Goal: Transaction & Acquisition: Purchase product/service

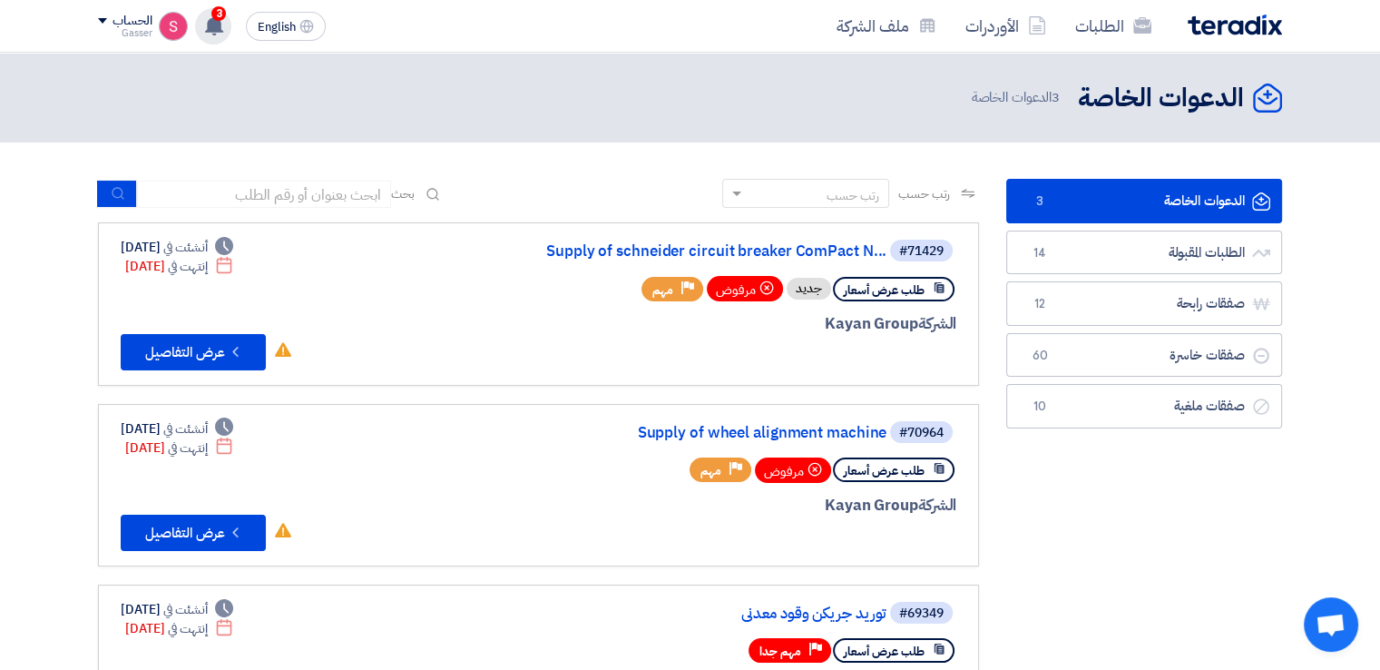
click at [221, 13] on span "3" at bounding box center [218, 13] width 15 height 15
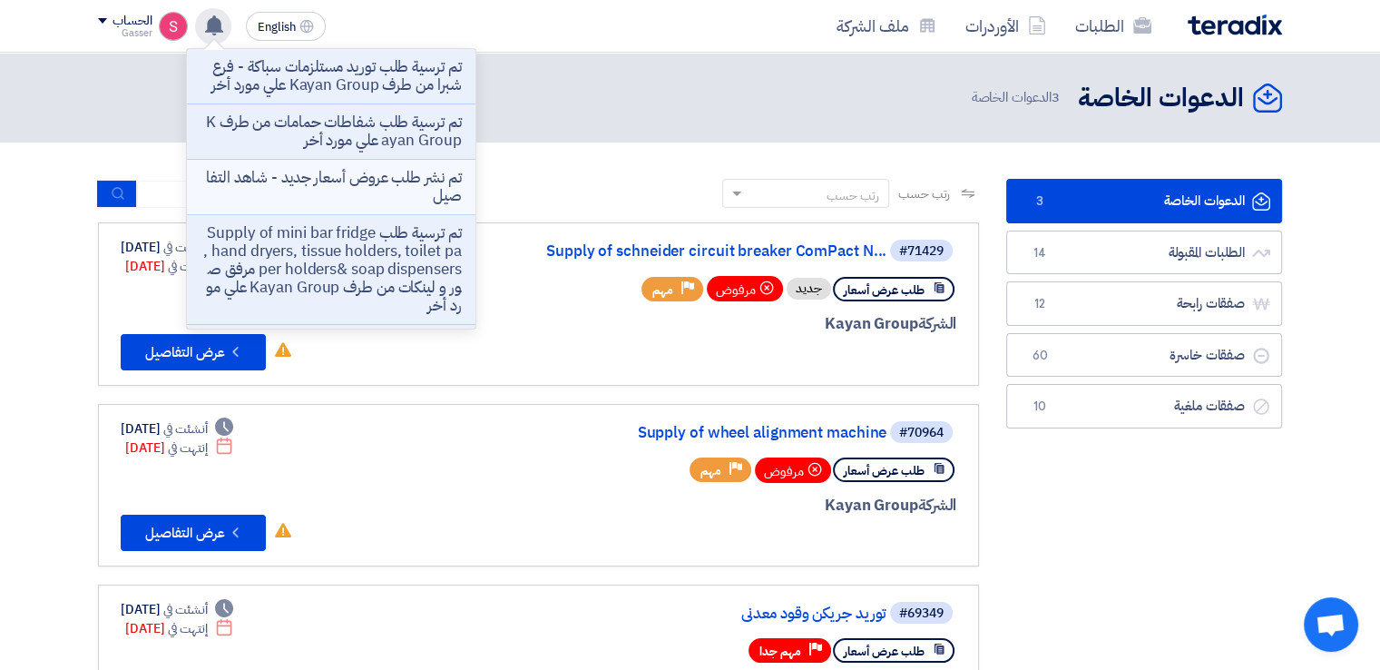
click at [405, 184] on p "تم نشر طلب عروض أسعار جديد - شاهد التفاصيل" at bounding box center [330, 187] width 259 height 36
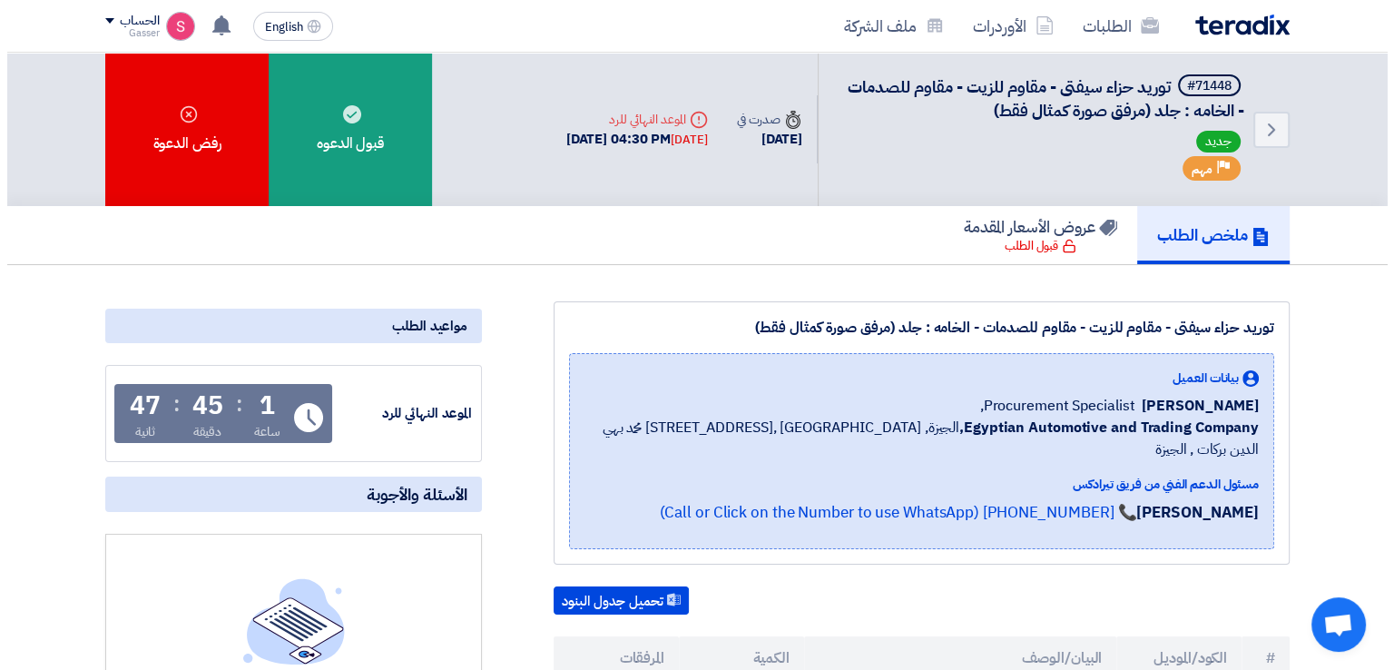
scroll to position [423, 0]
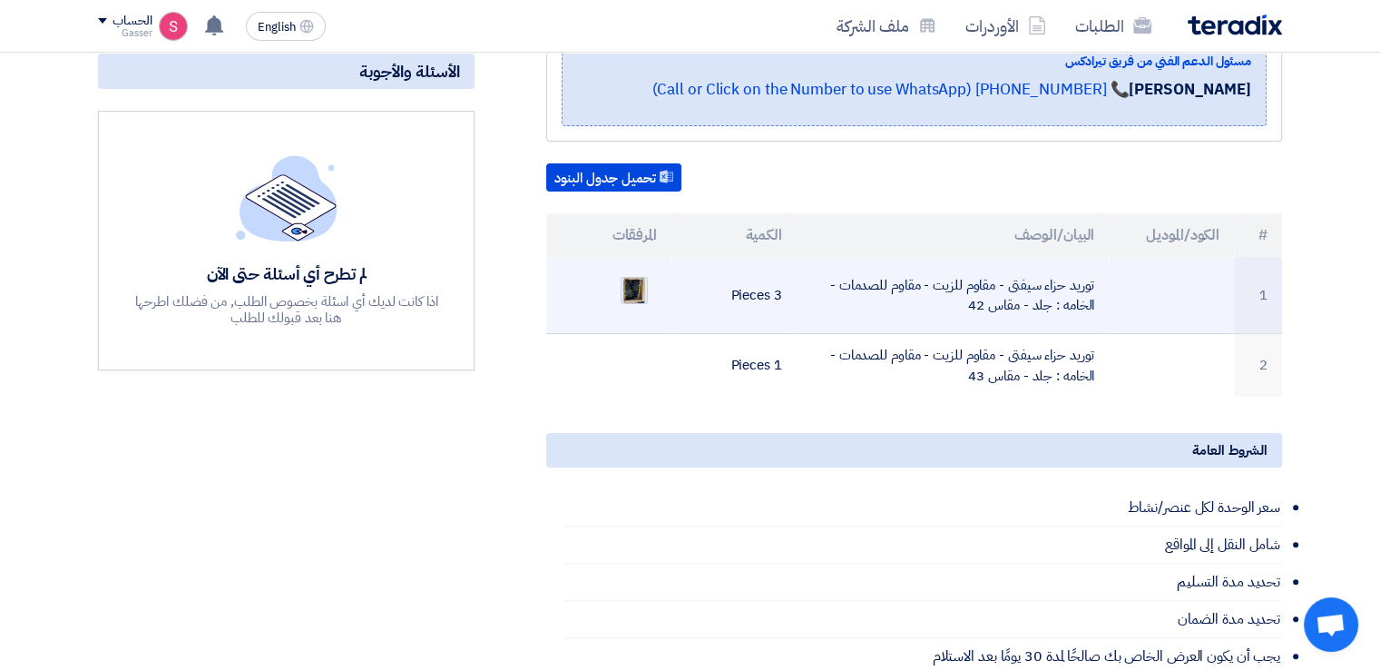
click at [631, 274] on img at bounding box center [633, 290] width 25 height 33
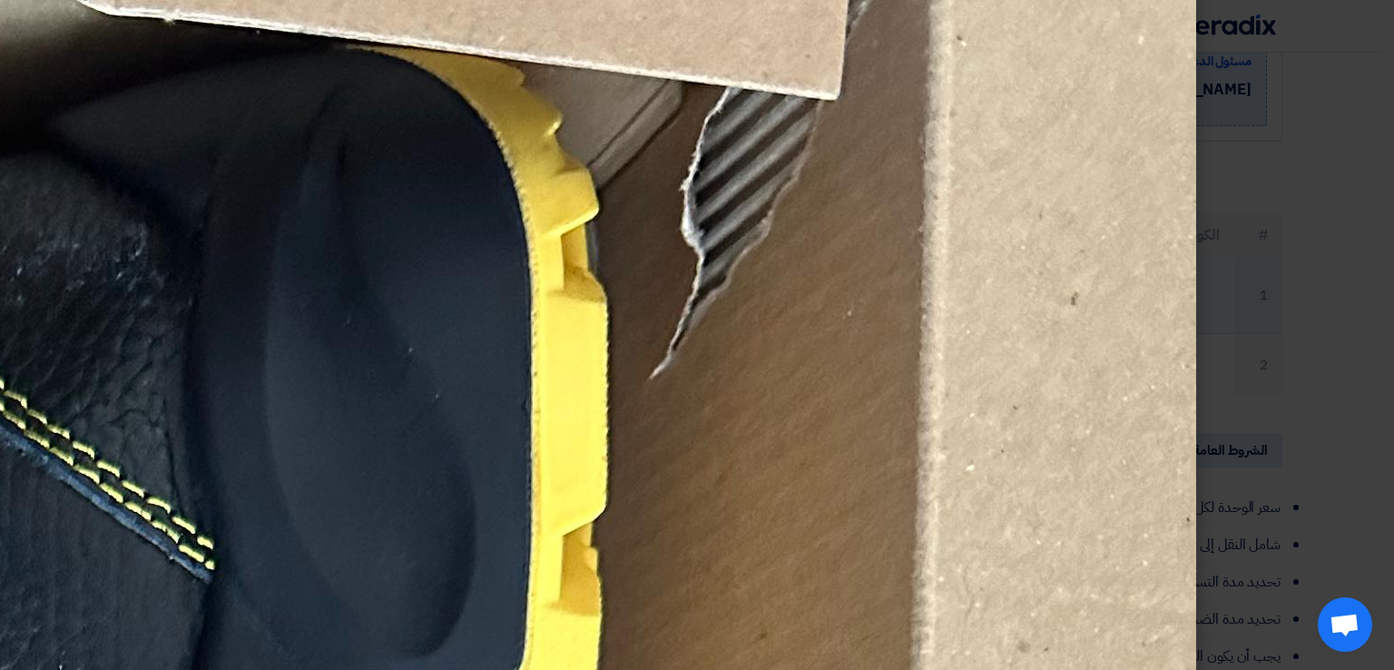
scroll to position [0, 0]
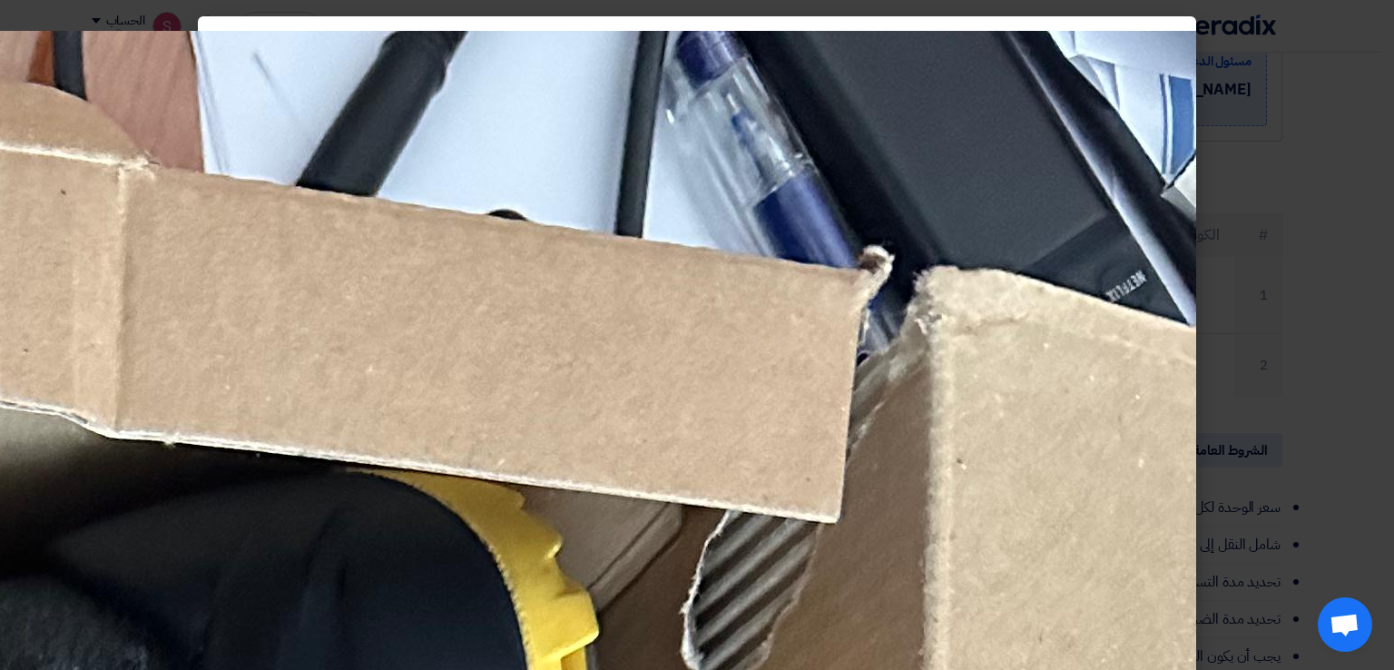
click at [1332, 248] on modal-container at bounding box center [697, 335] width 1394 height 670
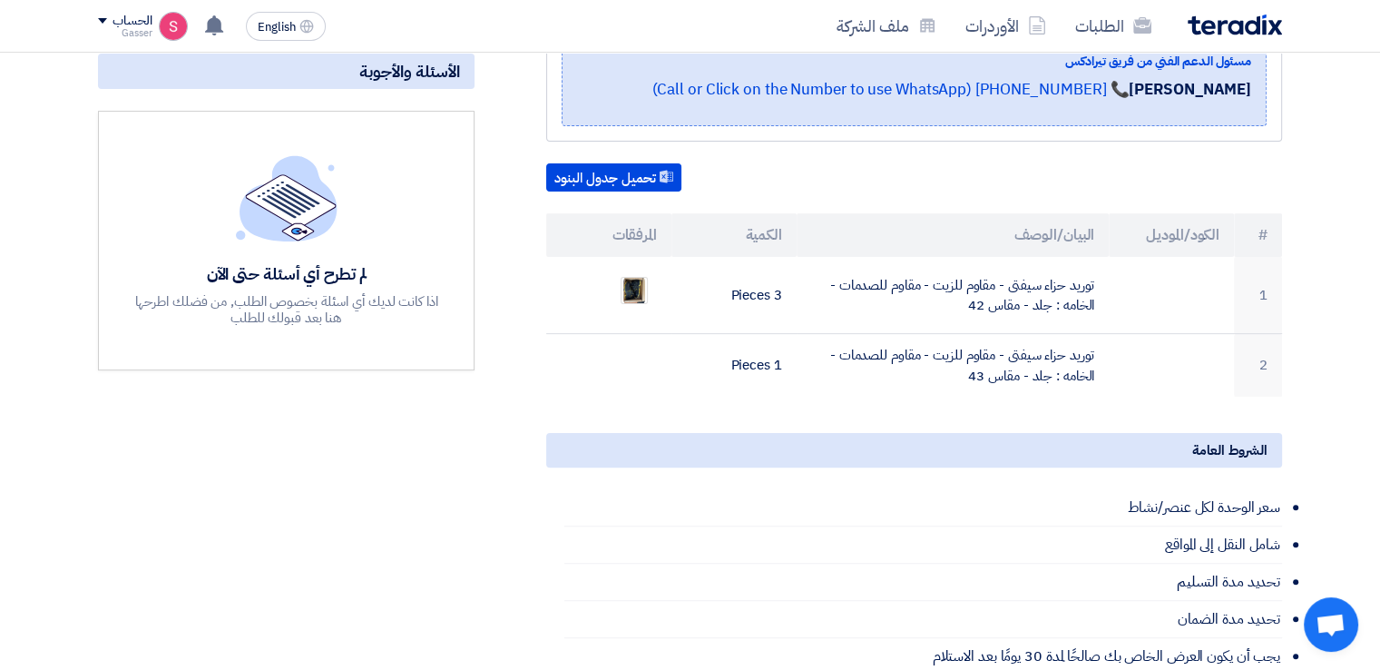
drag, startPoint x: 513, startPoint y: 52, endPoint x: 488, endPoint y: 121, distance: 73.2
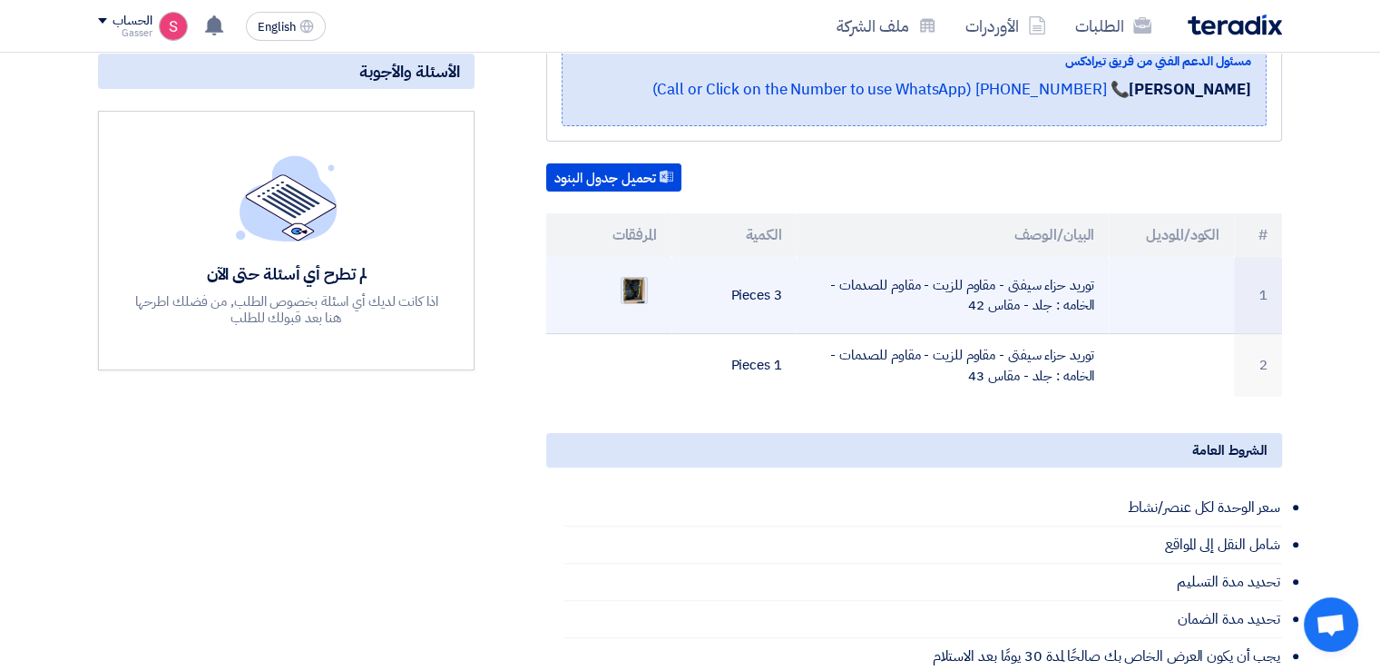
click at [633, 274] on img at bounding box center [633, 290] width 25 height 33
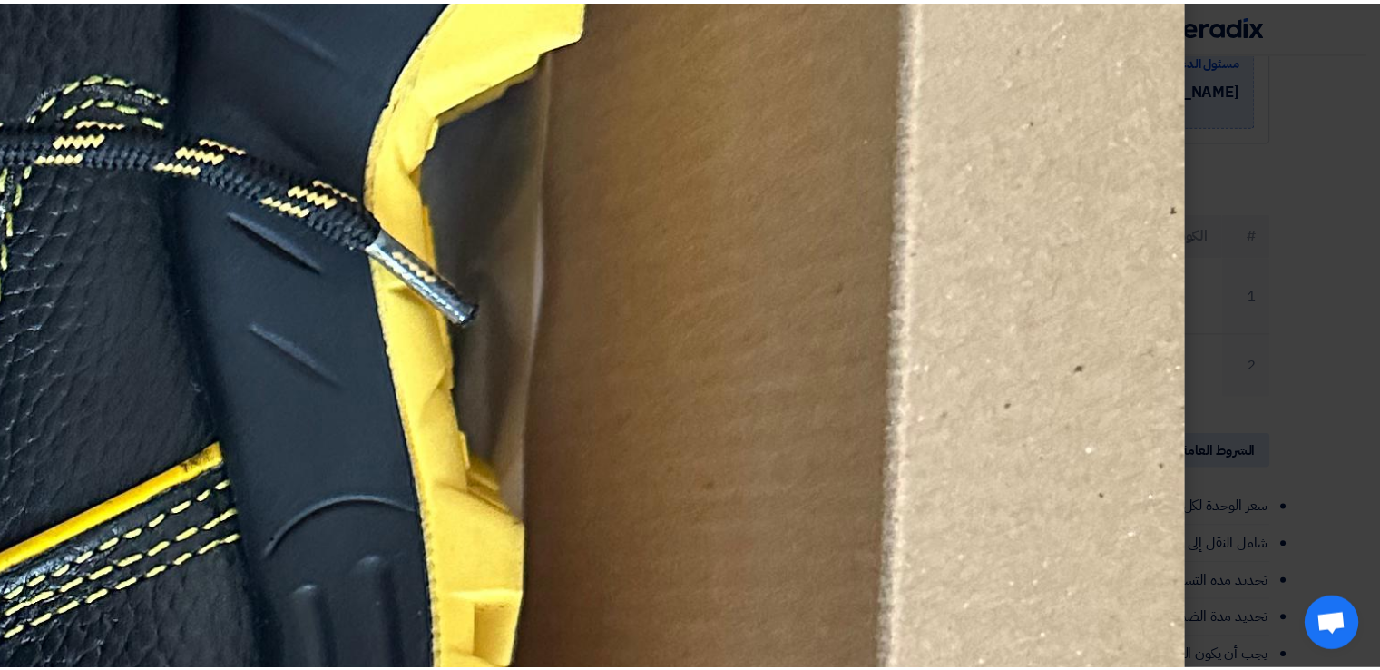
scroll to position [933, 0]
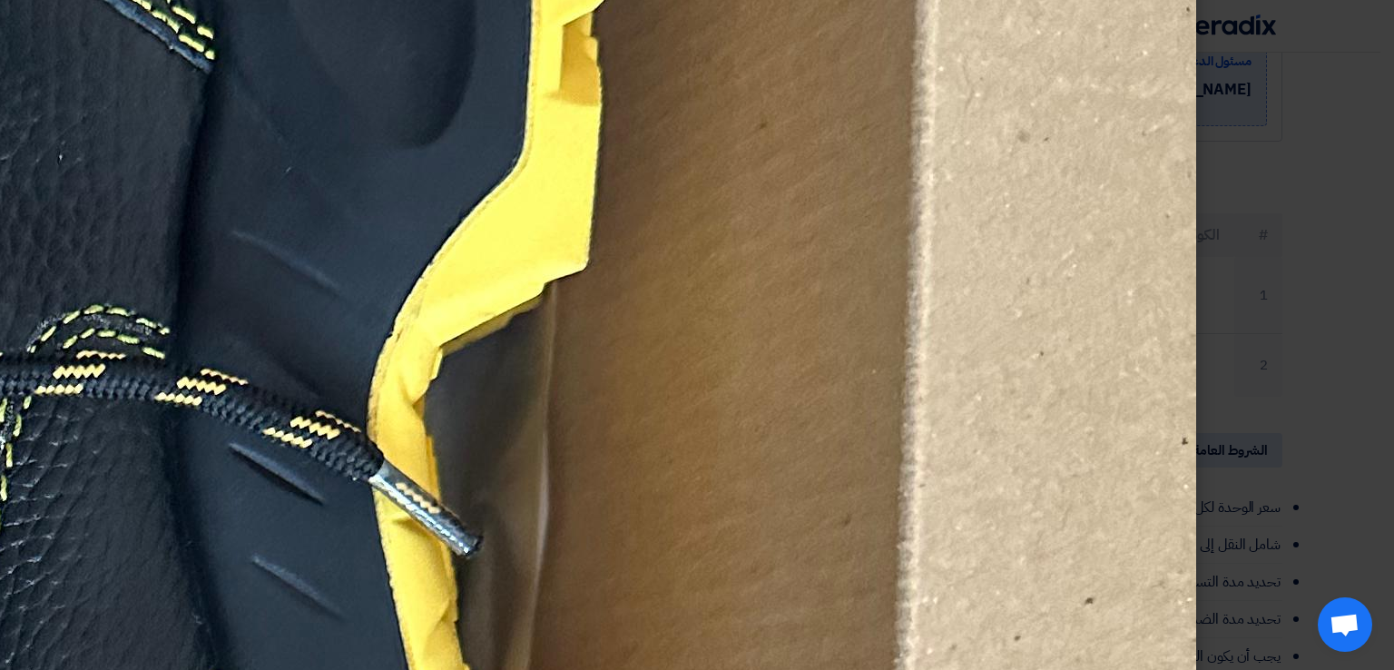
click at [1231, 328] on modal-container at bounding box center [697, 335] width 1394 height 670
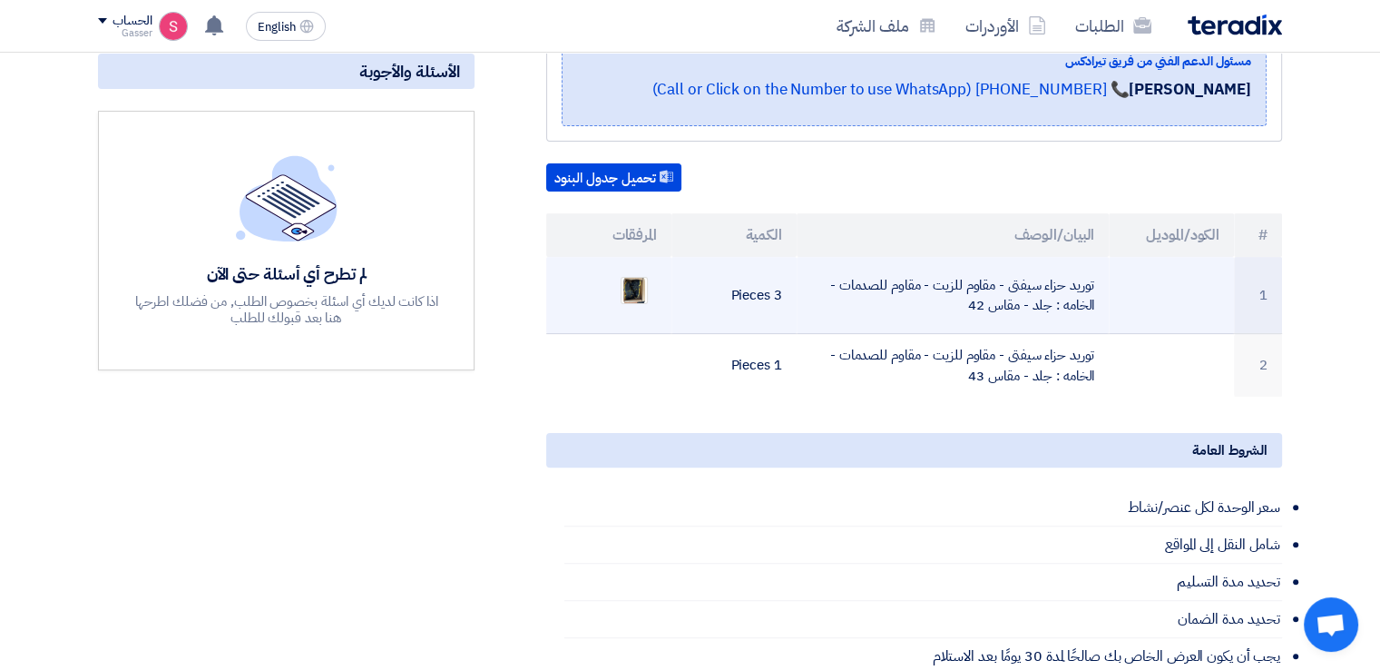
scroll to position [0, 0]
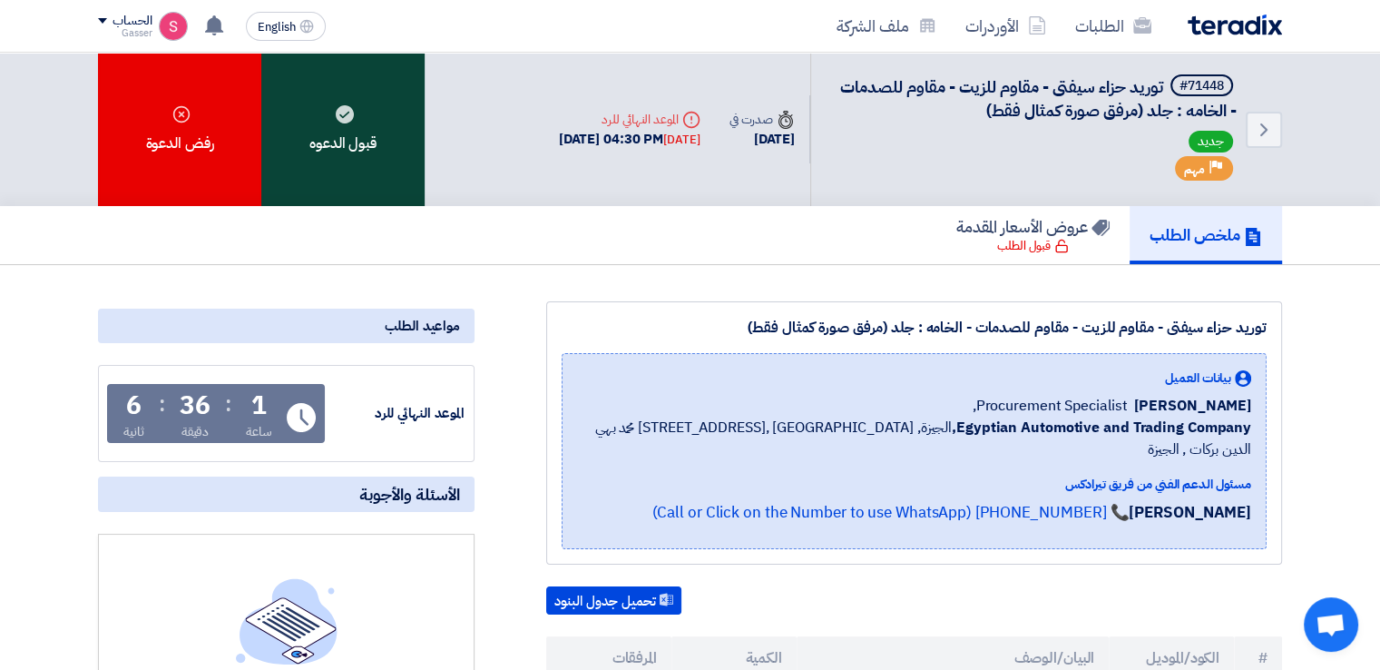
click at [370, 94] on div "قبول الدعوه" at bounding box center [342, 129] width 163 height 153
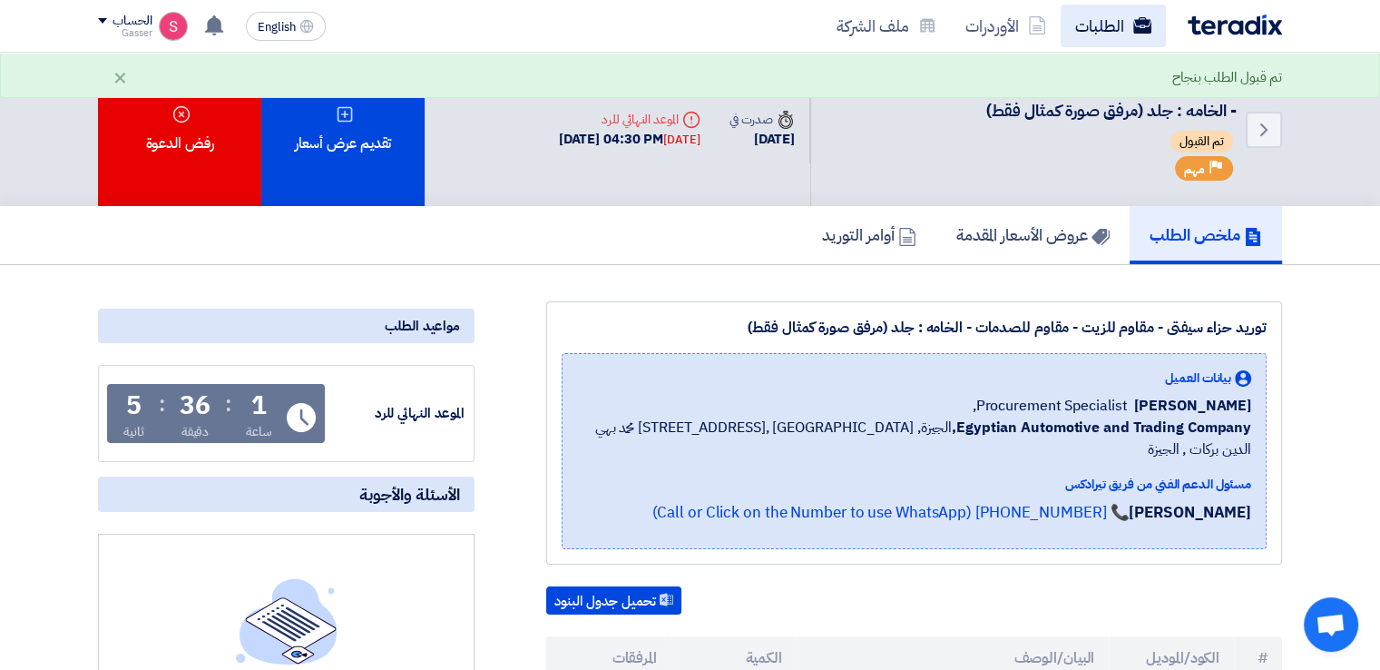
click at [1104, 25] on link "الطلبات" at bounding box center [1113, 26] width 105 height 43
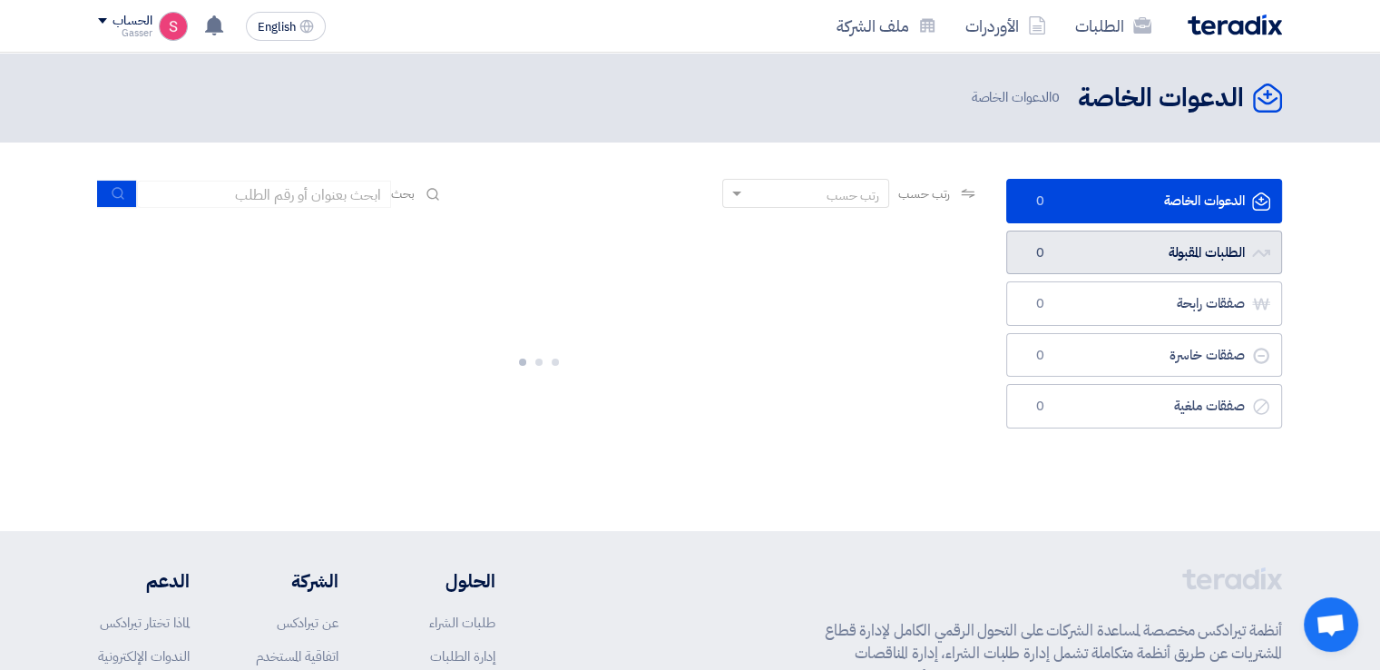
click at [1063, 253] on link "الطلبات المقبولة الطلبات المقبولة 0" at bounding box center [1144, 252] width 276 height 44
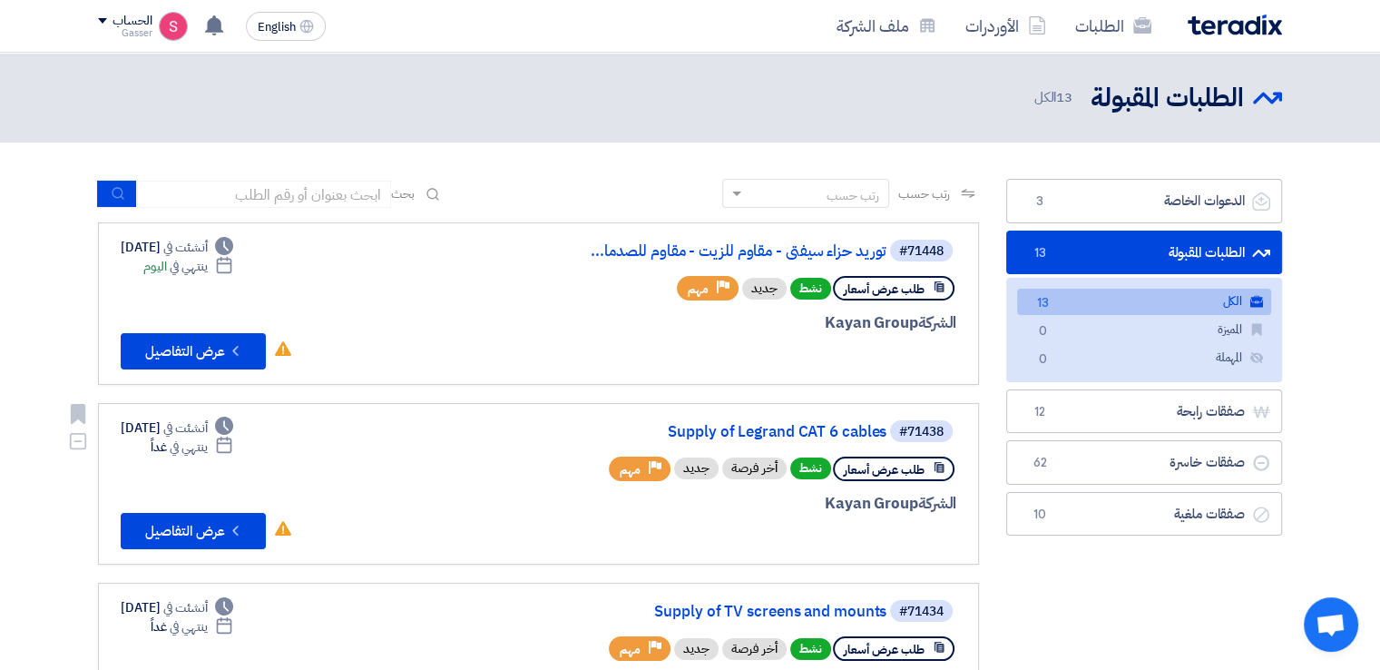
scroll to position [423, 0]
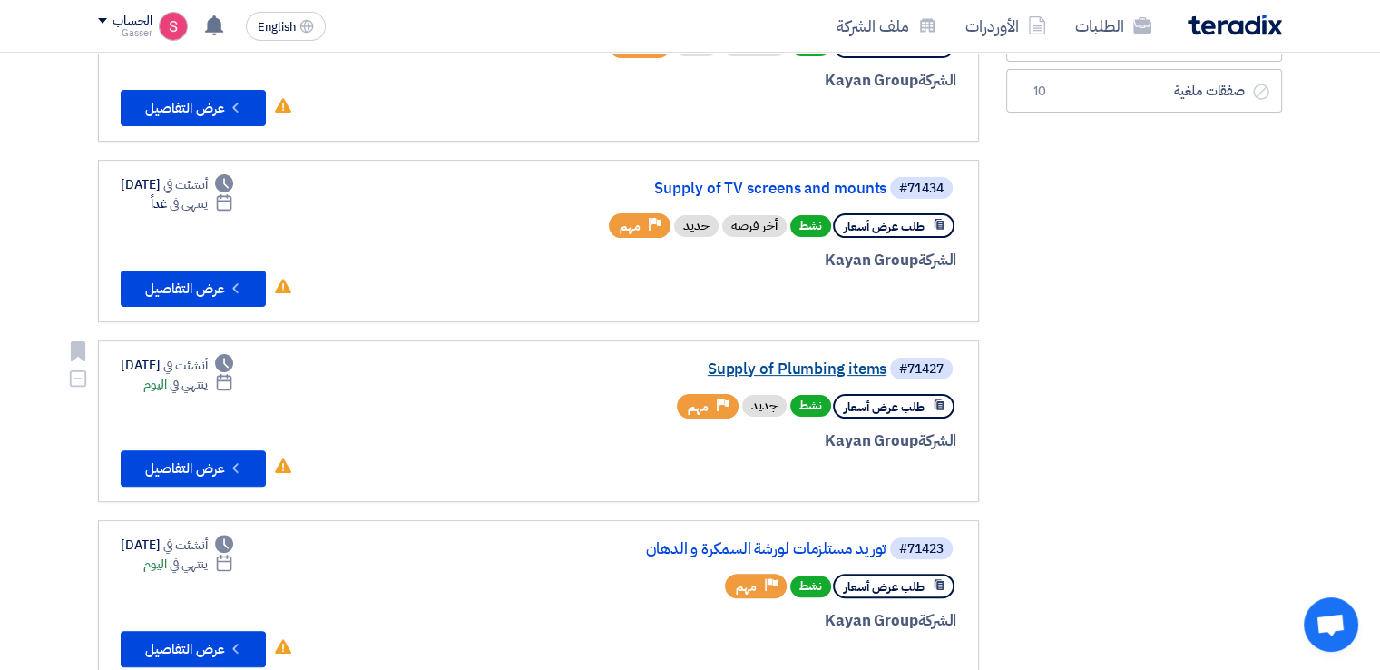
click at [856, 367] on link "Supply of Plumbing items" at bounding box center [704, 369] width 363 height 16
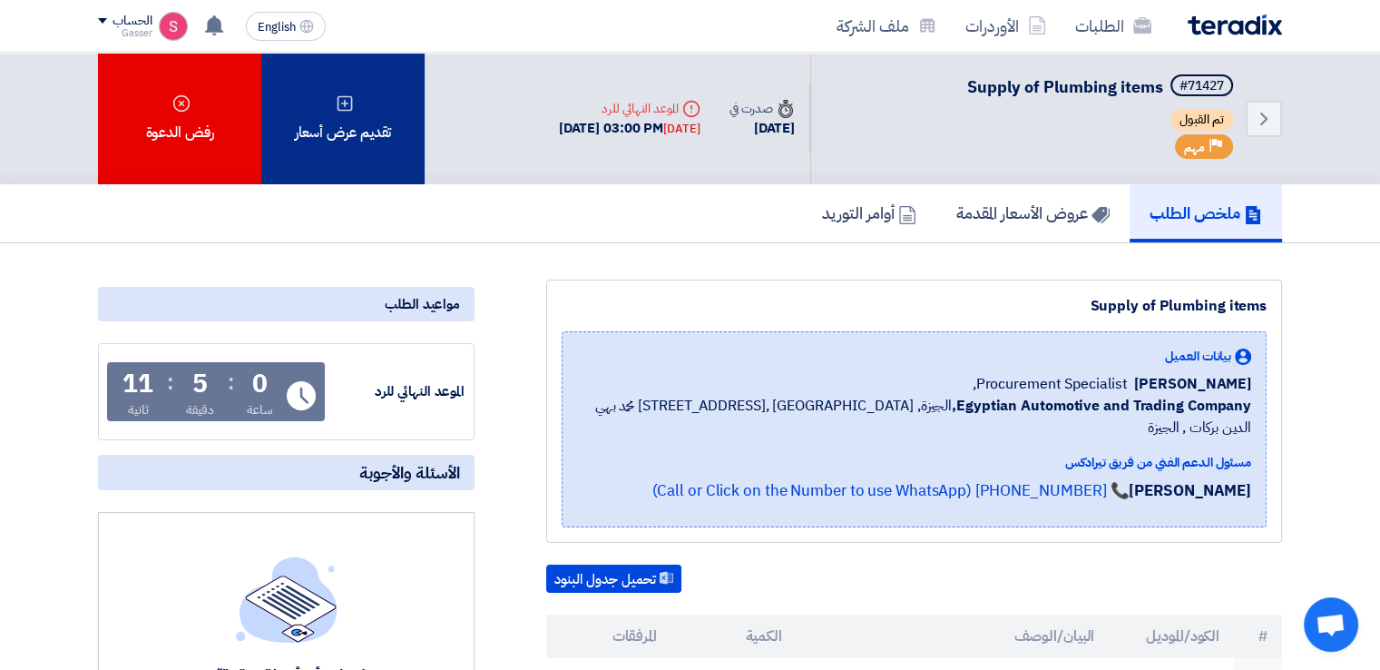
click at [332, 130] on div "تقديم عرض أسعار" at bounding box center [342, 119] width 163 height 132
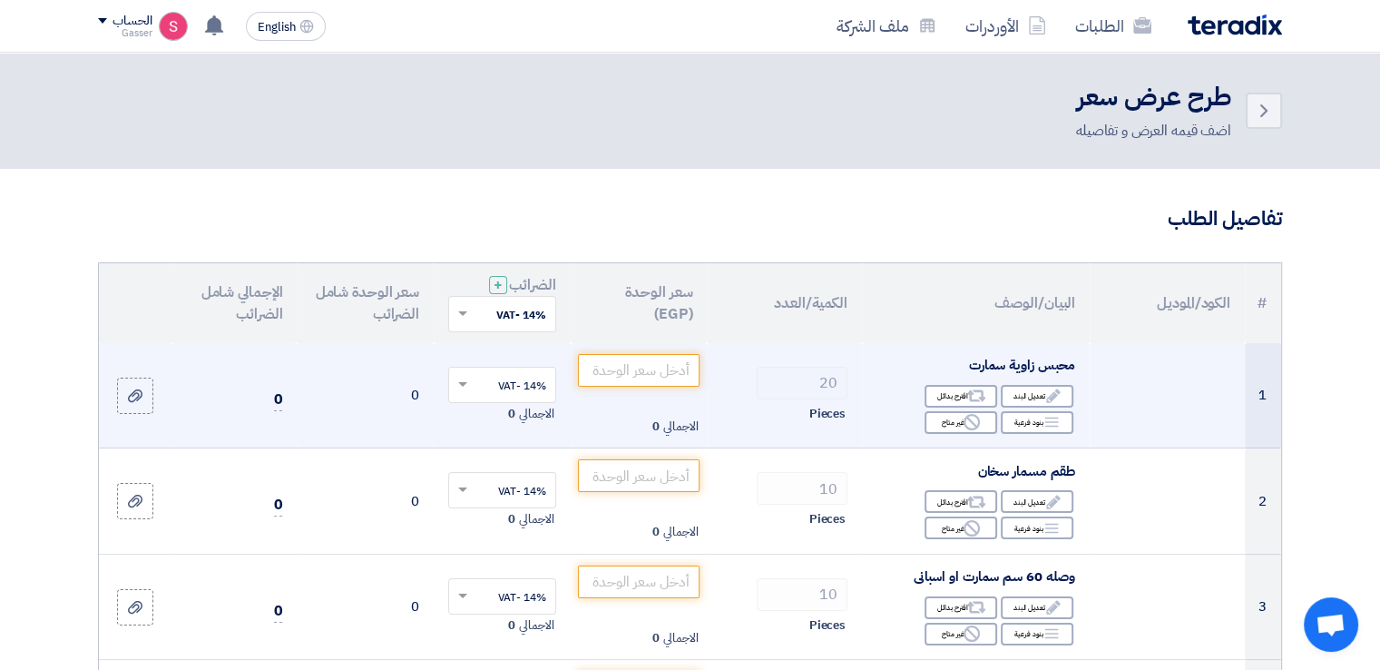
click at [659, 353] on td "الاجمالي 0" at bounding box center [639, 395] width 137 height 105
click at [665, 364] on input "number" at bounding box center [639, 370] width 122 height 33
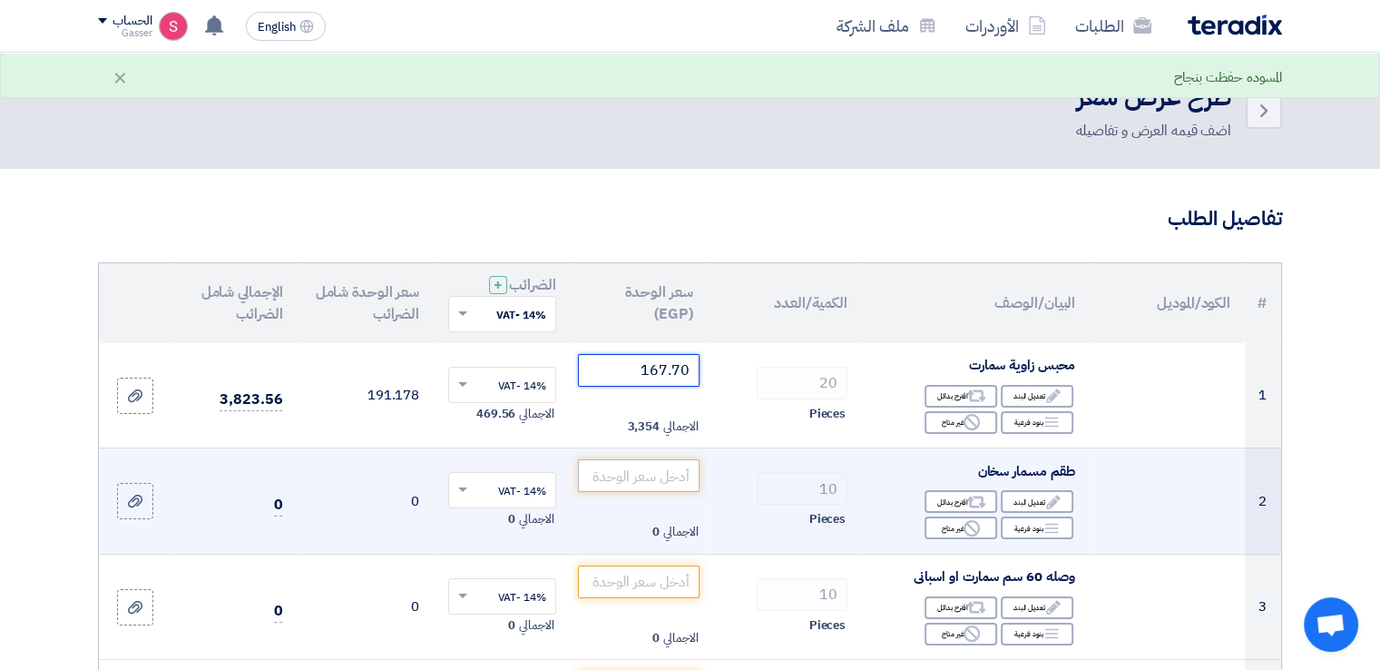
type input "167.70"
click at [652, 466] on input "number" at bounding box center [639, 475] width 122 height 33
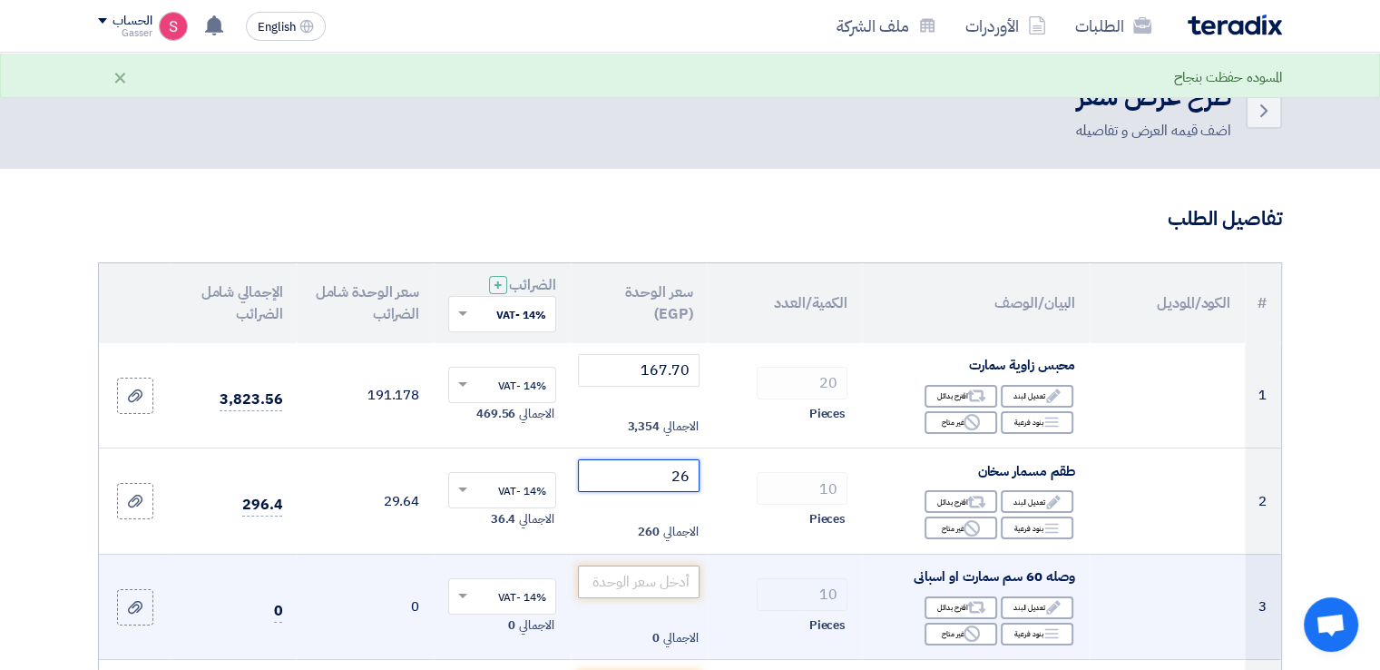
type input "26"
click at [669, 574] on input "number" at bounding box center [639, 581] width 122 height 33
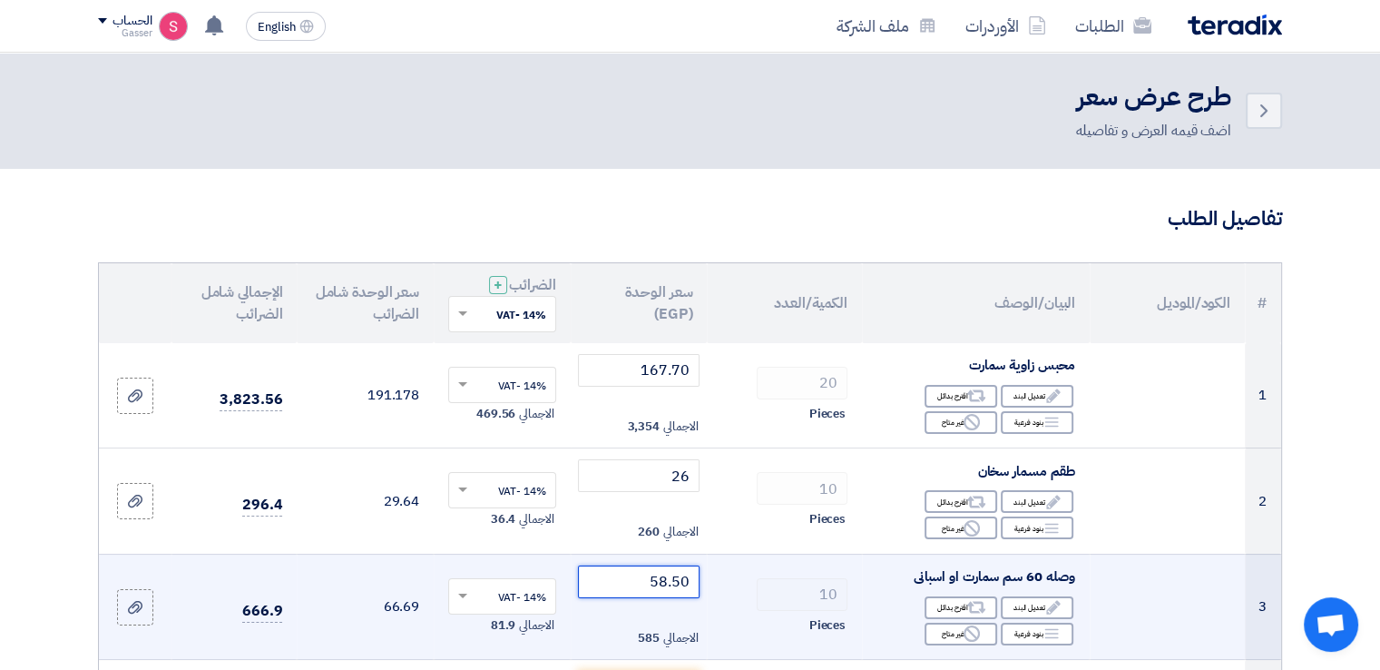
scroll to position [423, 0]
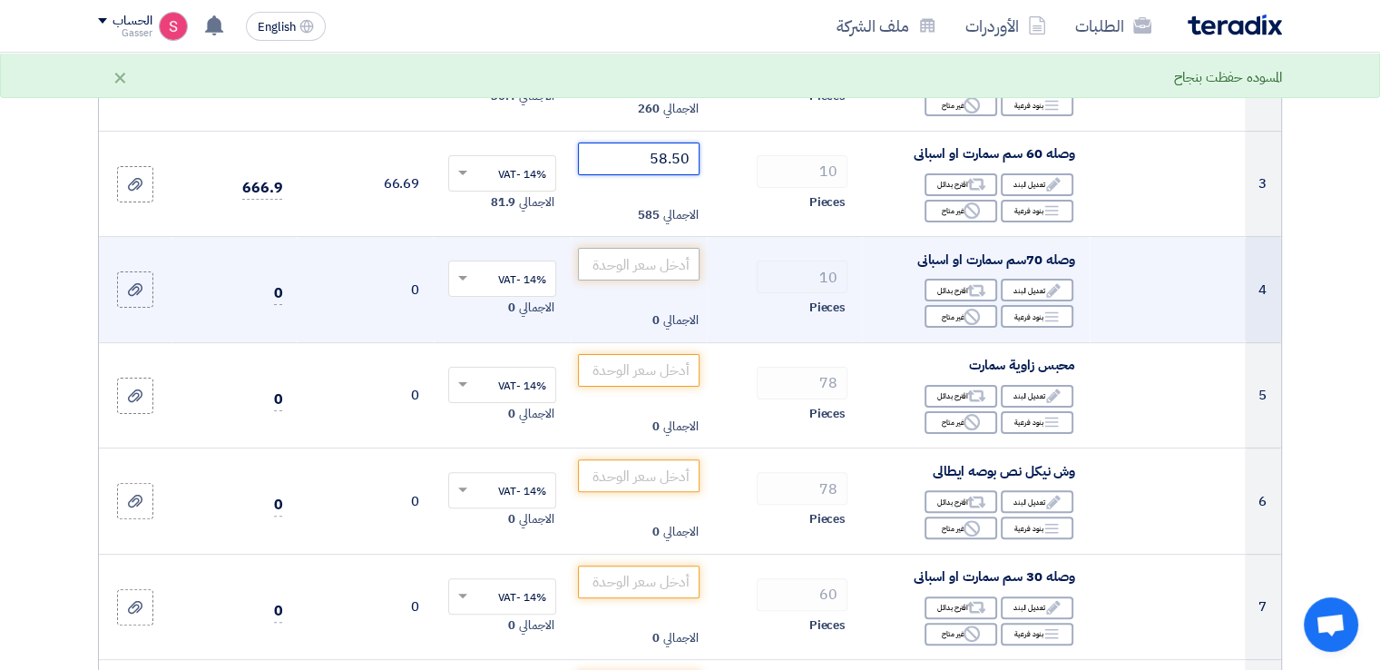
type input "58.50"
click at [669, 263] on input "number" at bounding box center [639, 264] width 122 height 33
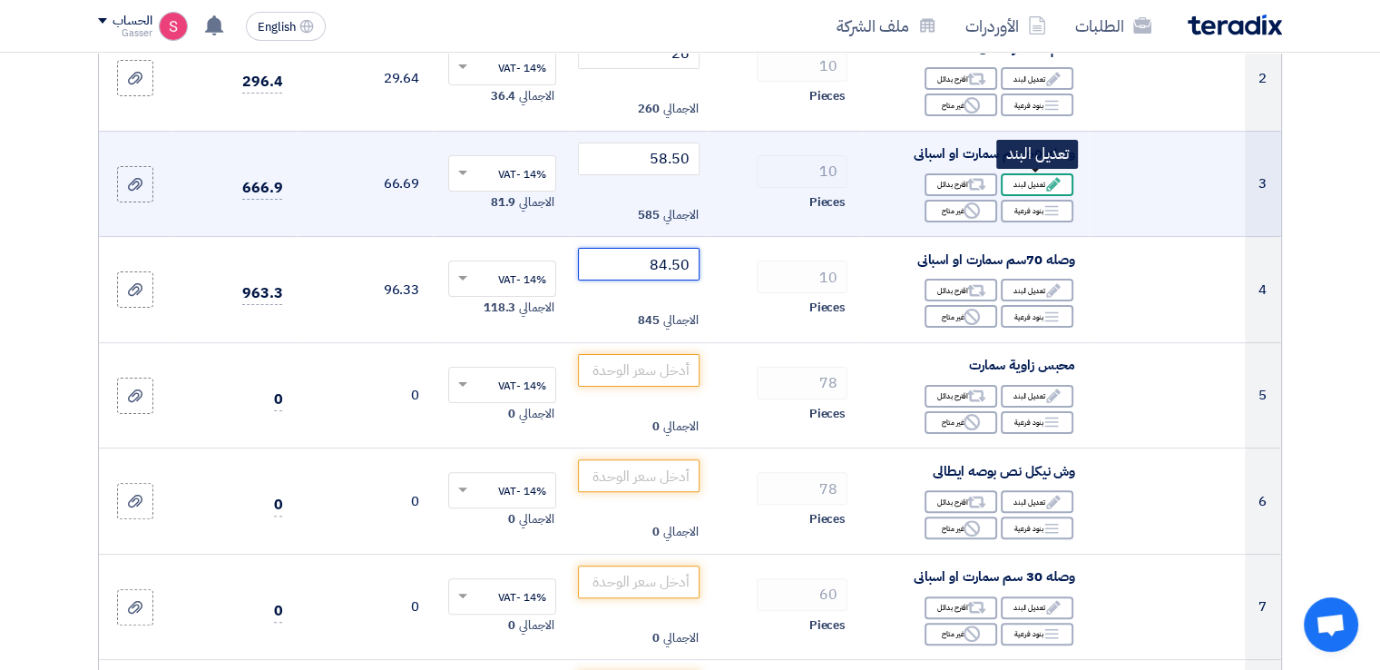
type input "84.50"
click at [1022, 184] on div "Edit تعديل البند" at bounding box center [1037, 184] width 73 height 23
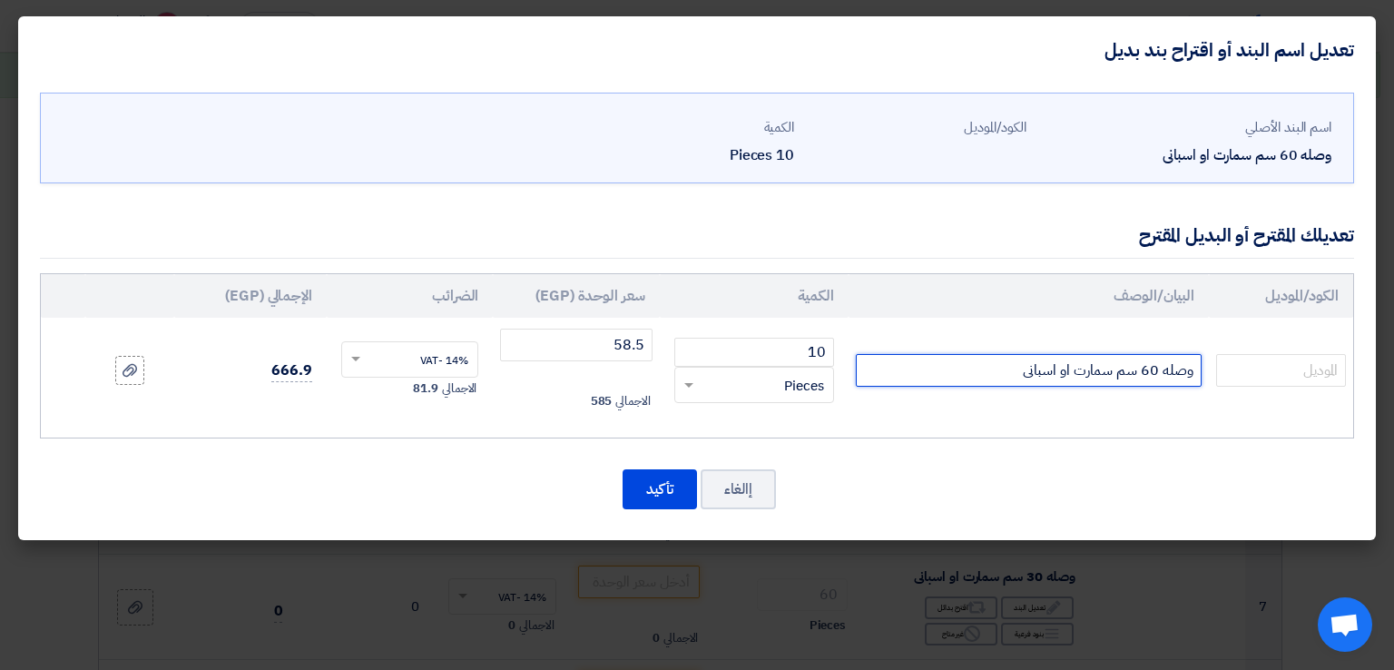
drag, startPoint x: 1062, startPoint y: 378, endPoint x: 1113, endPoint y: 367, distance: 52.0
click at [1113, 367] on input "وصله 60 سم سمارت او اسبانى" at bounding box center [1029, 370] width 346 height 33
type input "وصله 60 سم اسبانى"
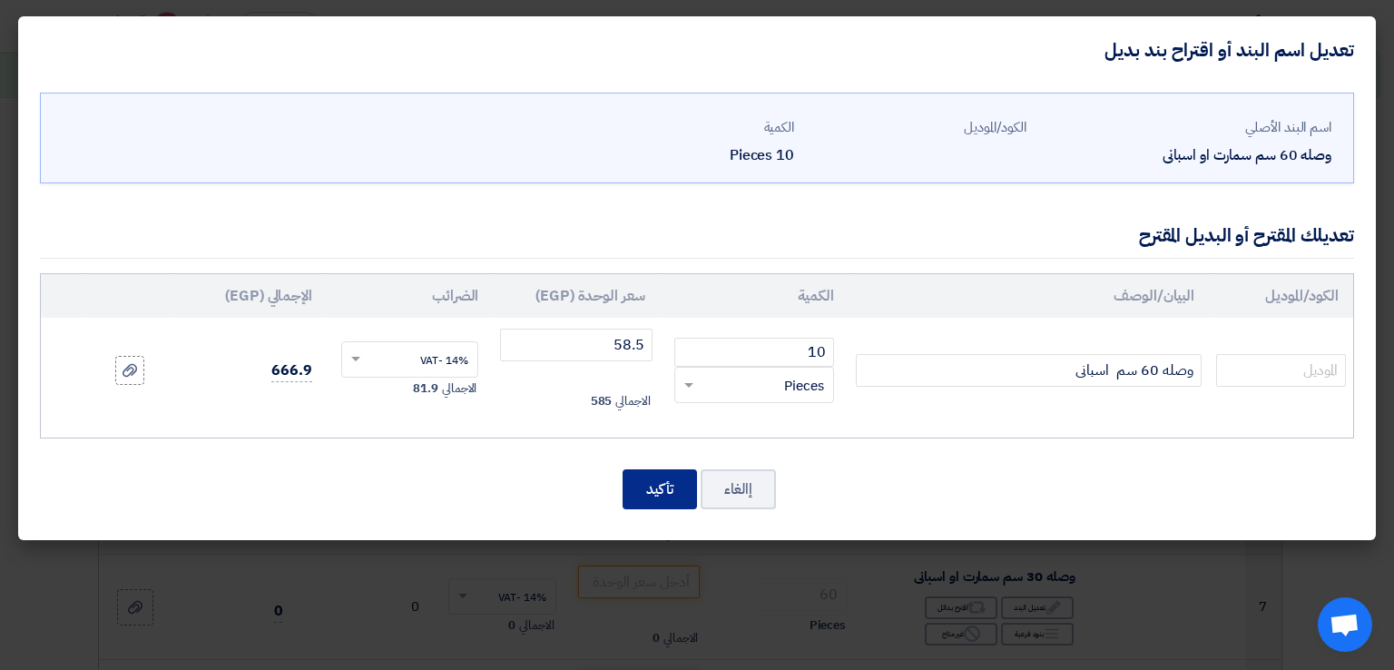
click at [671, 483] on button "تأكيد" at bounding box center [659, 489] width 74 height 40
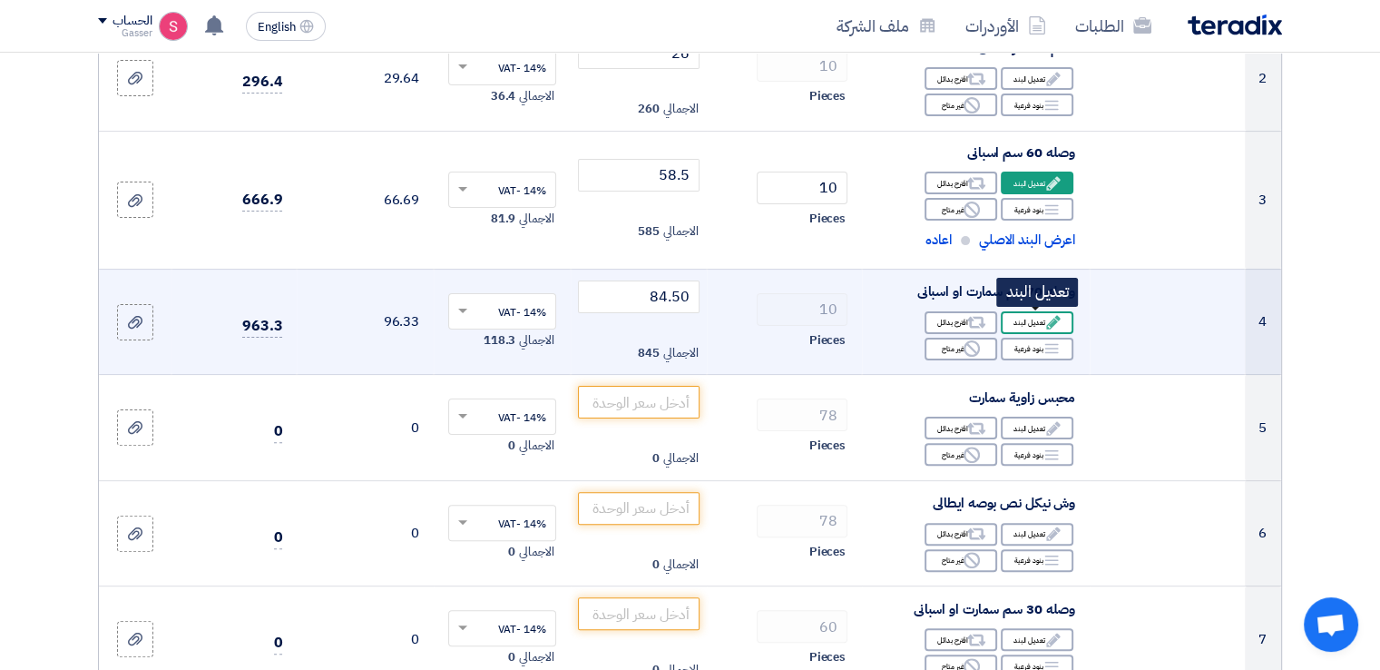
click at [1031, 317] on div "Edit تعديل البند" at bounding box center [1037, 322] width 73 height 23
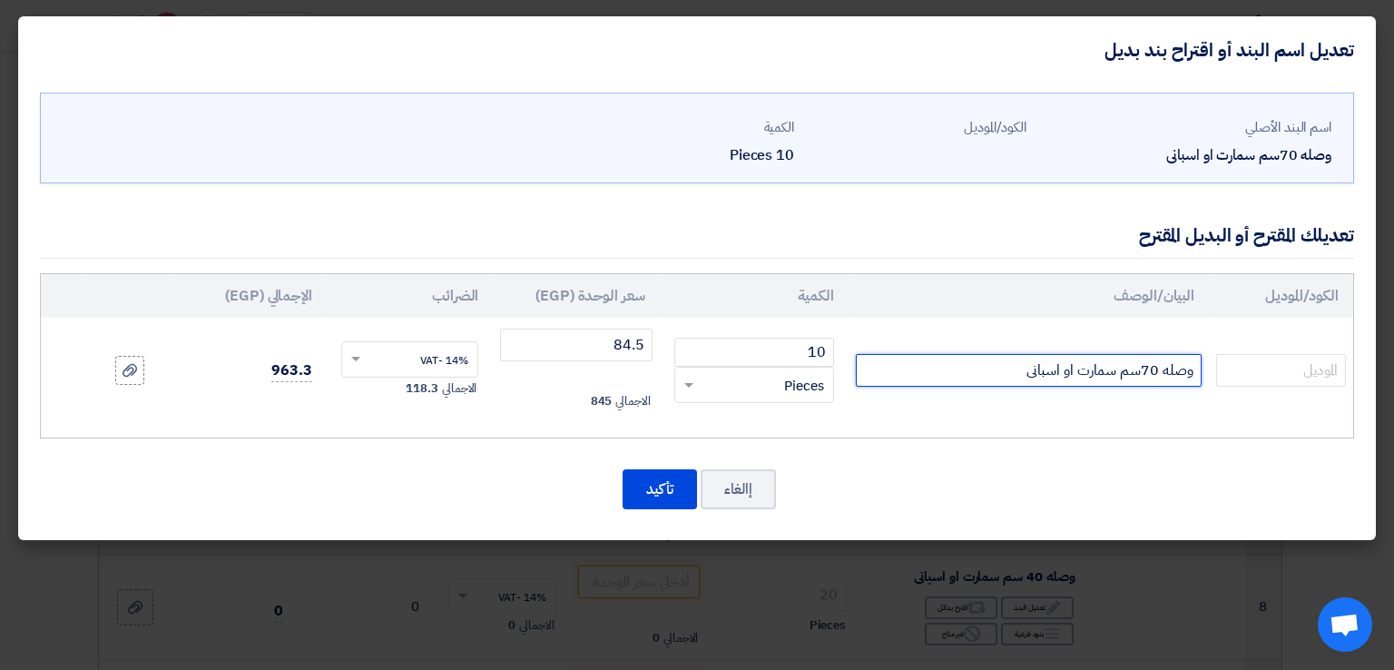
drag, startPoint x: 1062, startPoint y: 377, endPoint x: 1116, endPoint y: 371, distance: 53.9
click at [1116, 371] on input "وصله 70سم سمارت او اسبانى" at bounding box center [1029, 370] width 346 height 33
type input "وصله 70سم اسبانى"
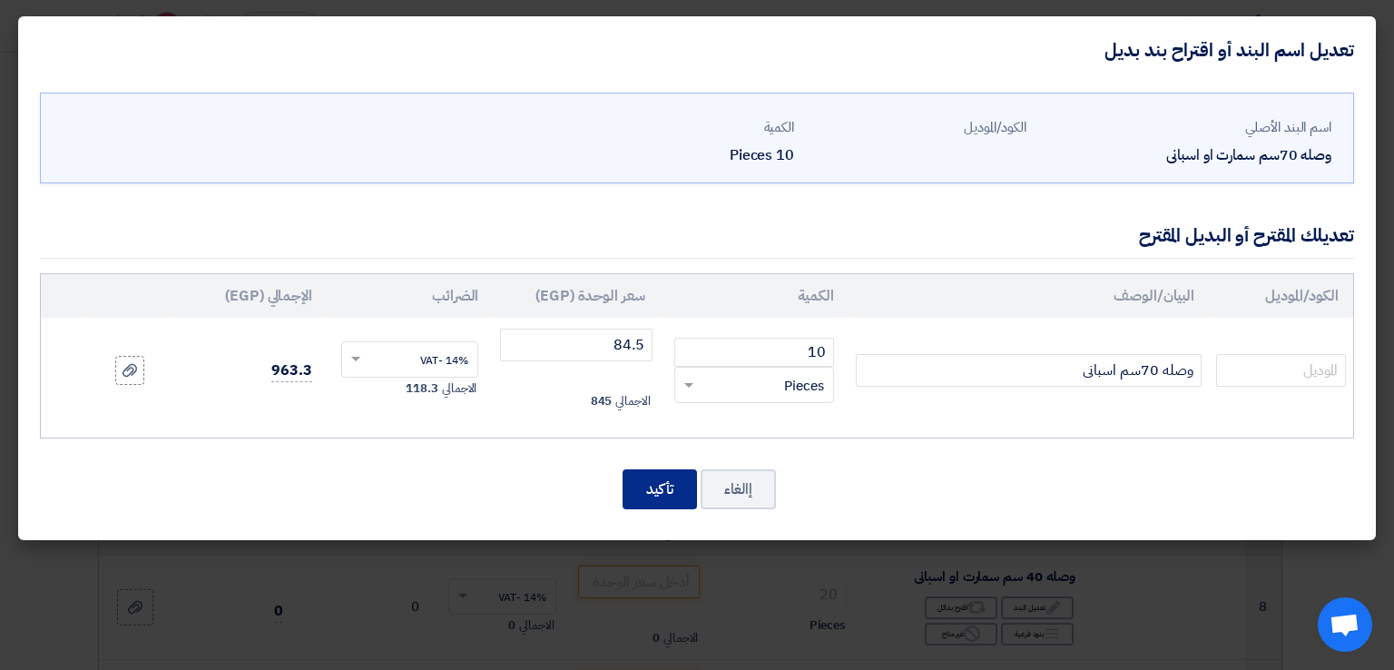
click at [662, 476] on button "تأكيد" at bounding box center [659, 489] width 74 height 40
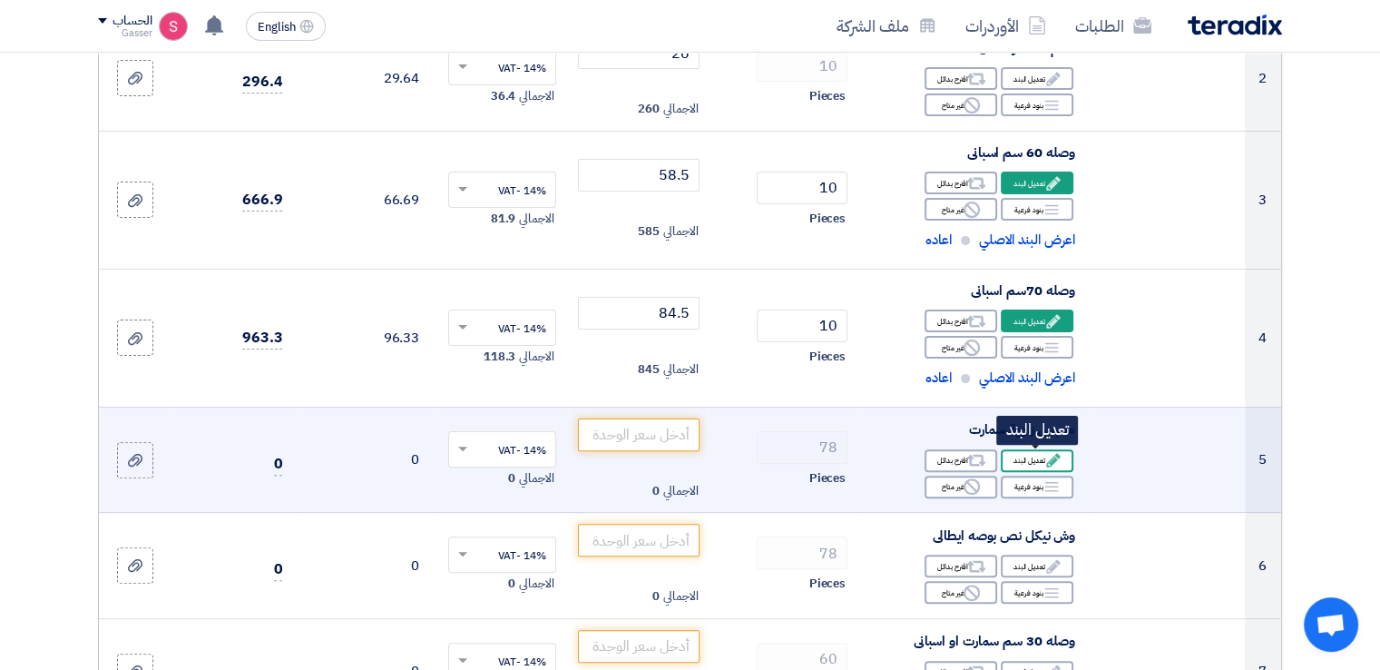
click at [1018, 460] on div "Edit تعديل البند" at bounding box center [1037, 460] width 73 height 23
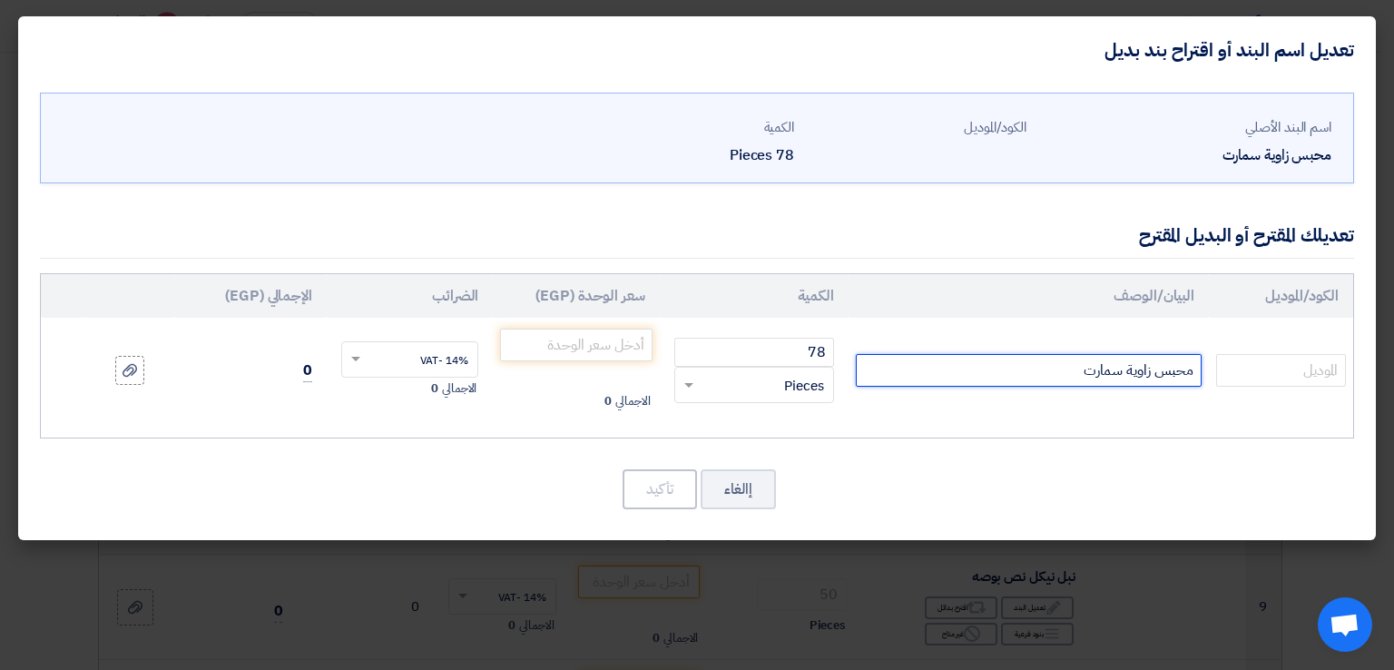
click at [980, 377] on input "محبس زاوية سمارت" at bounding box center [1029, 370] width 346 height 33
type input "محبس زاوية سمارت بالوش"
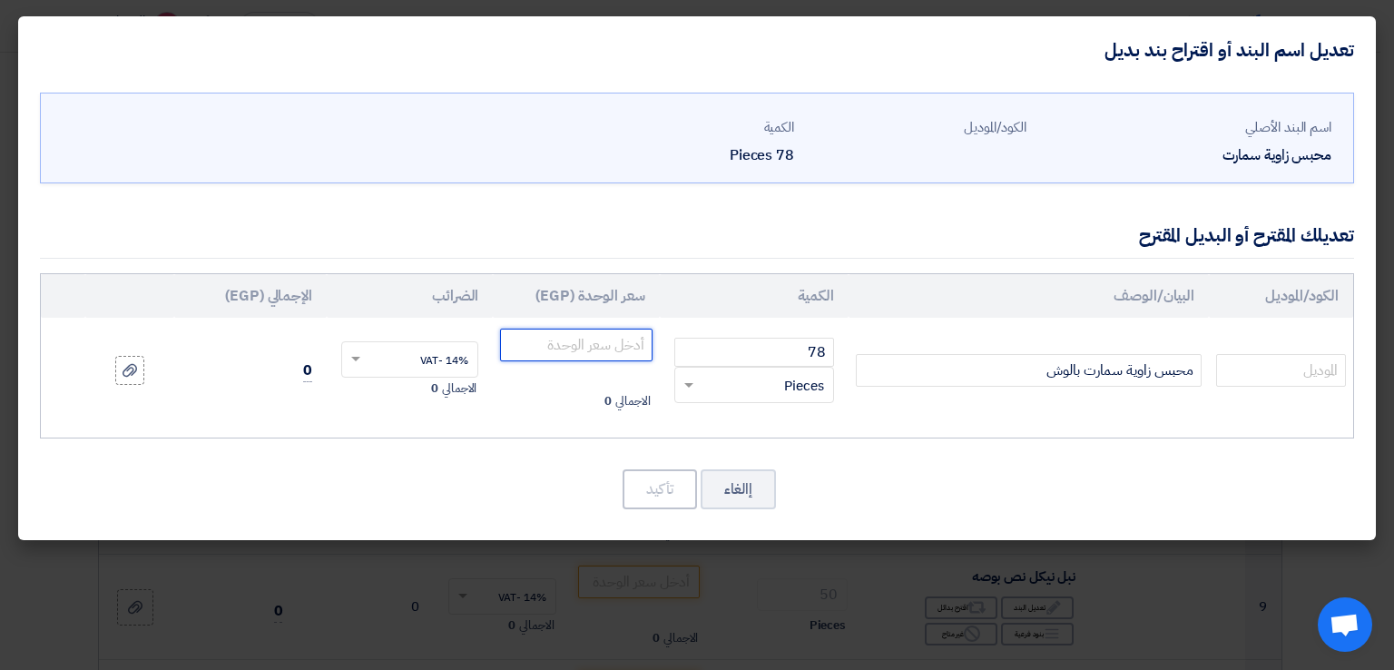
click at [602, 349] on input "number" at bounding box center [576, 344] width 152 height 33
type input "167.70"
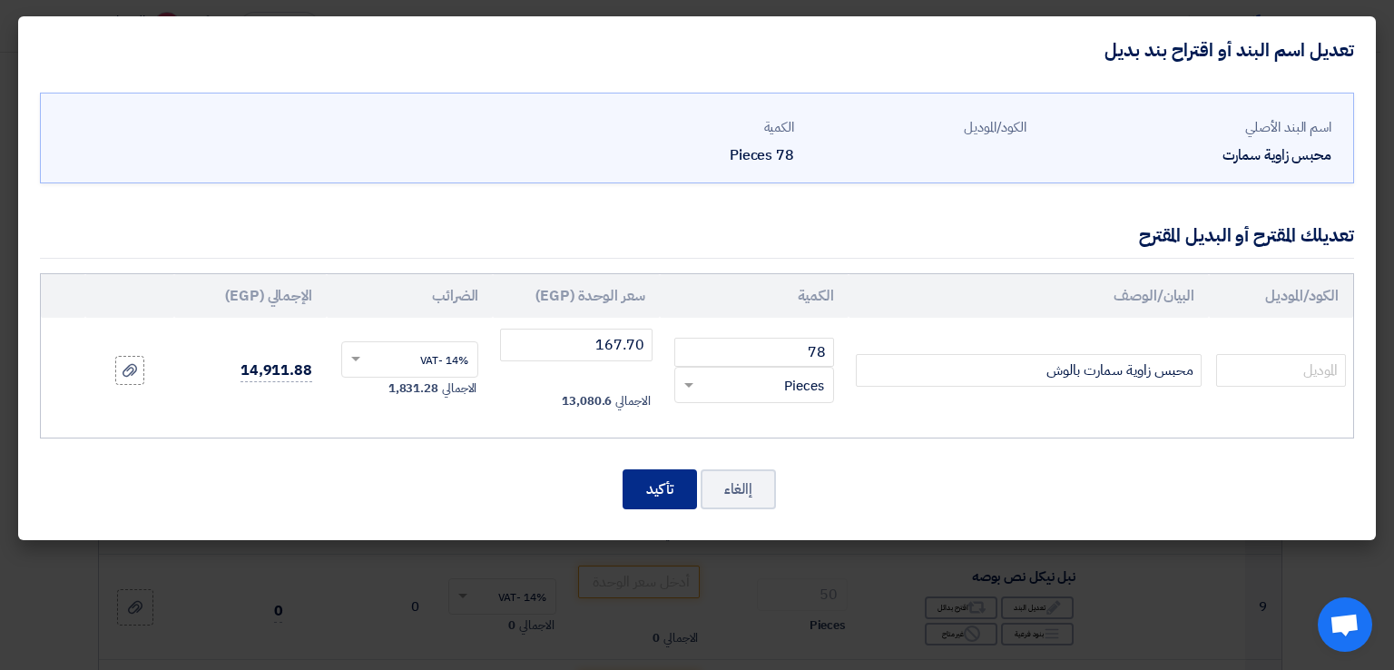
click at [672, 489] on button "تأكيد" at bounding box center [659, 489] width 74 height 40
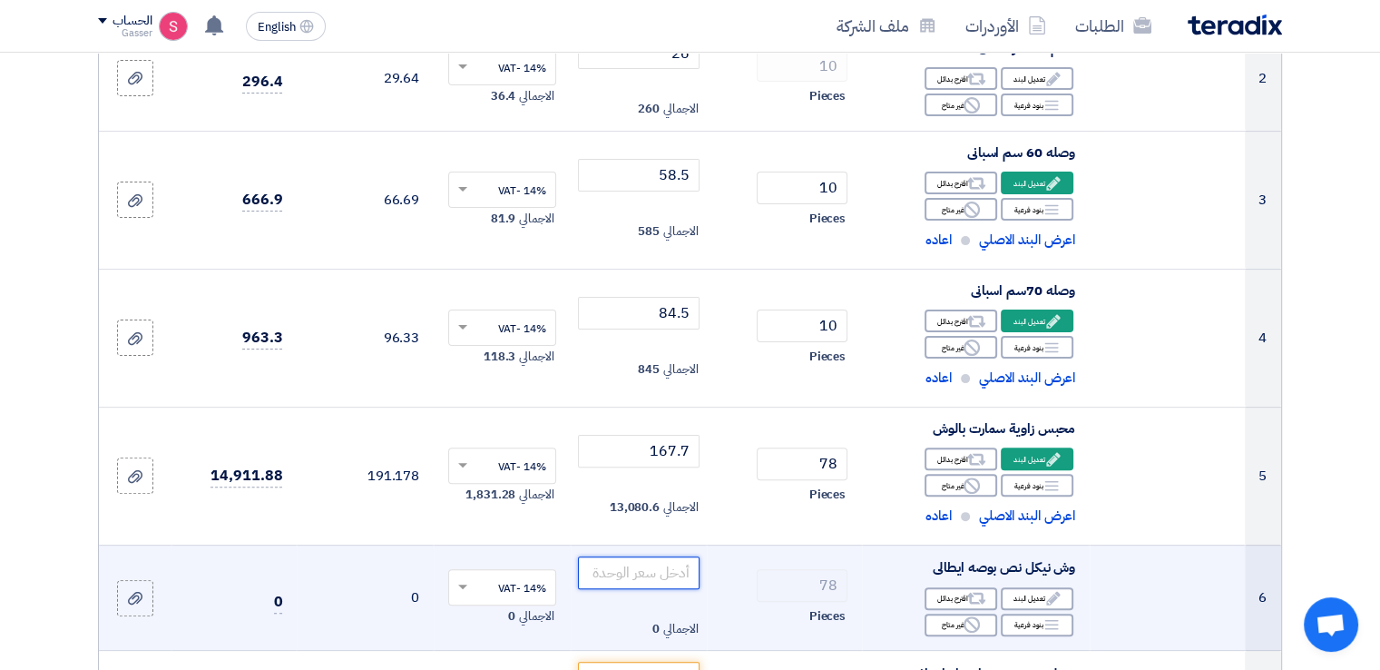
click at [685, 574] on input "number" at bounding box center [639, 572] width 122 height 33
type input "6.30"
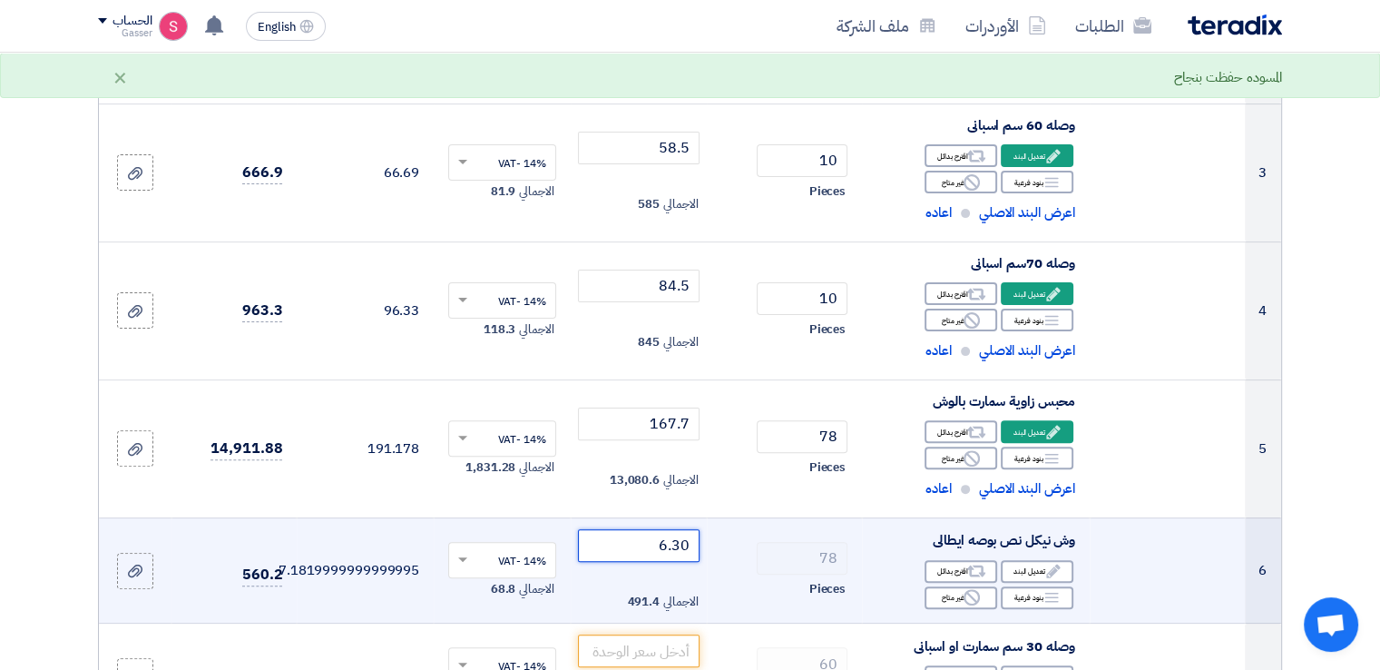
scroll to position [846, 0]
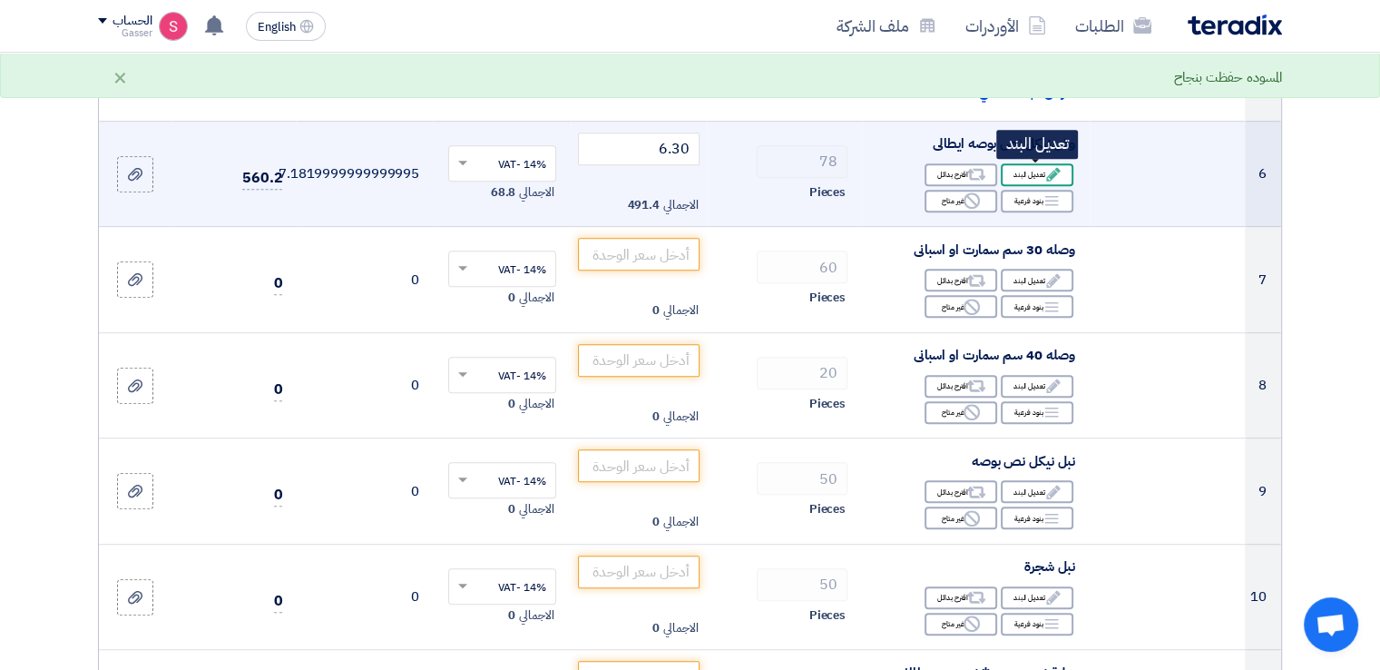
click at [1033, 168] on div "Edit تعديل البند" at bounding box center [1037, 174] width 73 height 23
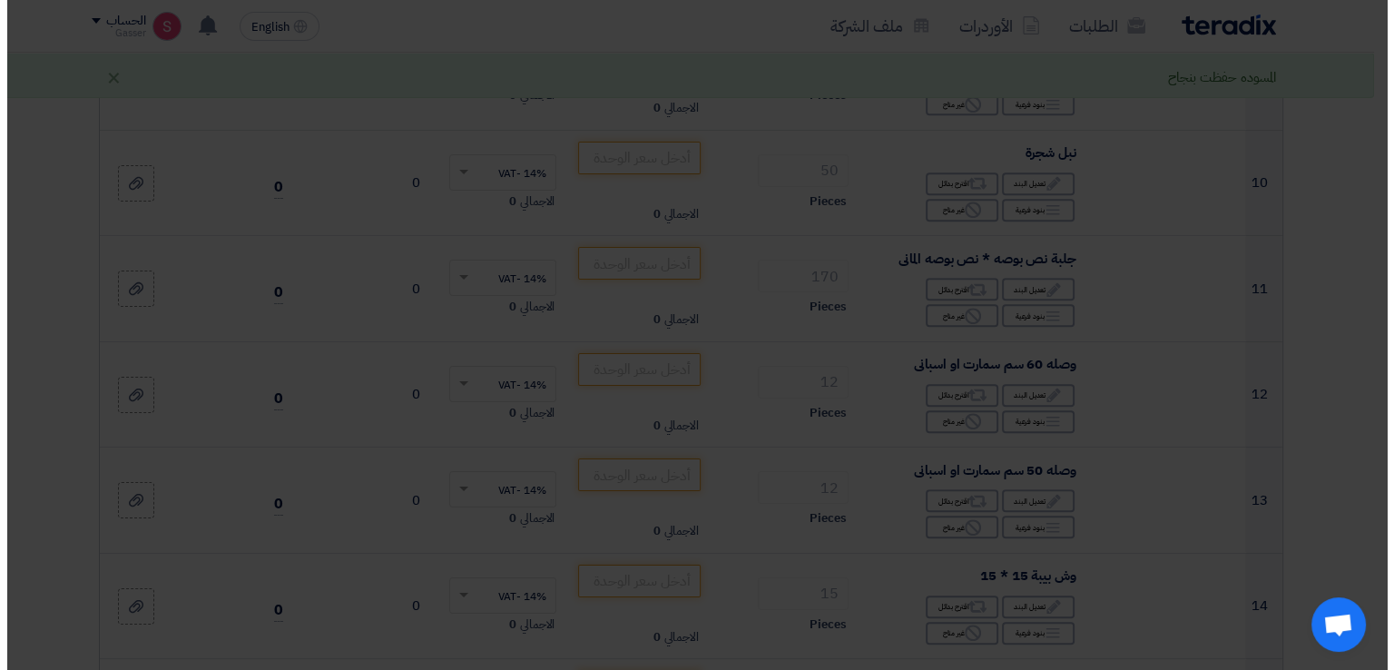
scroll to position [572, 0]
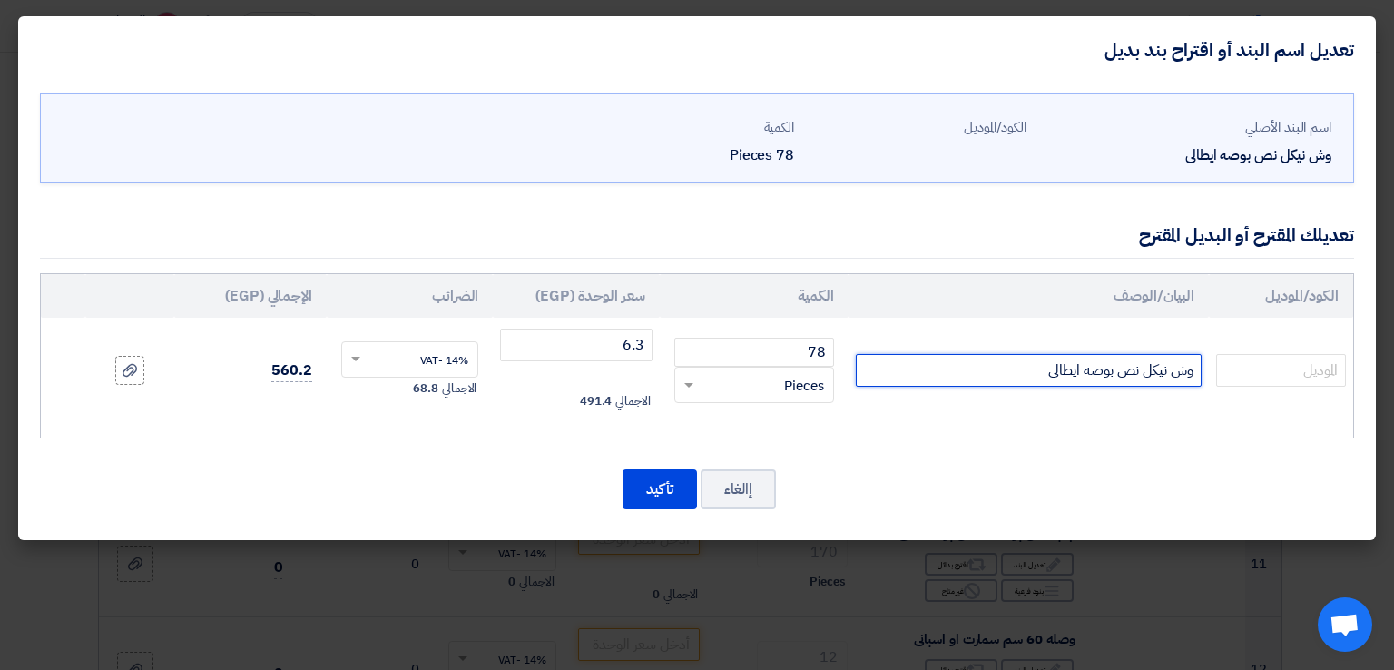
drag, startPoint x: 1046, startPoint y: 378, endPoint x: 1084, endPoint y: 371, distance: 38.8
click at [1084, 371] on input "وش نيكل نص بوصه ايطالى" at bounding box center [1029, 370] width 346 height 33
type input "وش نيكل نص بوصه"
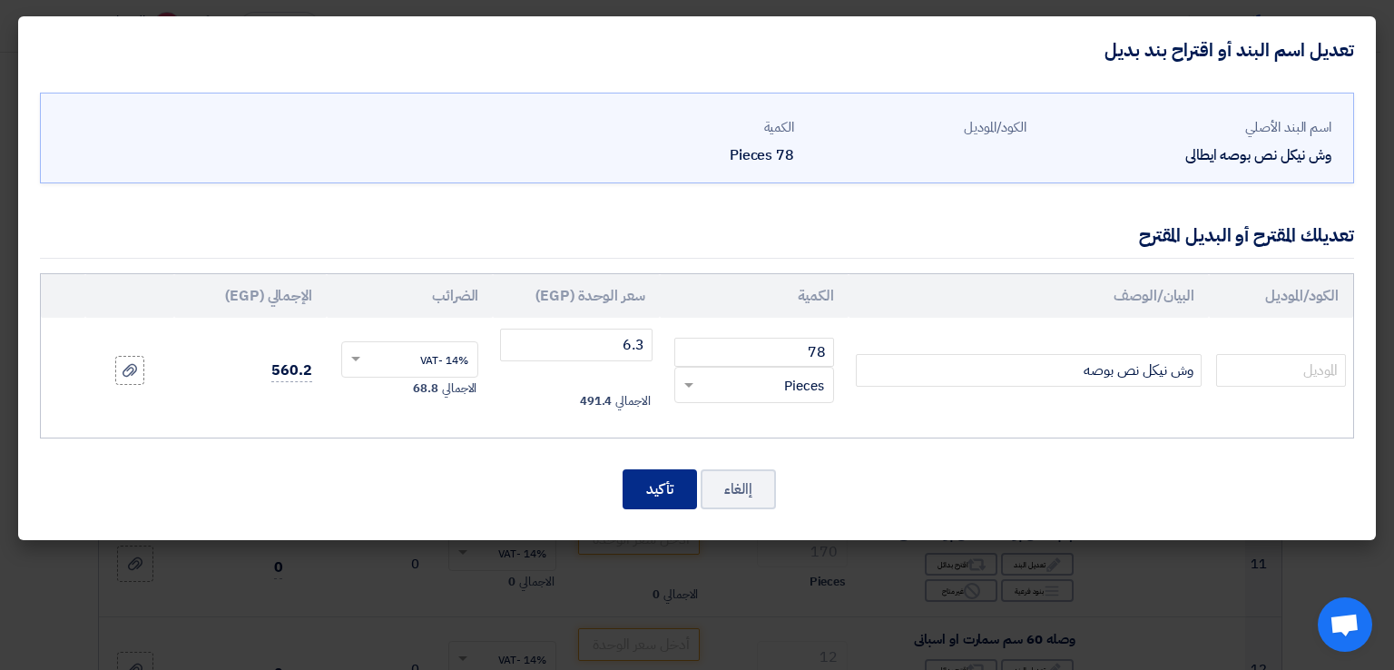
click at [642, 484] on button "تأكيد" at bounding box center [659, 489] width 74 height 40
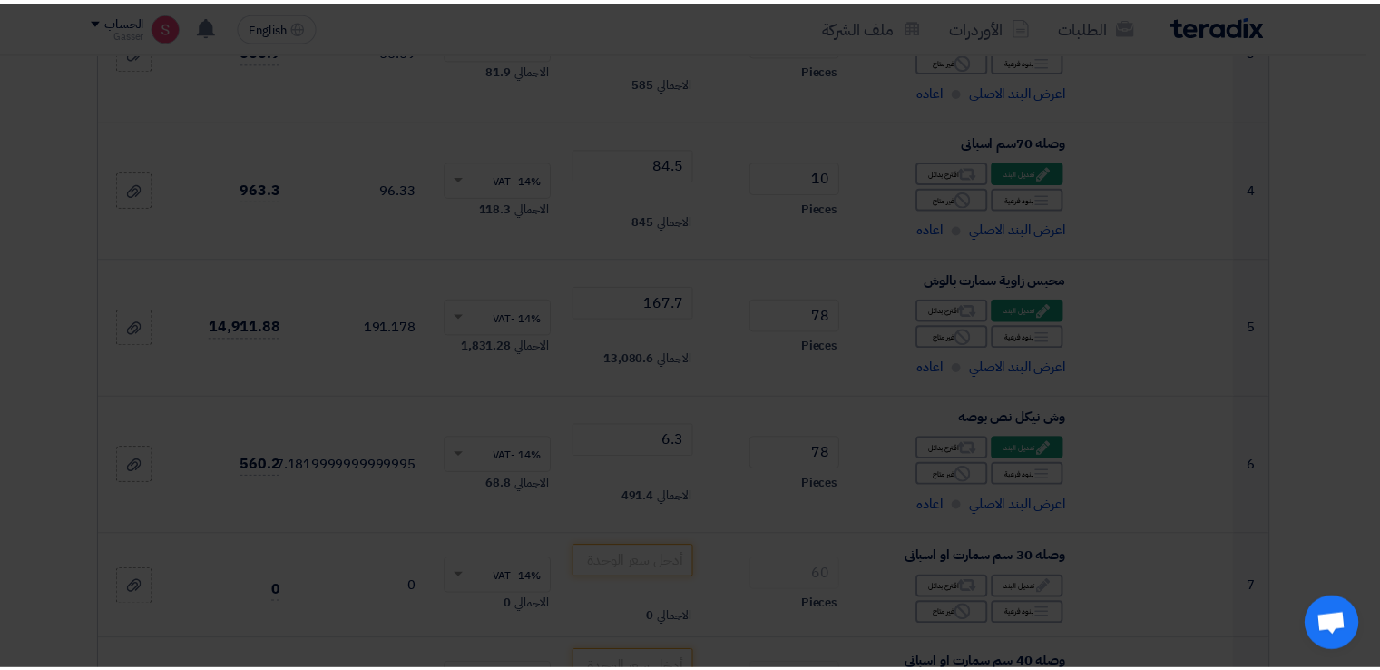
scroll to position [984, 0]
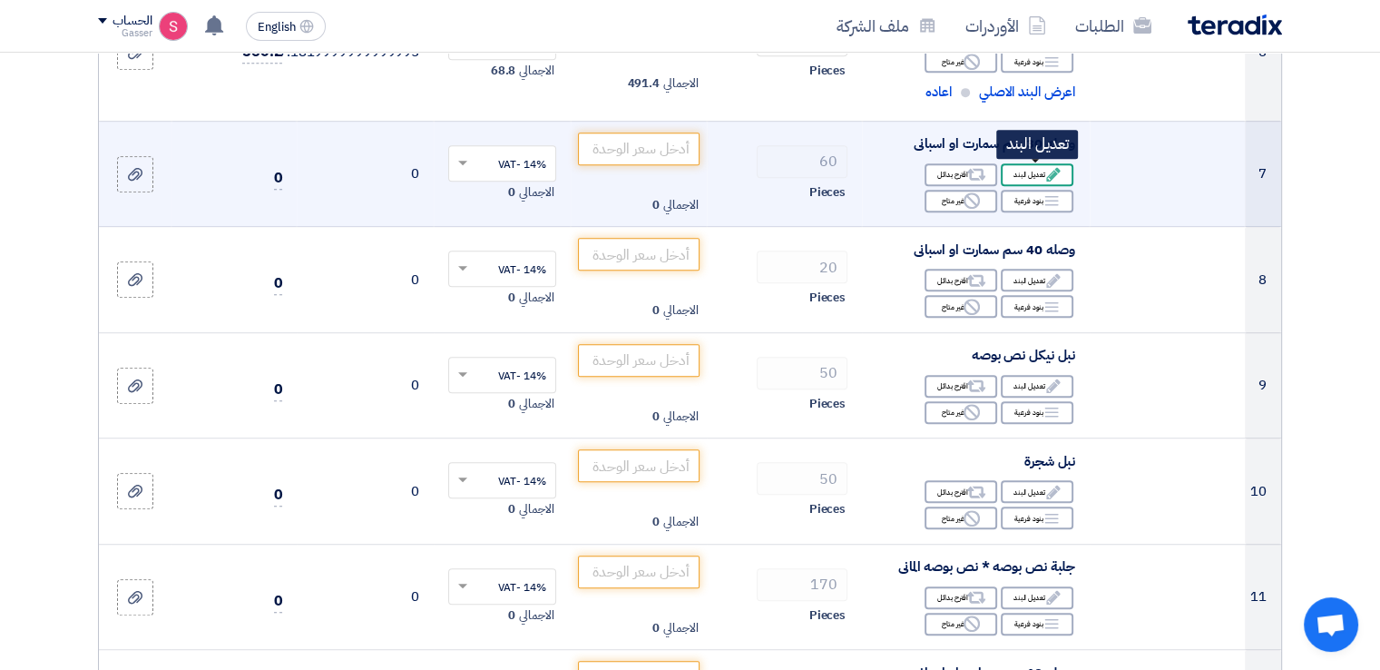
click at [1045, 171] on icon "Edit" at bounding box center [1053, 174] width 16 height 16
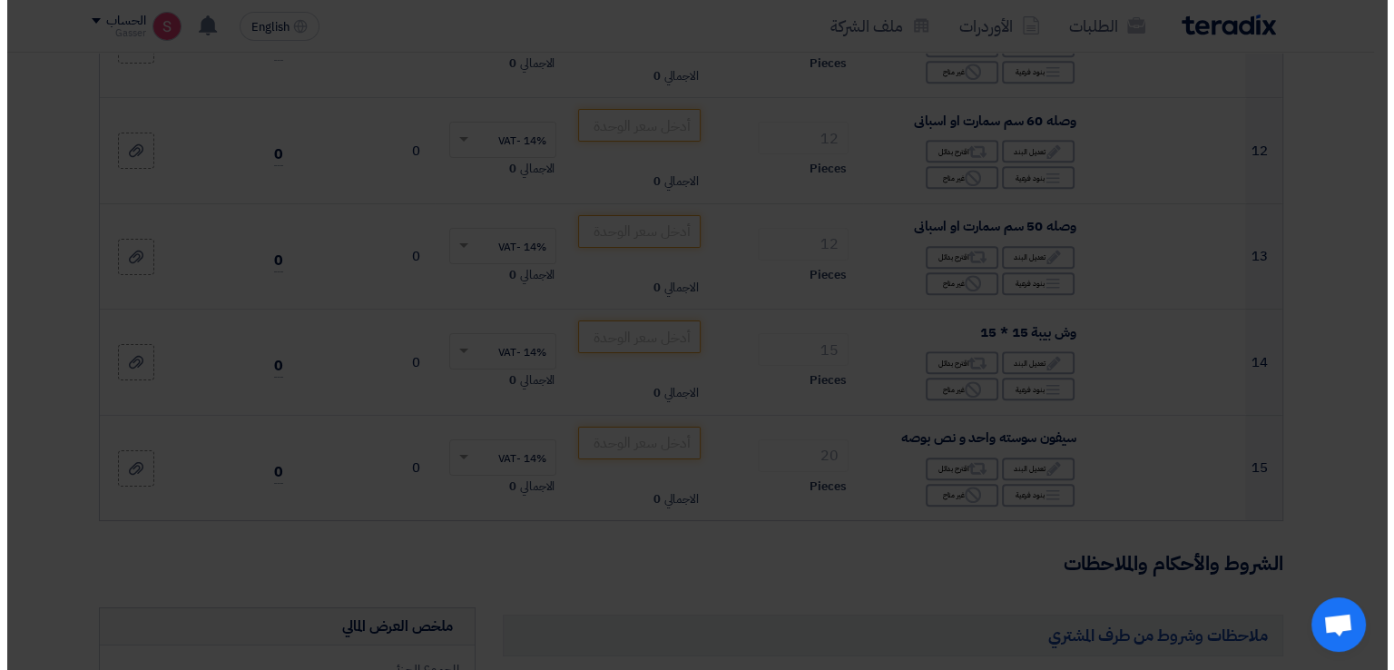
scroll to position [572, 0]
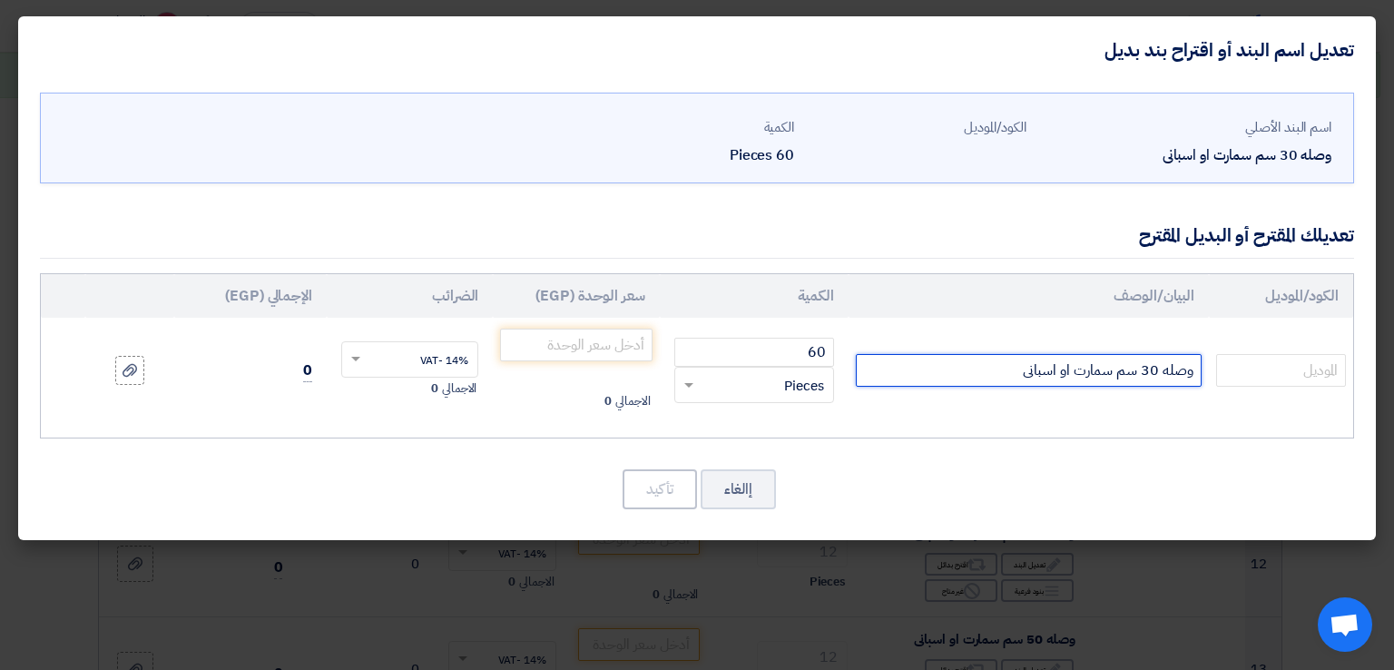
drag, startPoint x: 1066, startPoint y: 377, endPoint x: 1120, endPoint y: 377, distance: 53.5
click at [1120, 377] on input "وصله 30 سم سمارت او اسبانى" at bounding box center [1029, 370] width 346 height 33
click at [1114, 381] on input "وصله 30 سمو اسبانى" at bounding box center [1029, 370] width 346 height 33
type input "وصله 30 سم اسبانى"
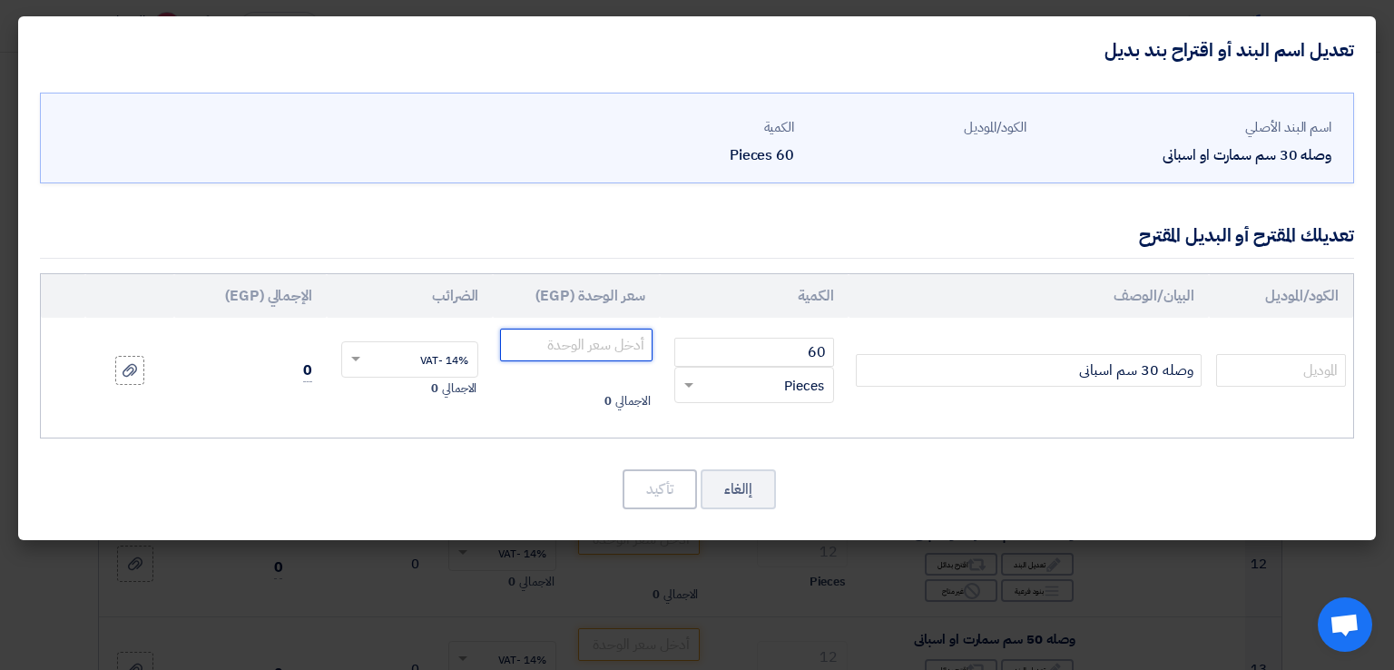
click at [586, 333] on input "number" at bounding box center [576, 344] width 152 height 33
type input "52"
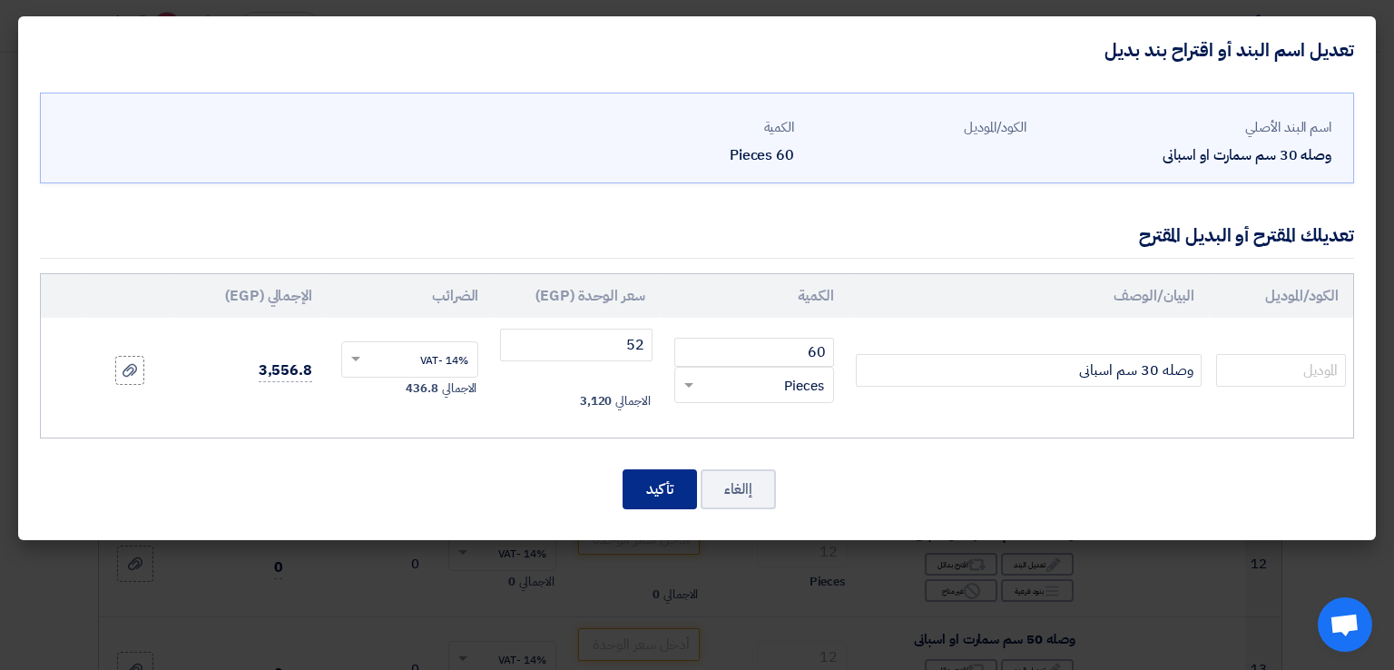
click at [653, 473] on button "تأكيد" at bounding box center [659, 489] width 74 height 40
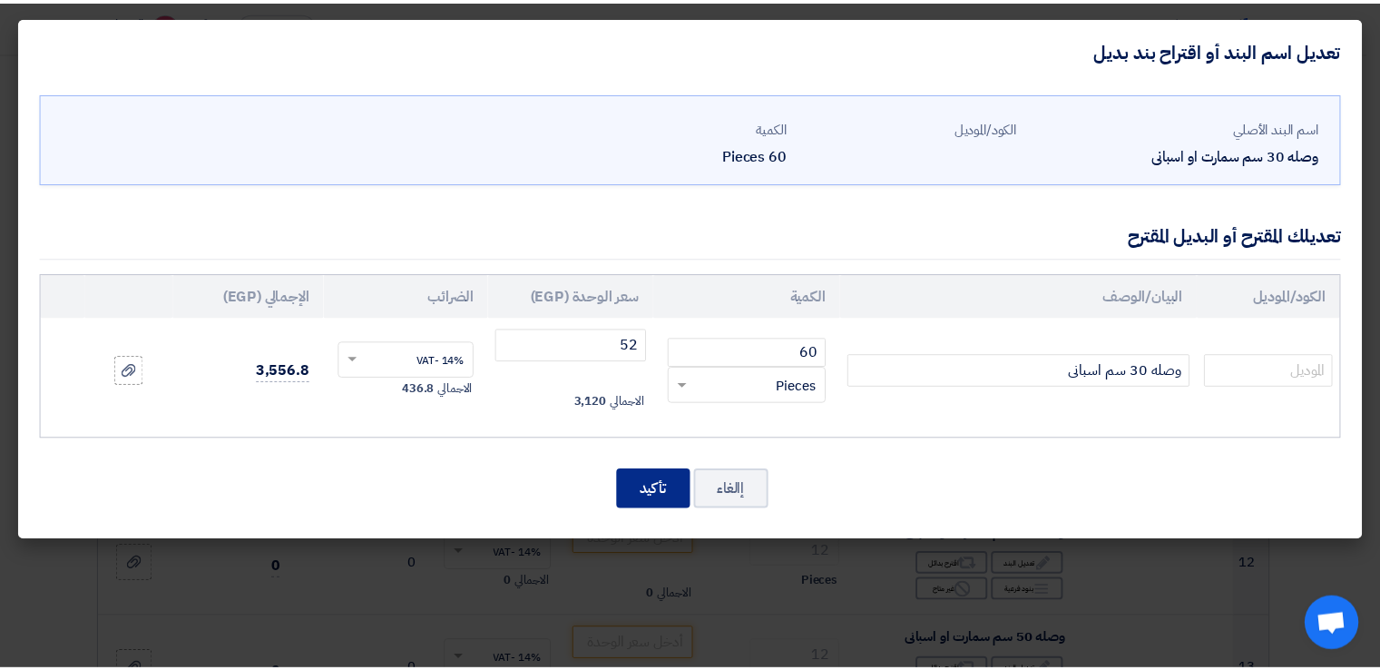
scroll to position [1122, 0]
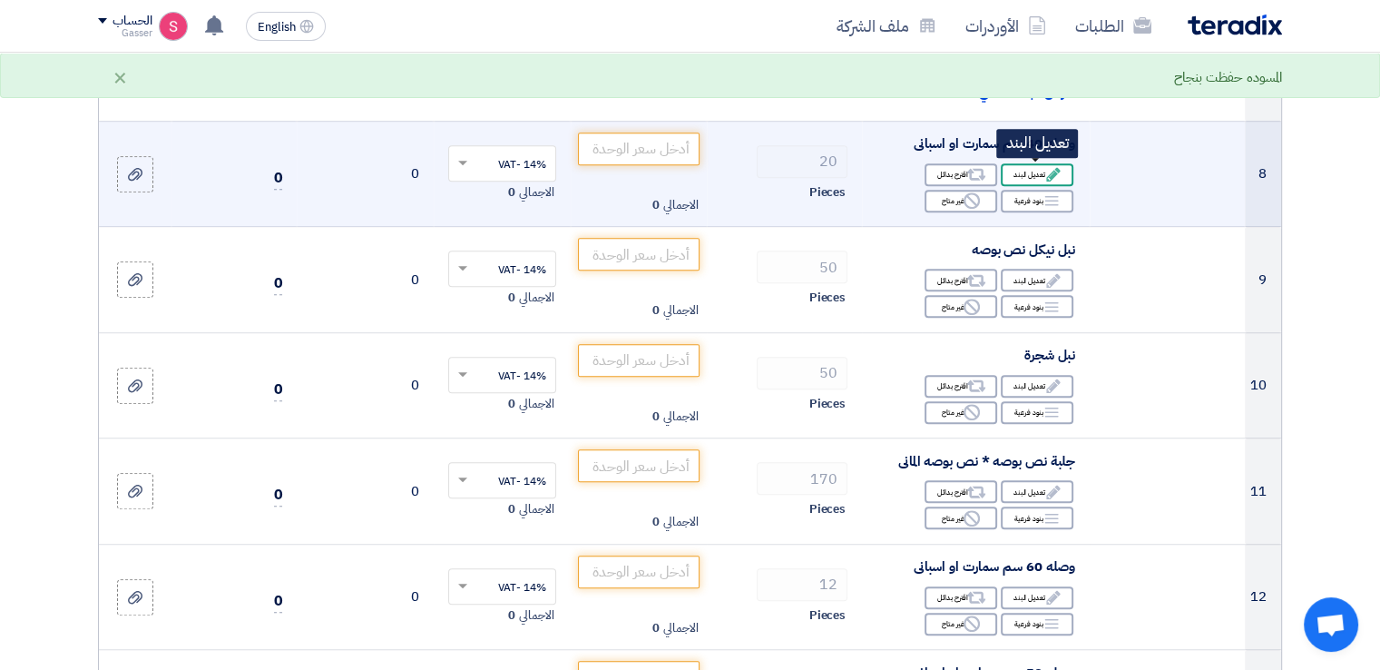
click at [1031, 174] on div "Edit تعديل البند" at bounding box center [1037, 174] width 73 height 23
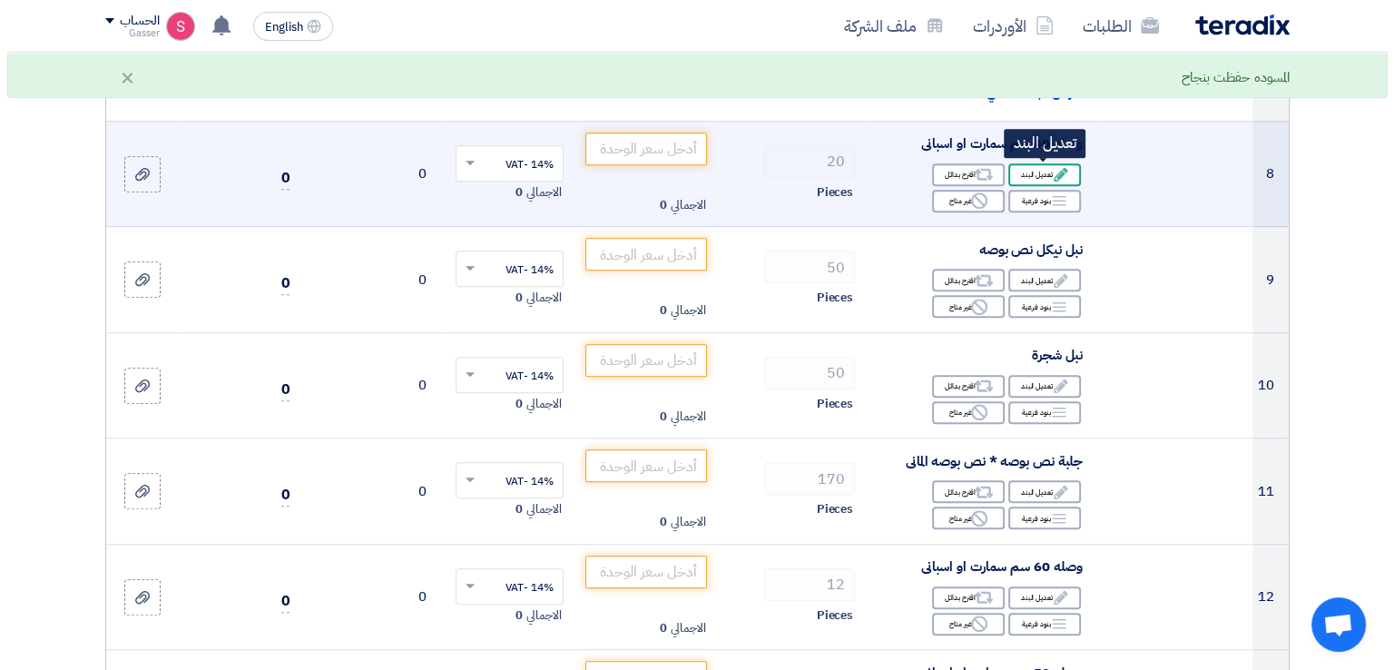
scroll to position [572, 0]
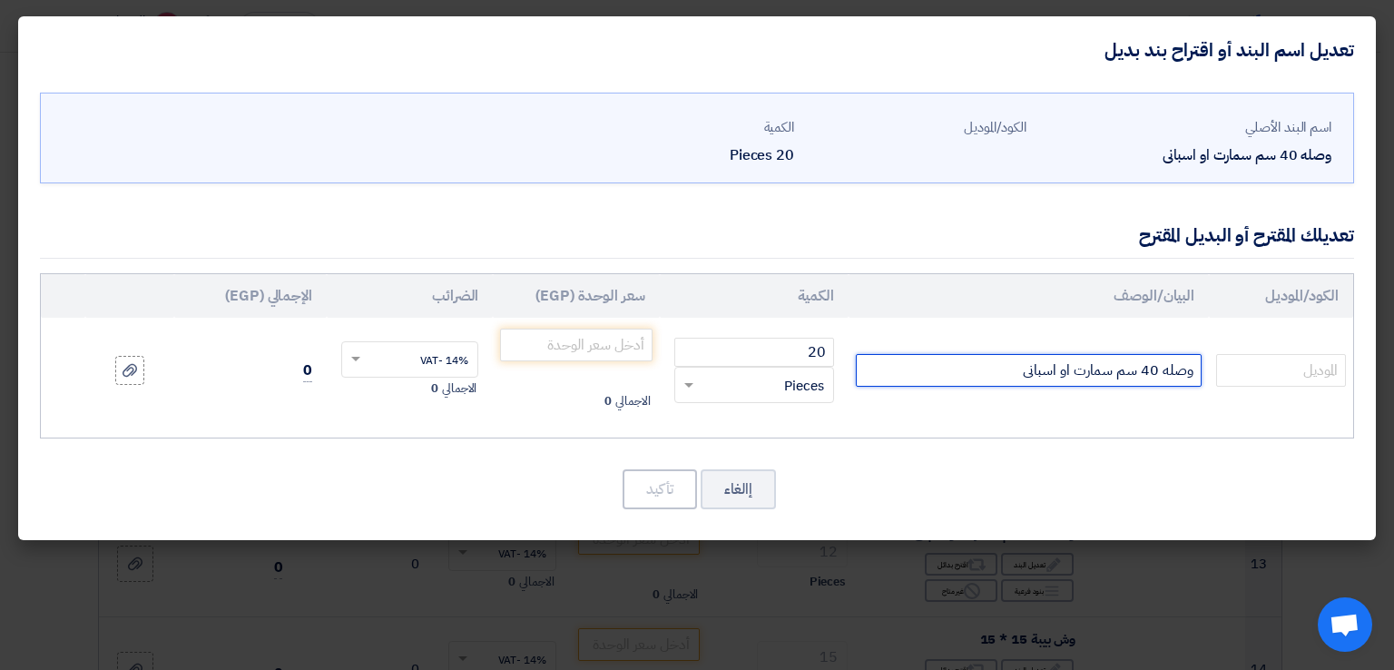
drag, startPoint x: 1060, startPoint y: 374, endPoint x: 1110, endPoint y: 371, distance: 50.0
click at [1110, 371] on input "وصله 40 سم سمارت او اسبانى" at bounding box center [1029, 370] width 346 height 33
type input "وصله 40 سم اسبانى"
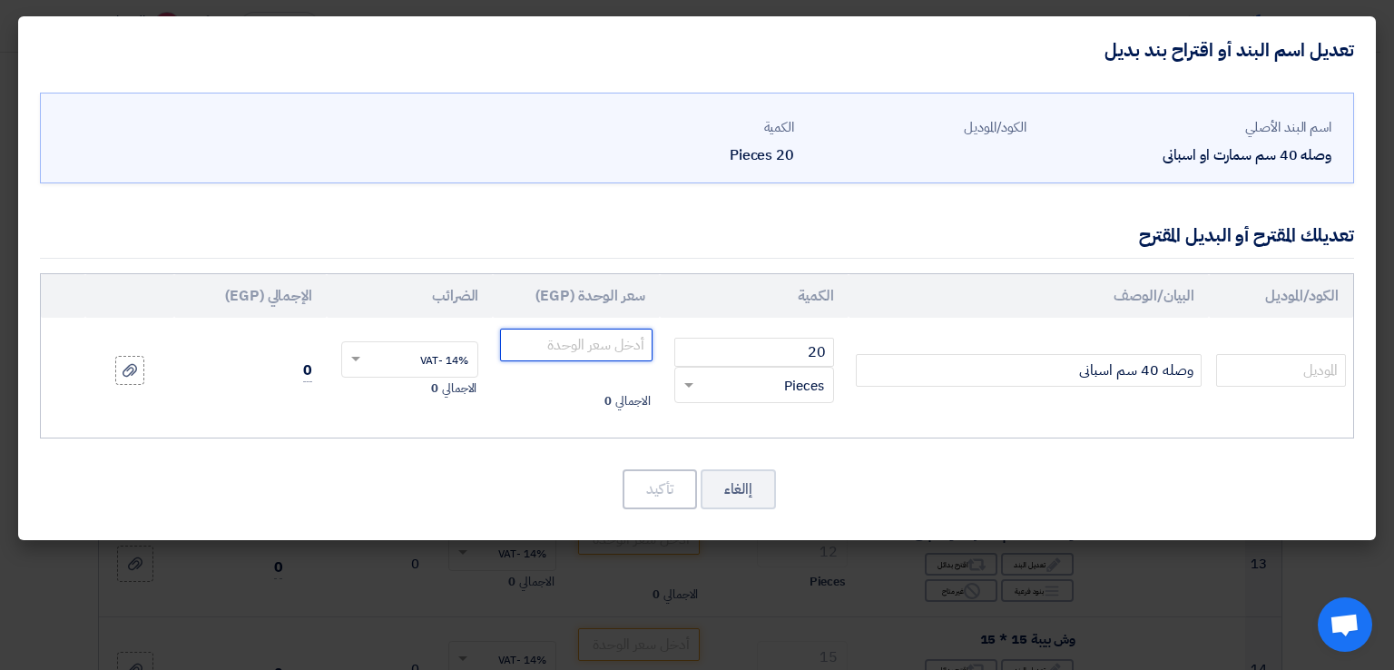
click at [552, 342] on input "number" at bounding box center [576, 344] width 152 height 33
type input "52"
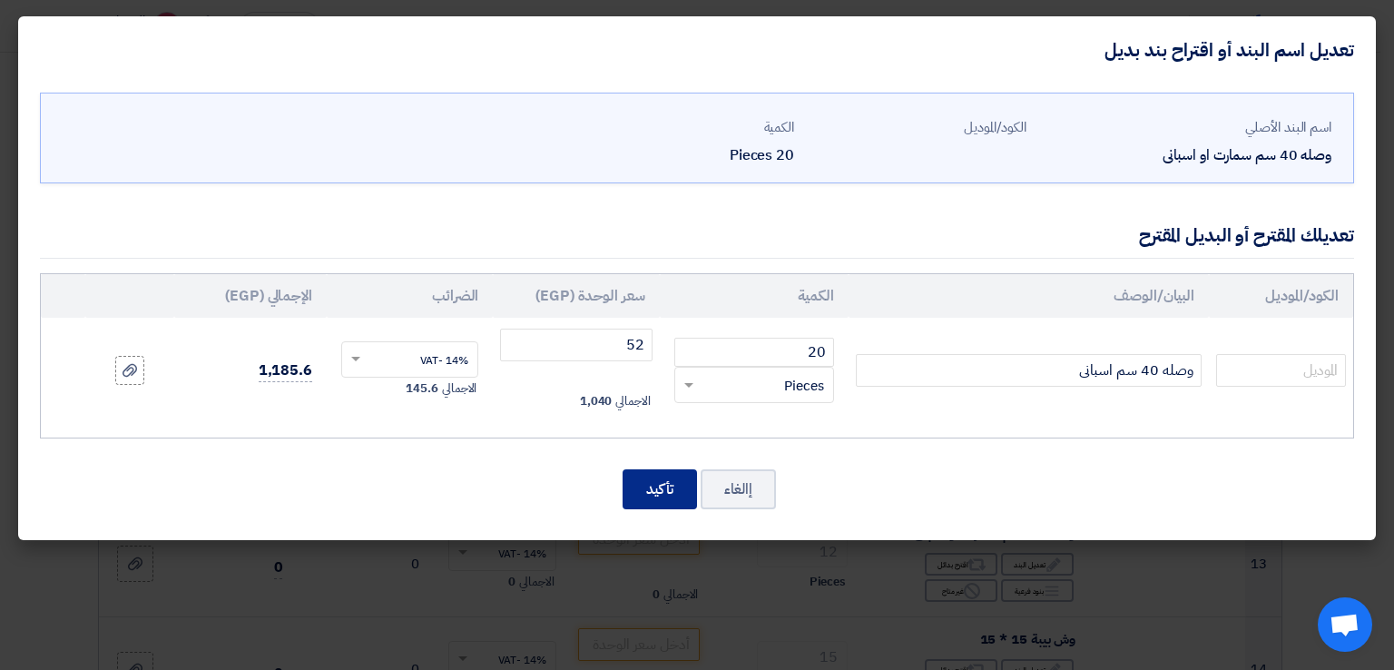
click at [662, 469] on button "تأكيد" at bounding box center [659, 489] width 74 height 40
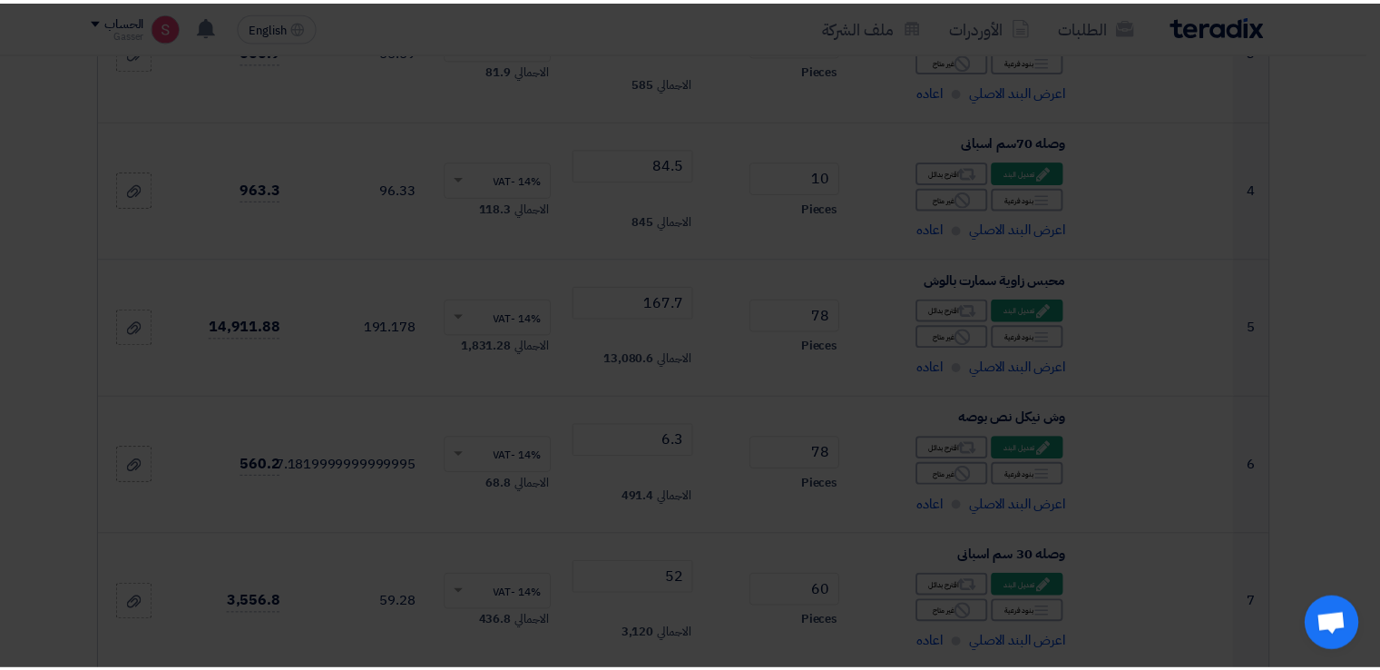
scroll to position [1259, 0]
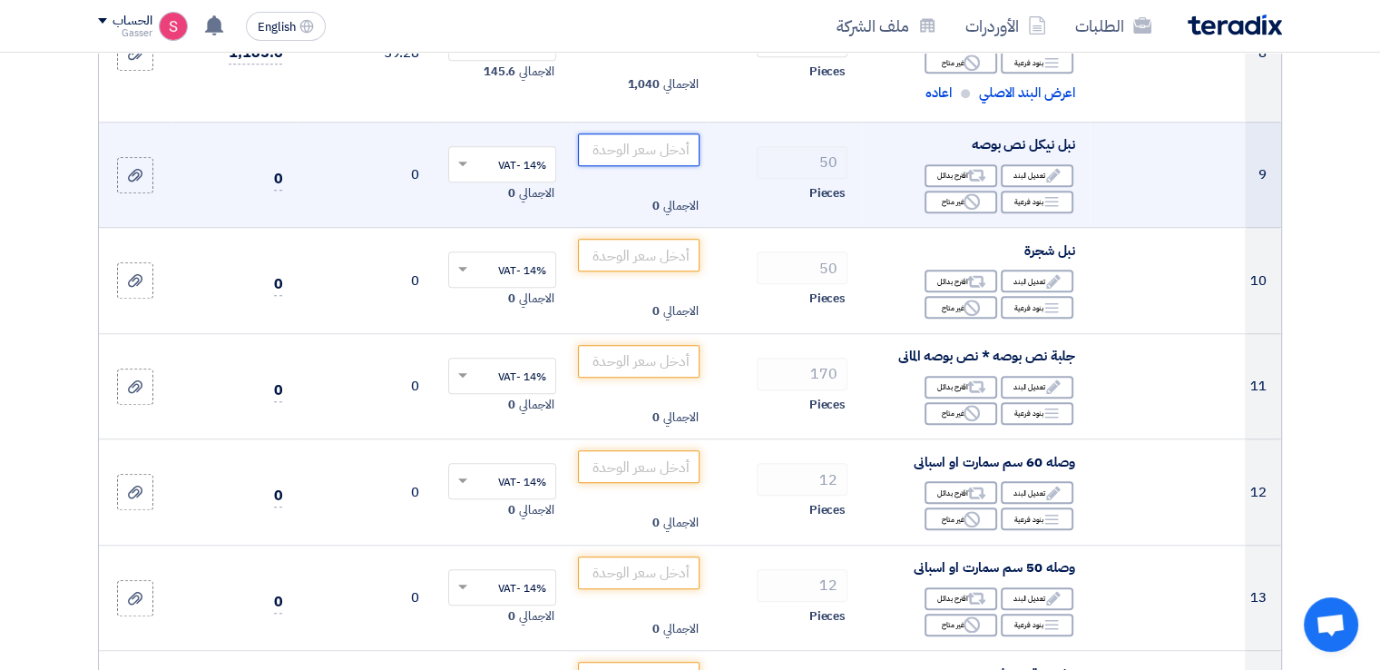
click at [669, 146] on input "number" at bounding box center [639, 149] width 122 height 33
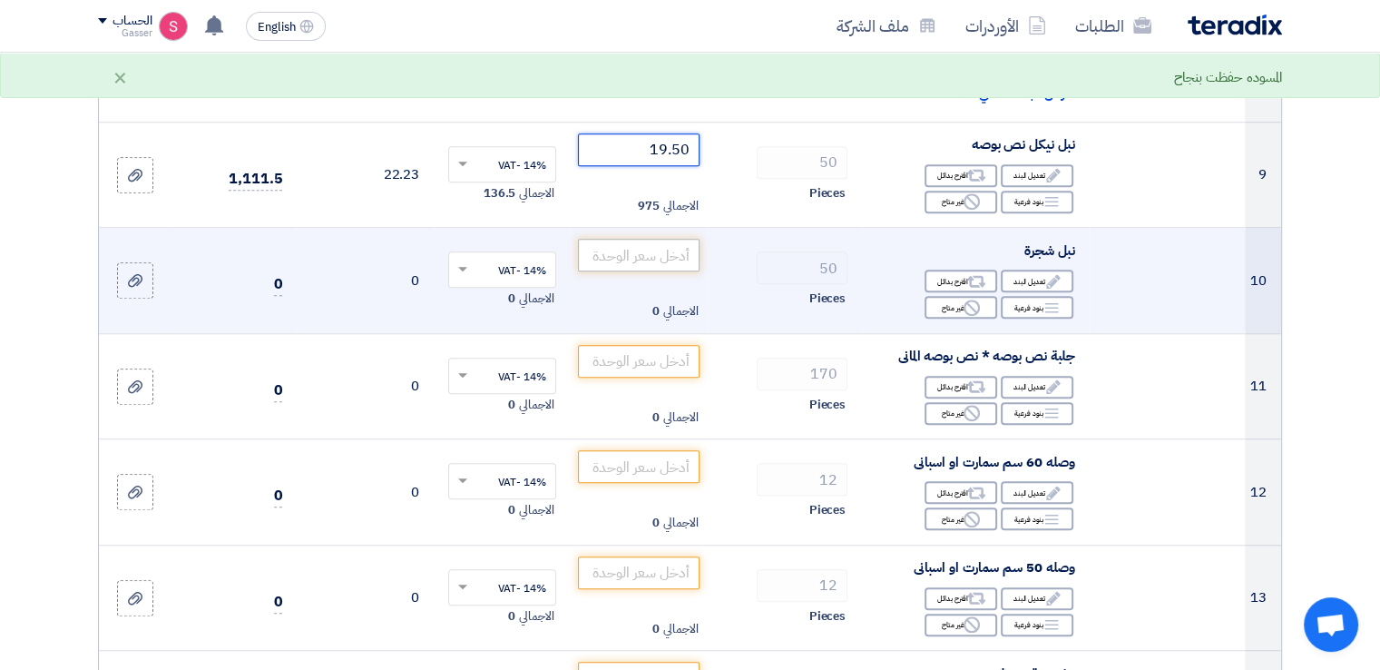
type input "19.50"
click at [631, 266] on input "number" at bounding box center [639, 255] width 122 height 33
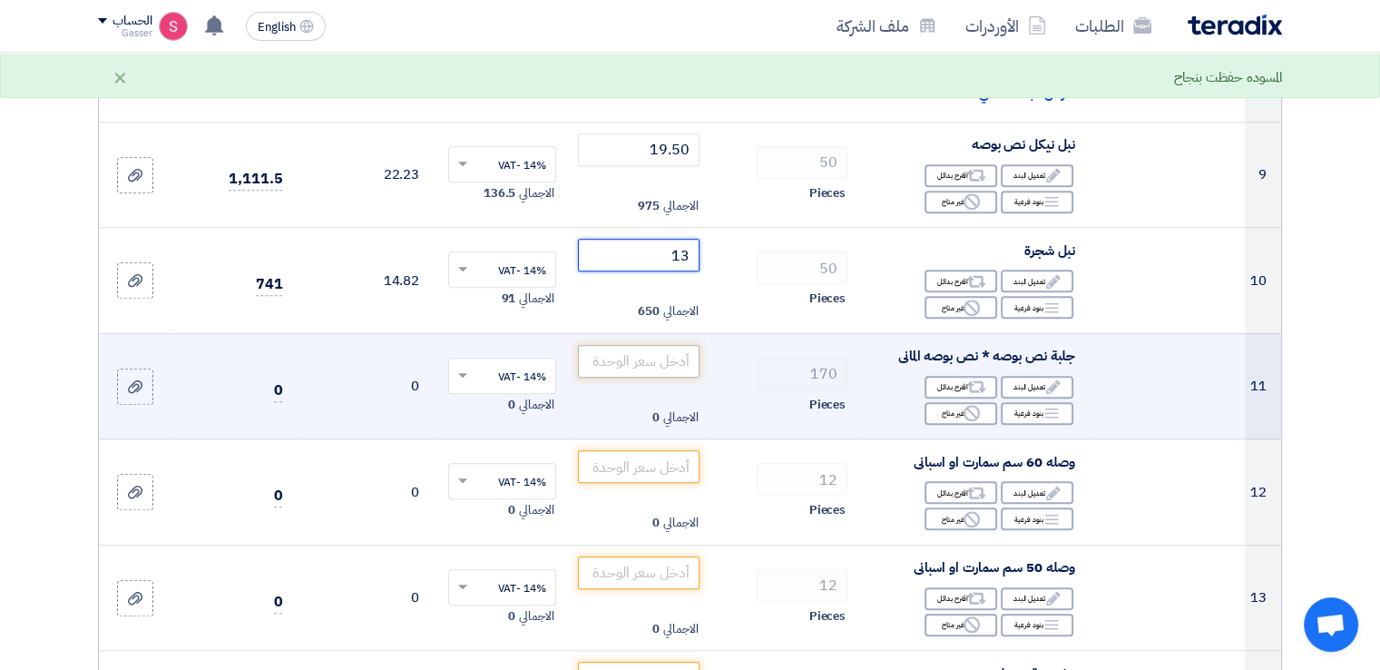
type input "13"
click at [650, 365] on input "number" at bounding box center [639, 361] width 122 height 33
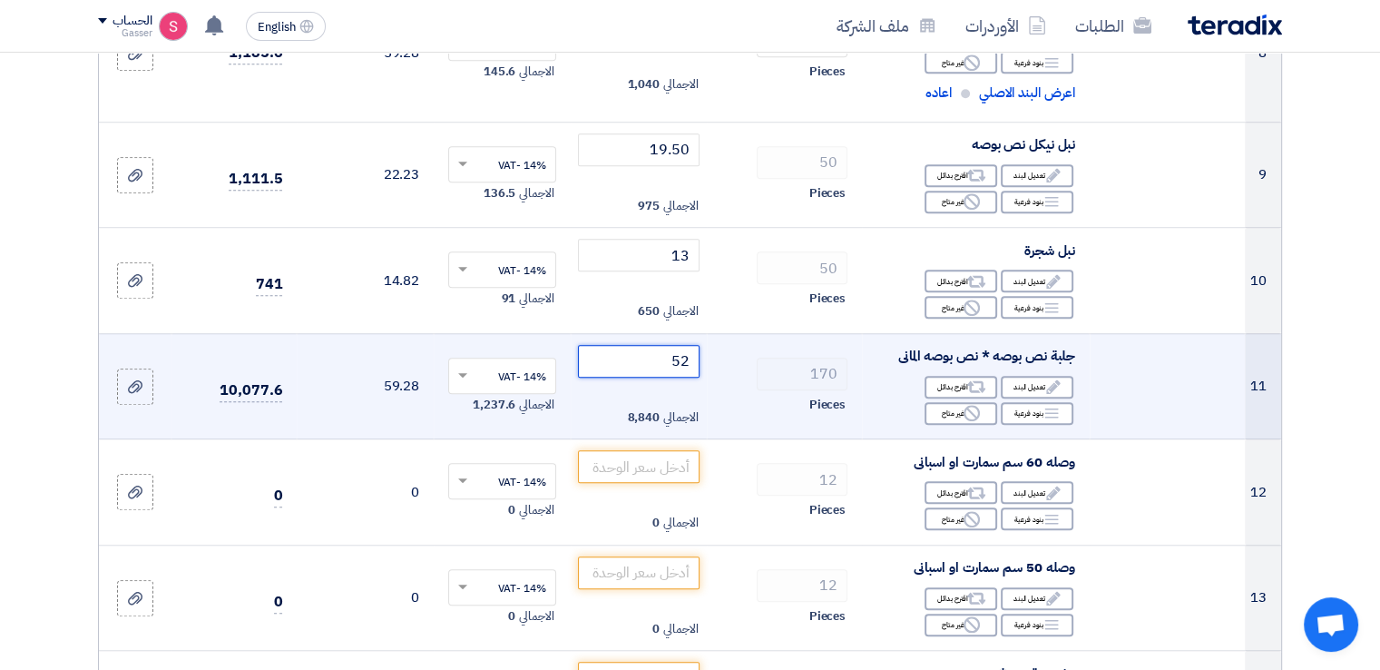
type input "52"
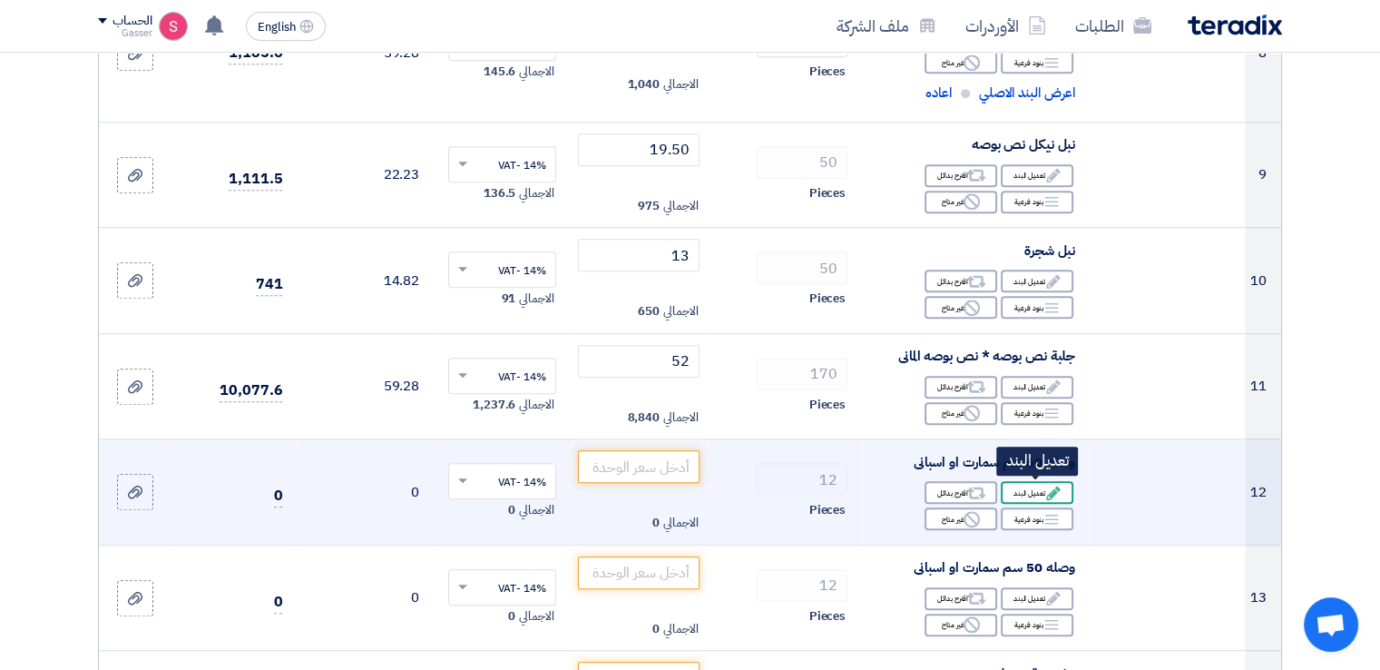
click at [1045, 492] on icon "Edit" at bounding box center [1053, 492] width 16 height 16
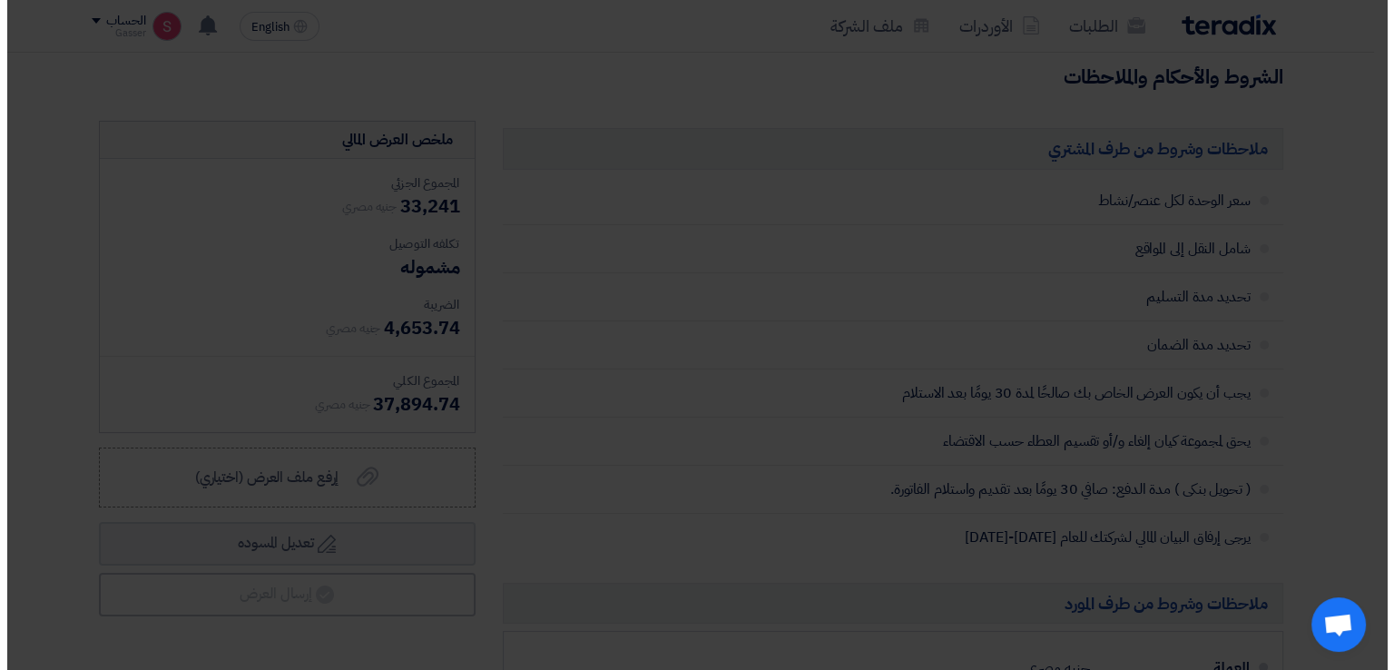
scroll to position [572, 0]
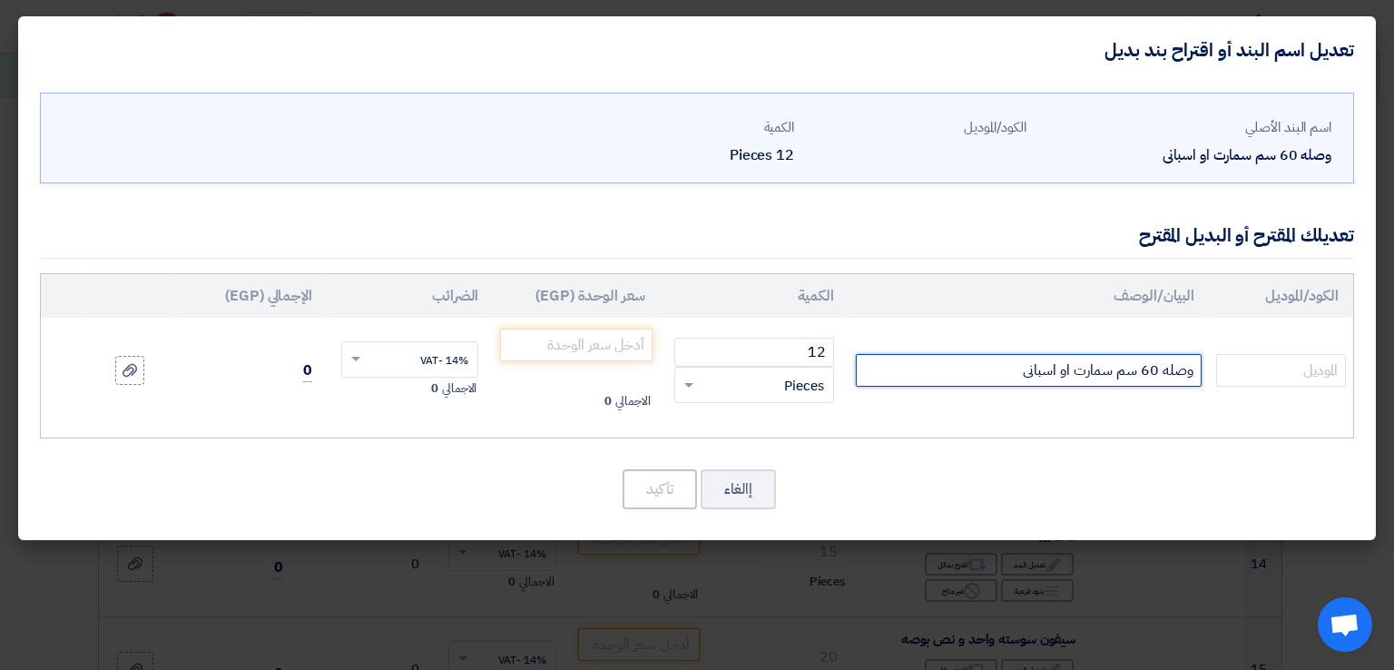
drag, startPoint x: 1003, startPoint y: 371, endPoint x: 1113, endPoint y: 374, distance: 110.7
click at [1113, 374] on input "وصله 60 سم سمارت او اسبانى" at bounding box center [1029, 370] width 346 height 33
drag, startPoint x: 1063, startPoint y: 371, endPoint x: 1114, endPoint y: 371, distance: 50.8
click at [1114, 371] on input "وصله 60 سم سمارت او اسبانى" at bounding box center [1029, 370] width 346 height 33
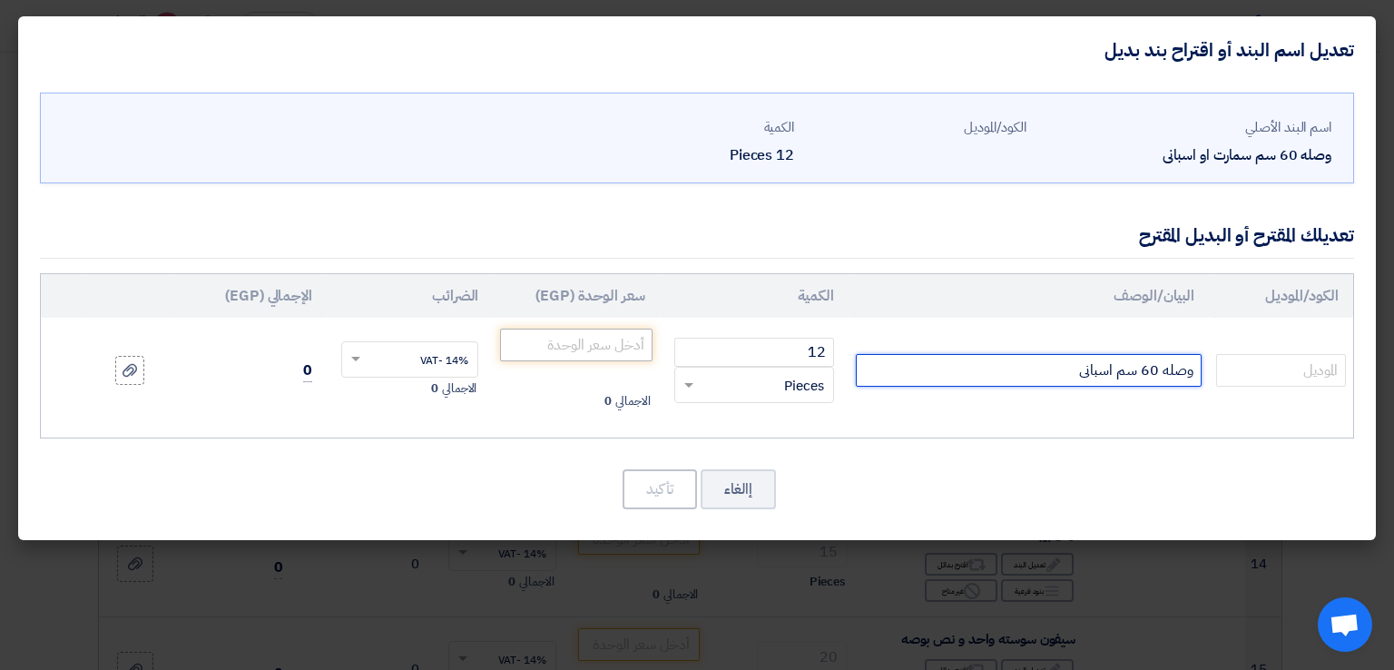
type input "وصله 60 سم اسبانى"
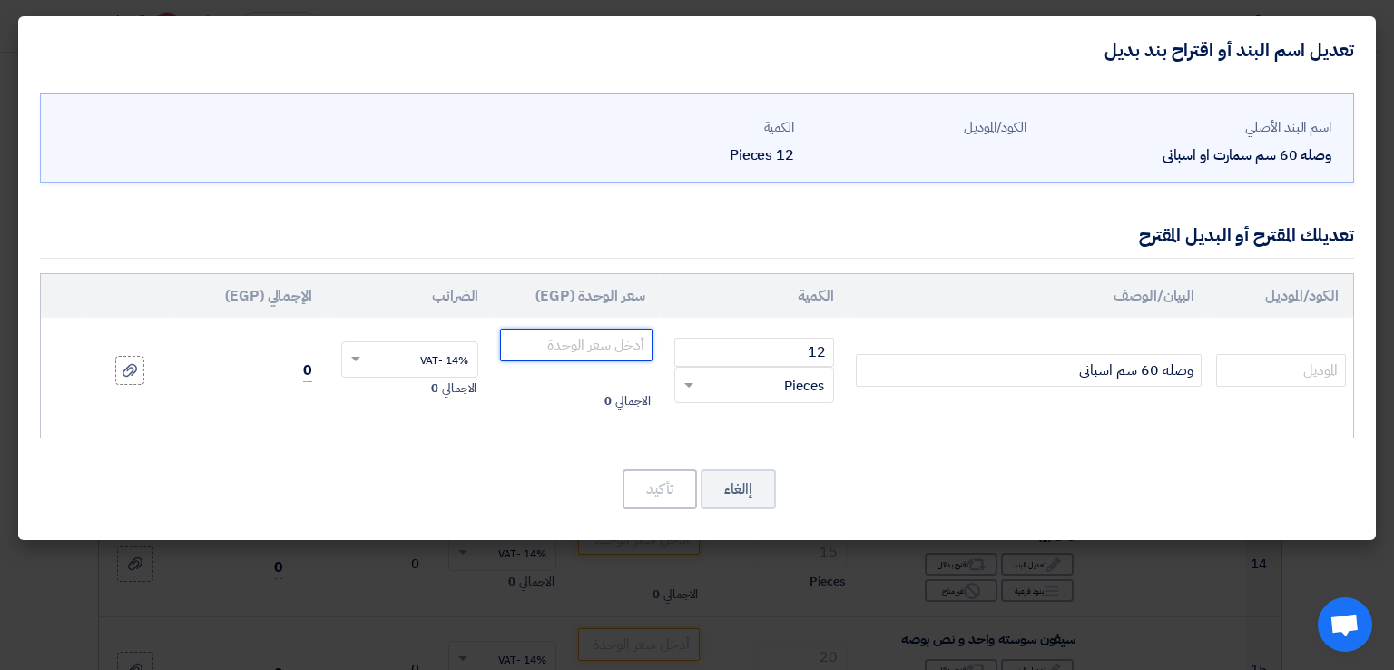
click at [609, 349] on input "number" at bounding box center [576, 344] width 152 height 33
type input "58.50"
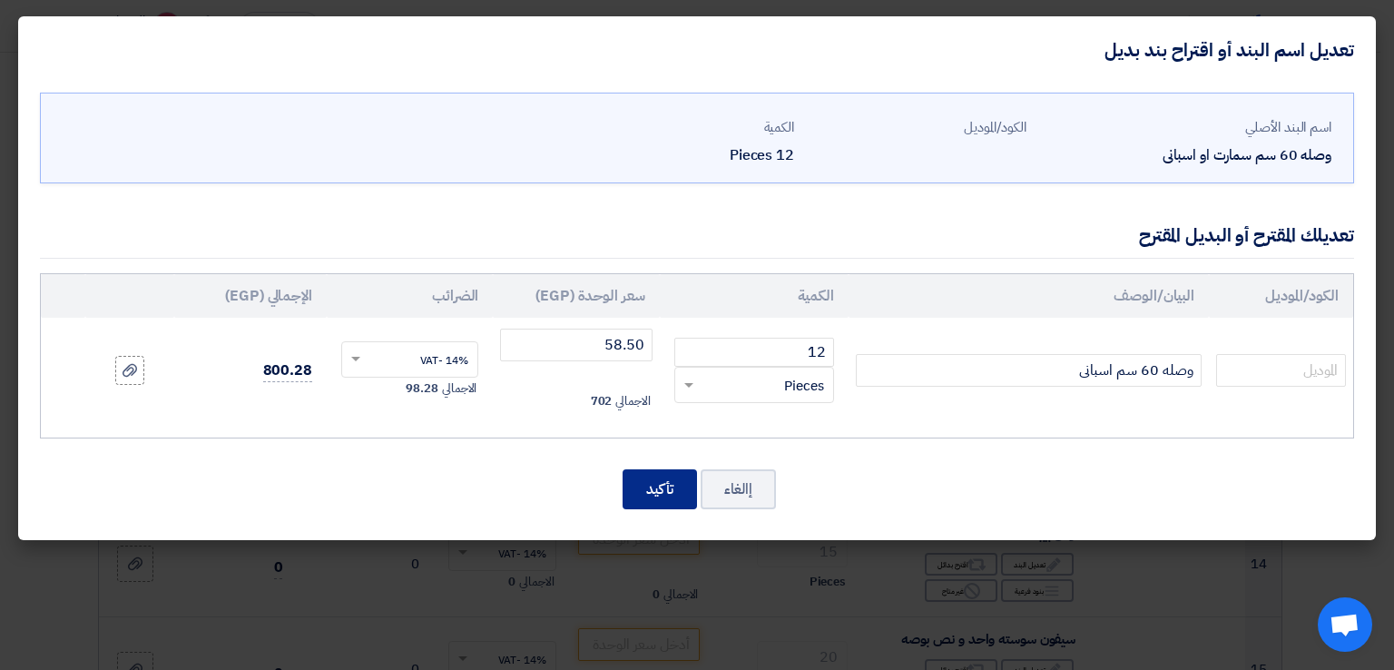
click at [646, 479] on button "تأكيد" at bounding box center [659, 489] width 74 height 40
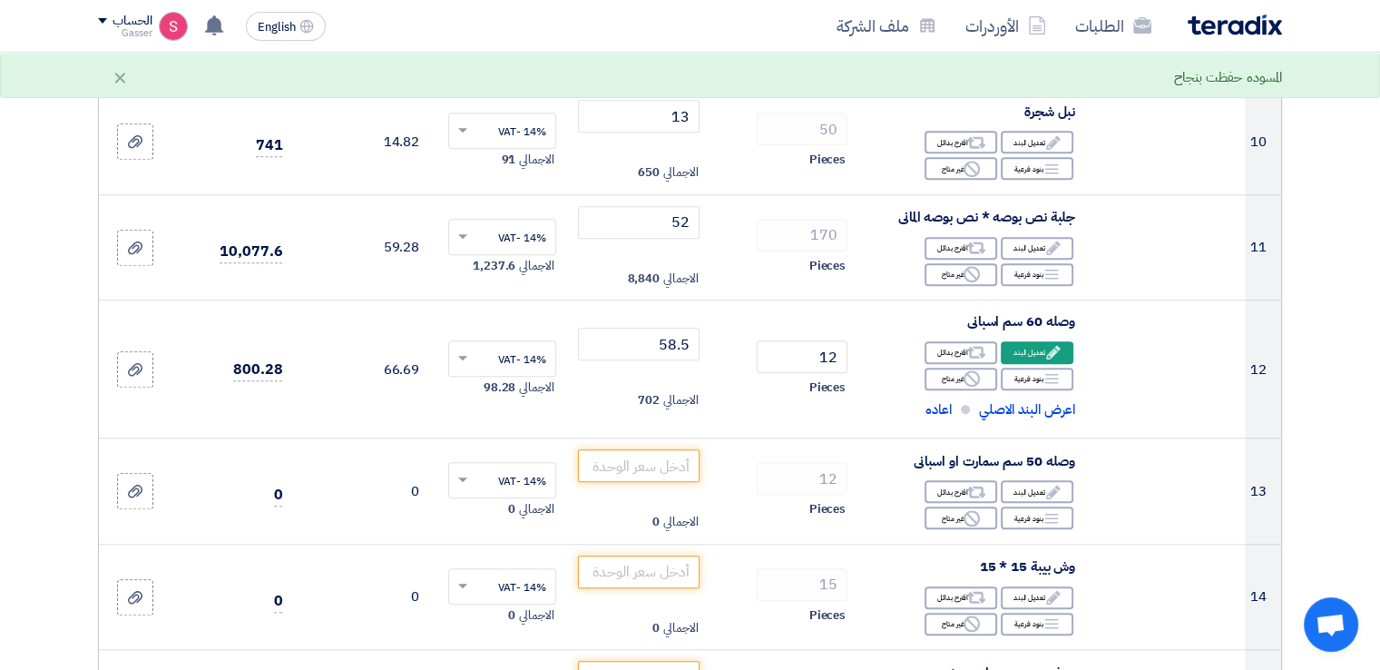
scroll to position [1822, 0]
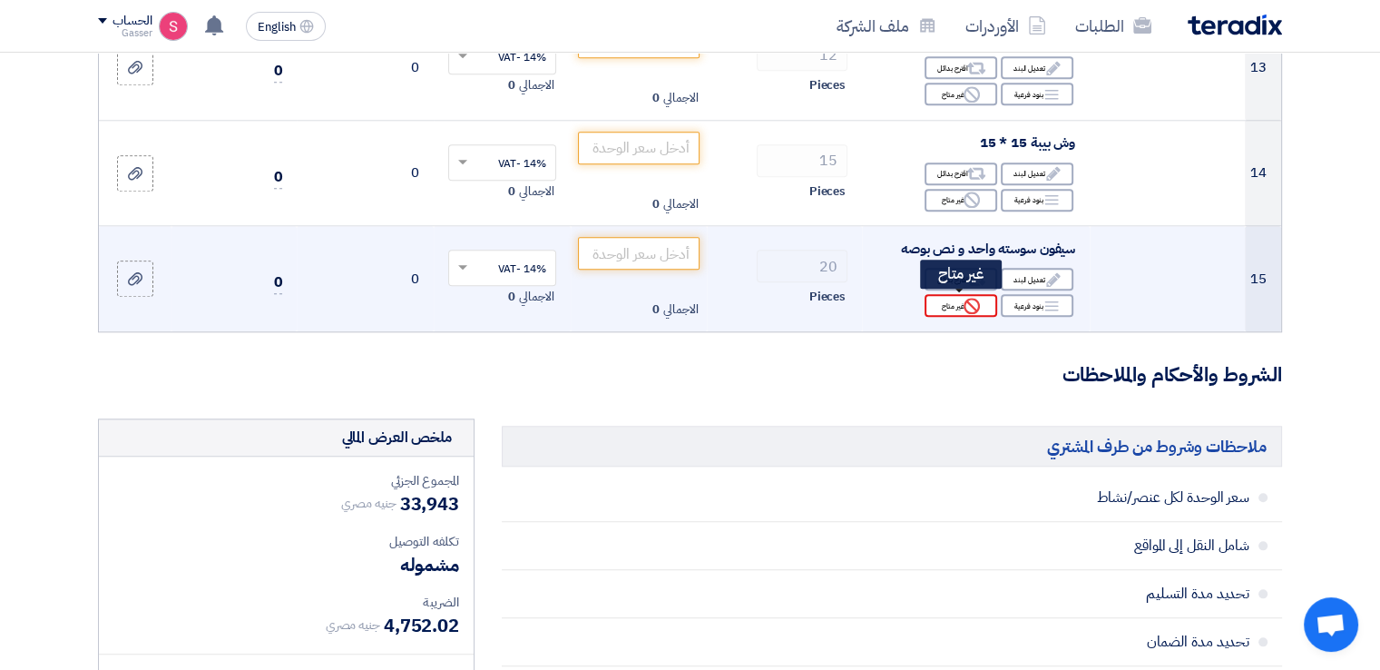
click at [958, 295] on div "Reject غير متاح" at bounding box center [960, 305] width 73 height 23
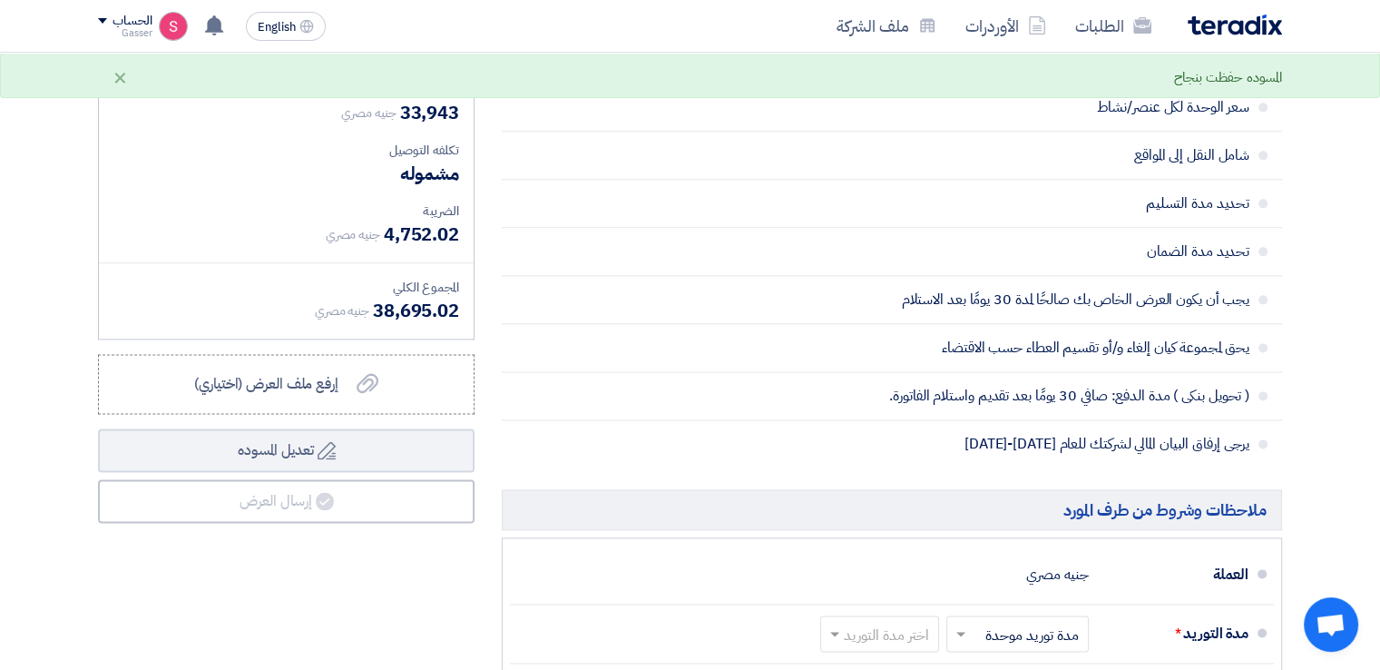
scroll to position [2668, 0]
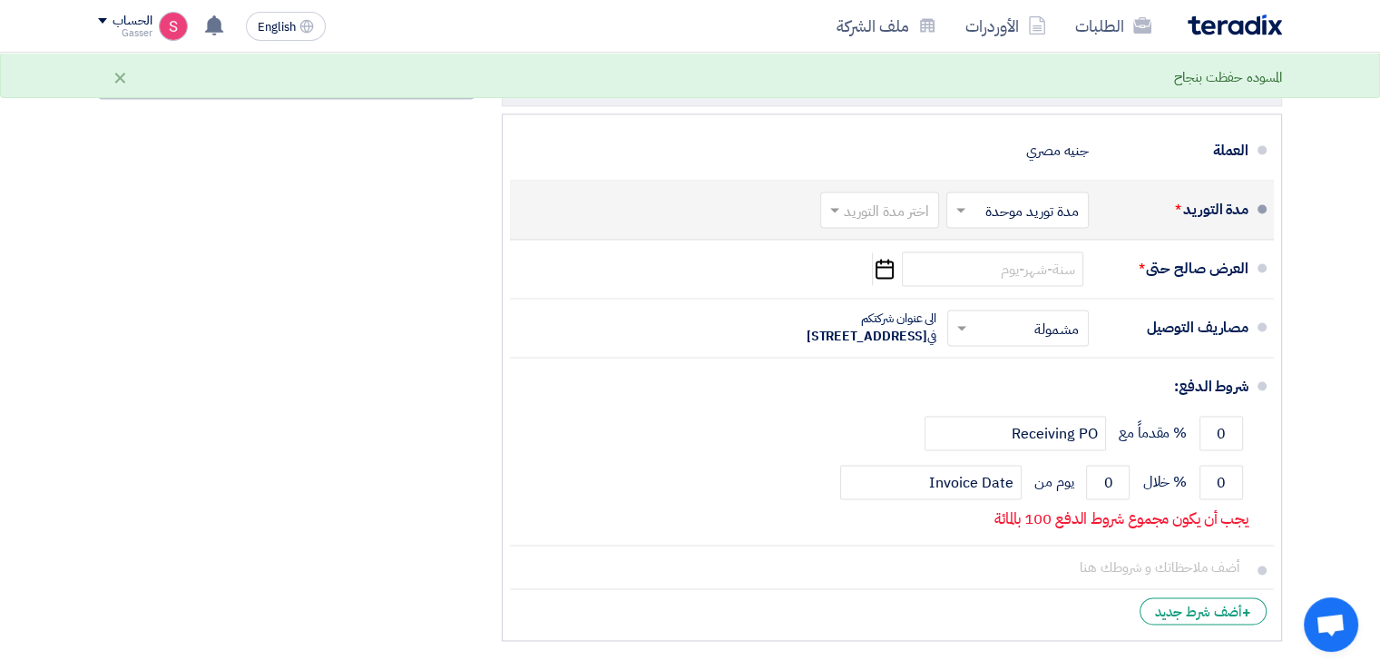
click at [872, 215] on input "text" at bounding box center [876, 212] width 110 height 26
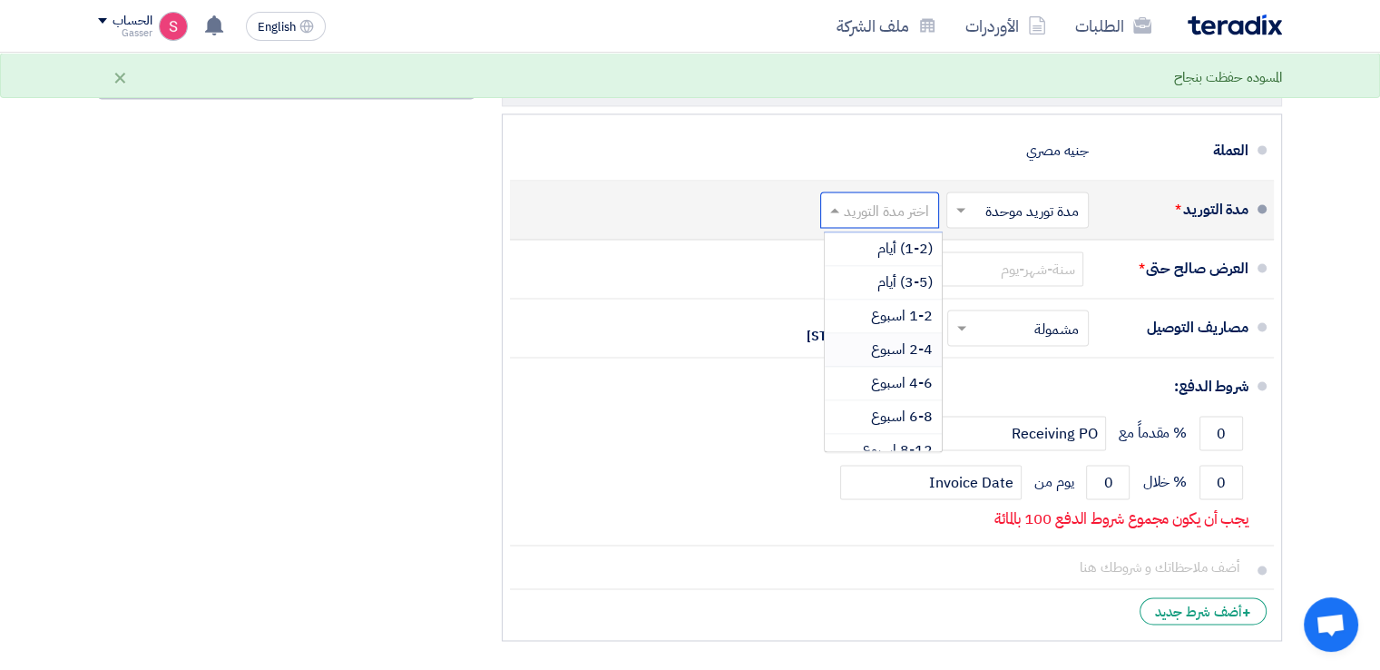
click at [919, 338] on span "2-4 اسبوع" at bounding box center [902, 349] width 62 height 22
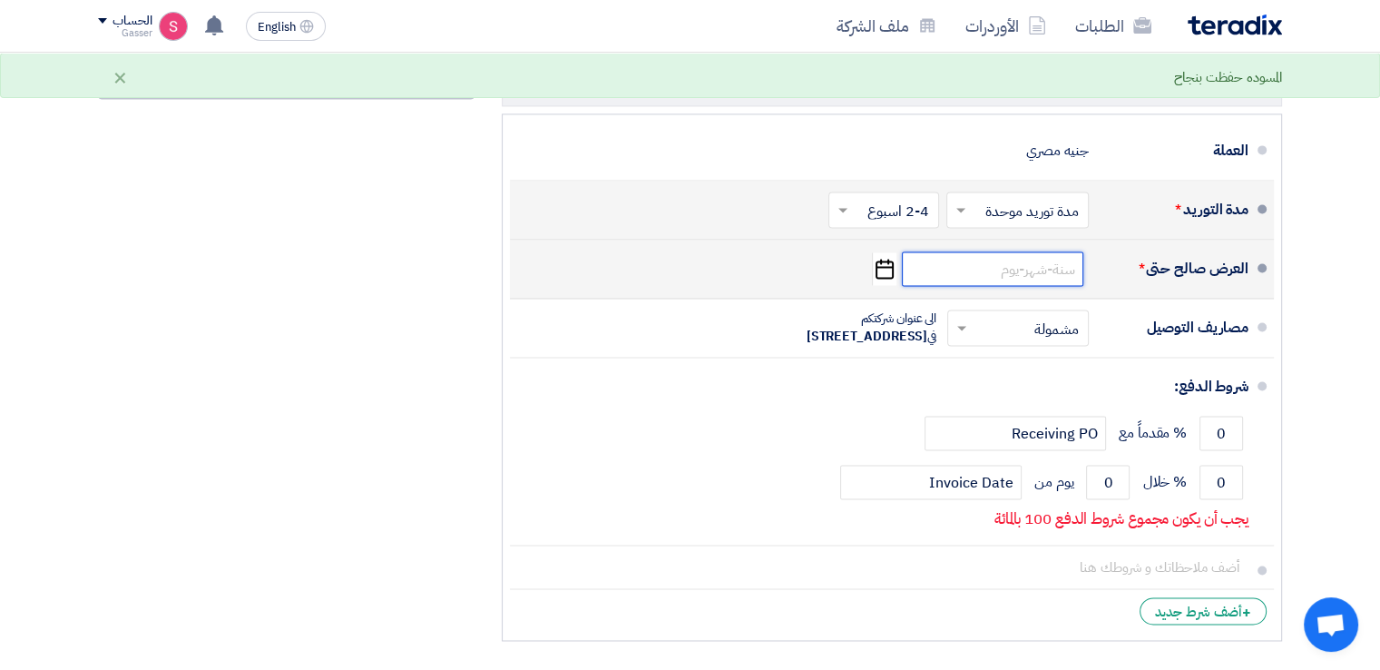
click at [989, 269] on input at bounding box center [992, 268] width 181 height 34
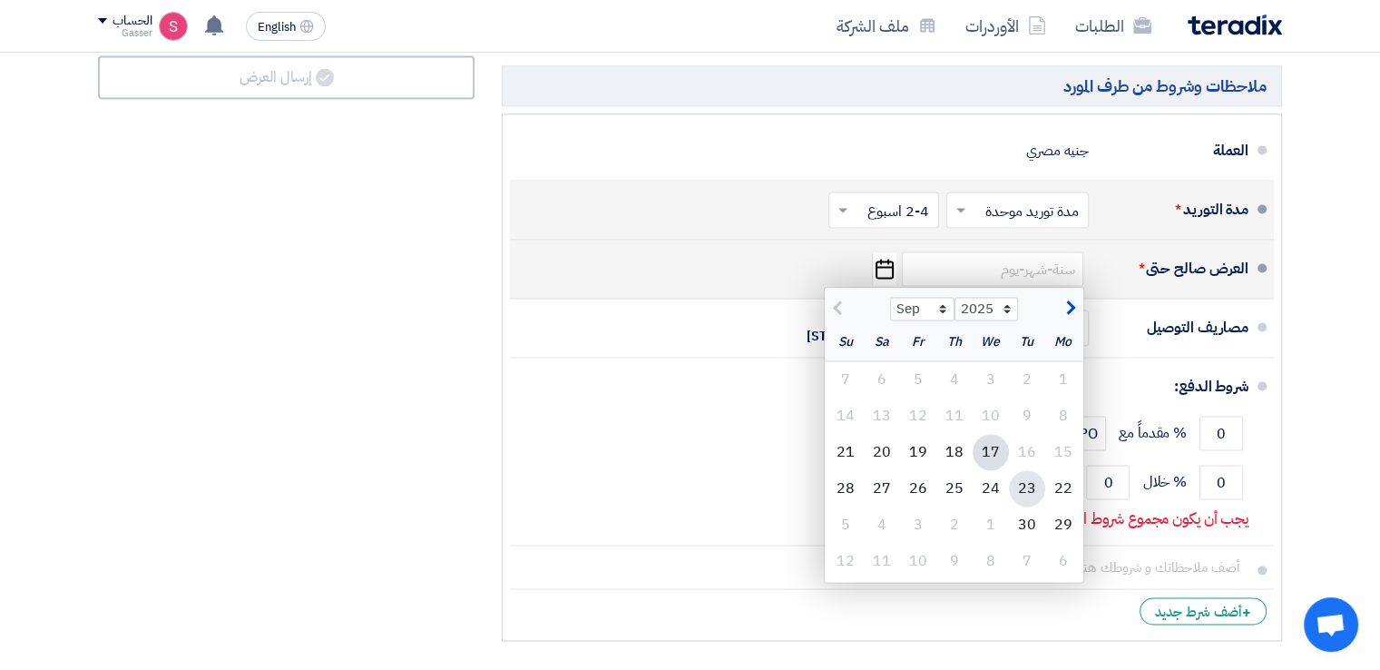
click at [1034, 480] on div "23" at bounding box center [1027, 488] width 36 height 36
type input "[DATE]"
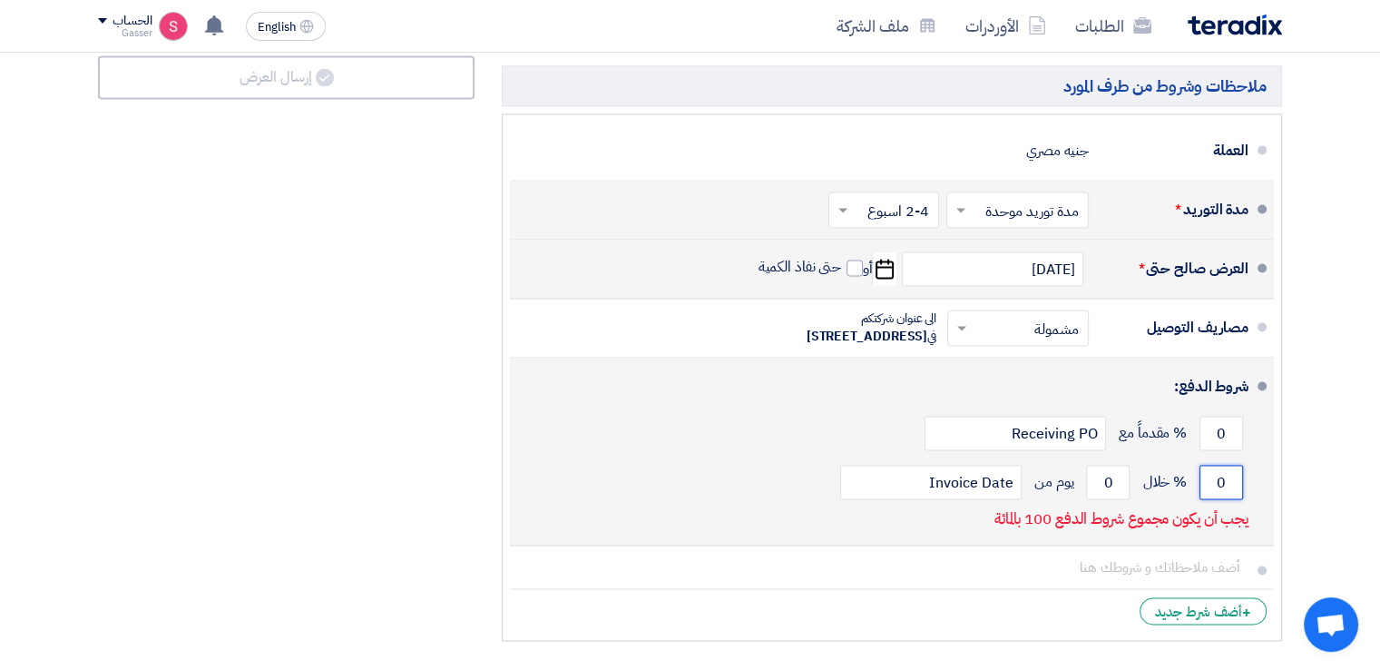
drag, startPoint x: 1240, startPoint y: 514, endPoint x: 1208, endPoint y: 520, distance: 32.2
click at [1208, 499] on input "0" at bounding box center [1221, 482] width 44 height 34
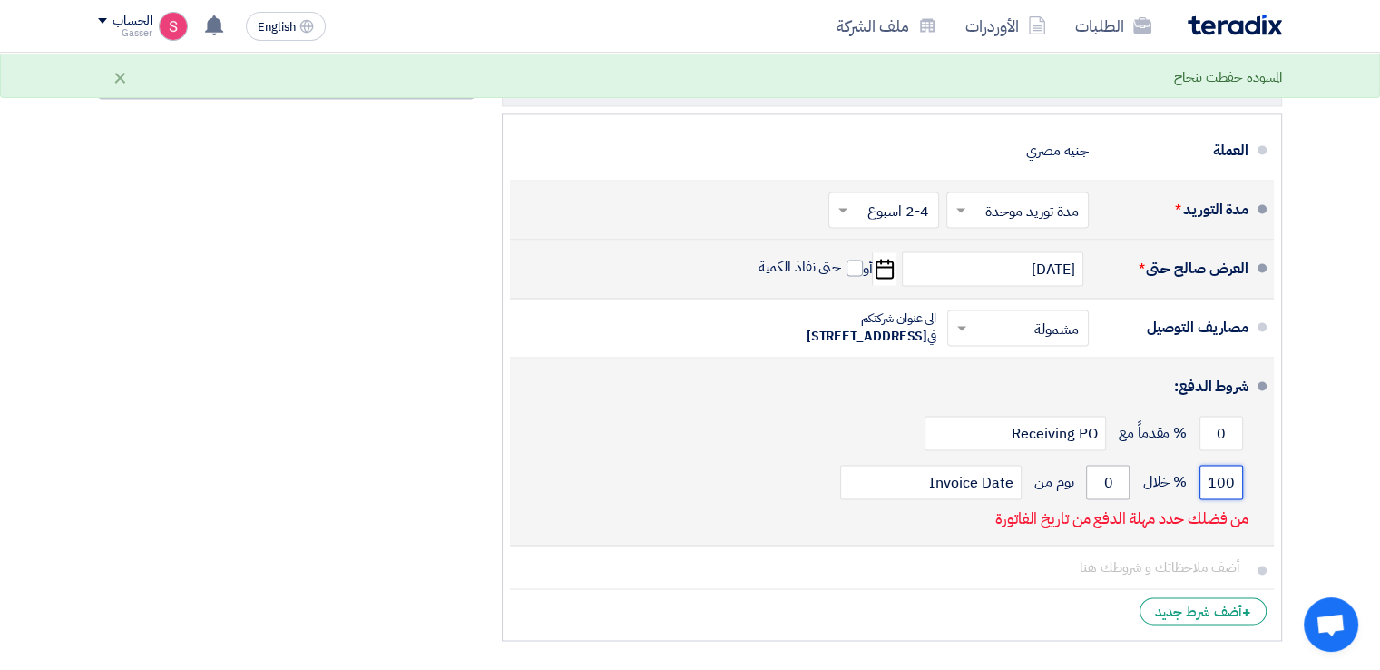
type input "100"
drag, startPoint x: 1110, startPoint y: 511, endPoint x: 1072, endPoint y: 517, distance: 38.6
click at [1079, 506] on div "100 % خلال 0 يوم من Invoice Date" at bounding box center [886, 481] width 724 height 49
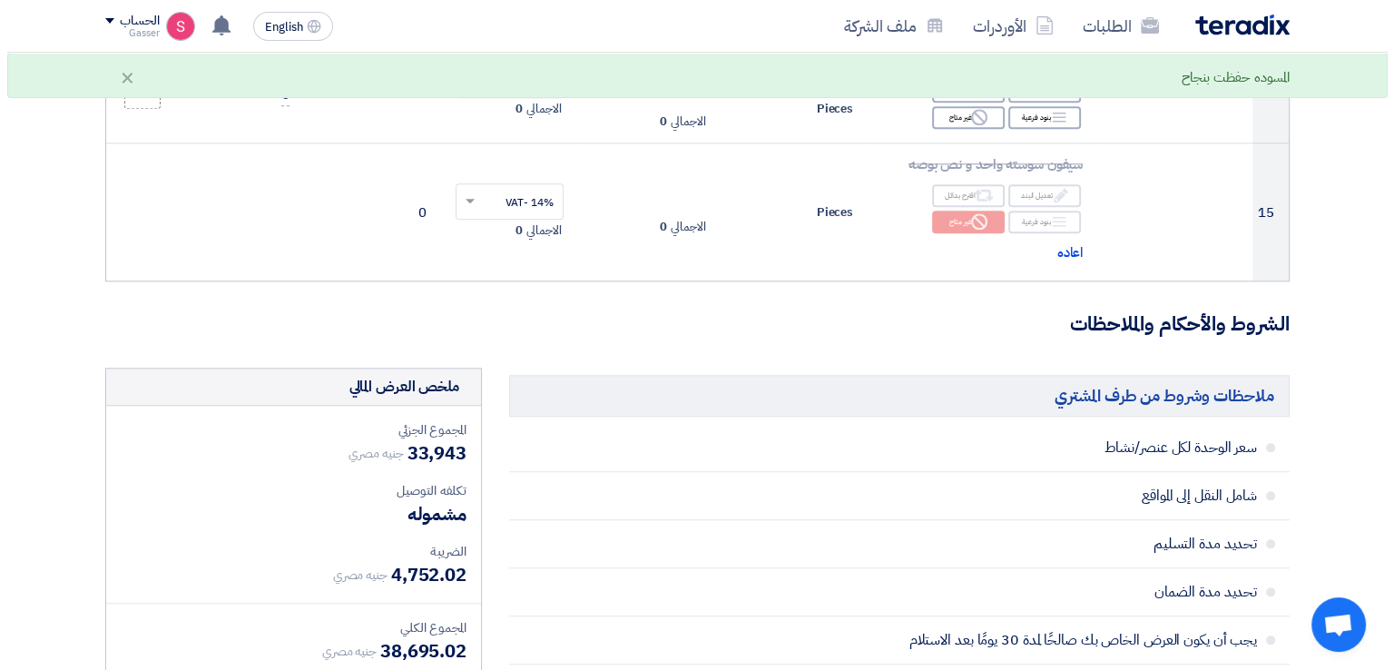
scroll to position [1822, 0]
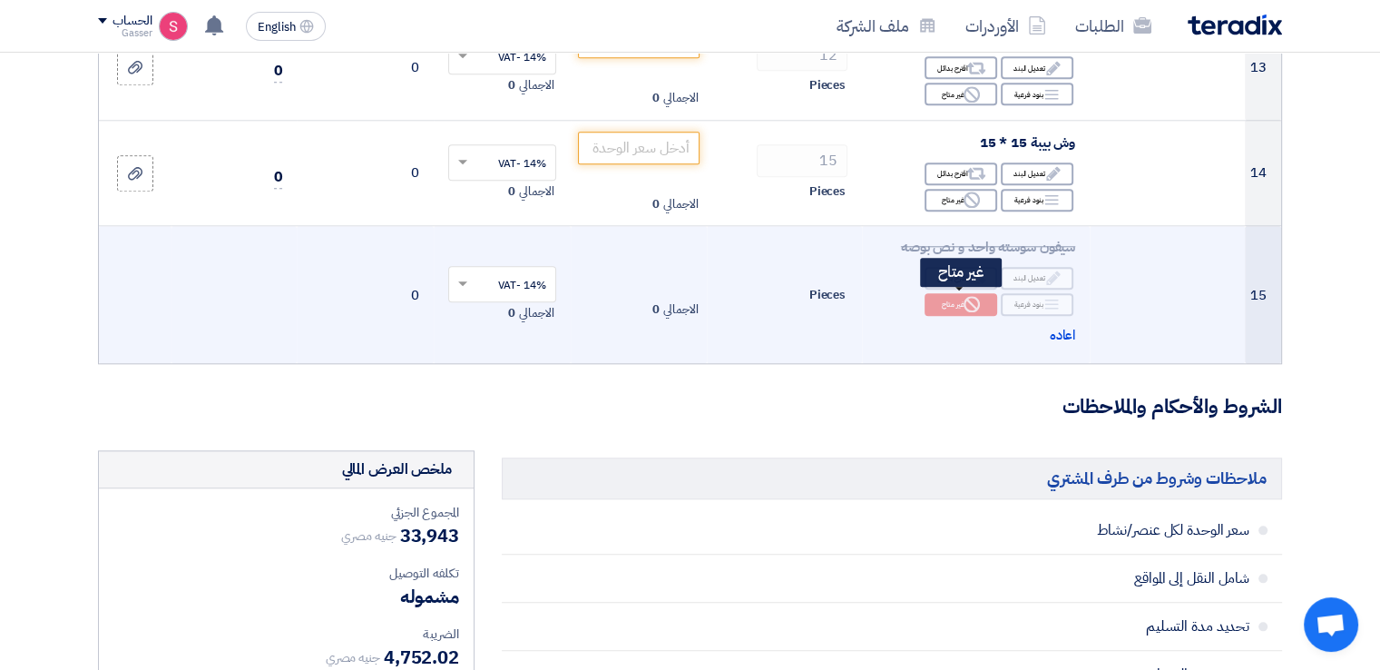
type input "30"
click at [971, 296] on use at bounding box center [971, 304] width 16 height 16
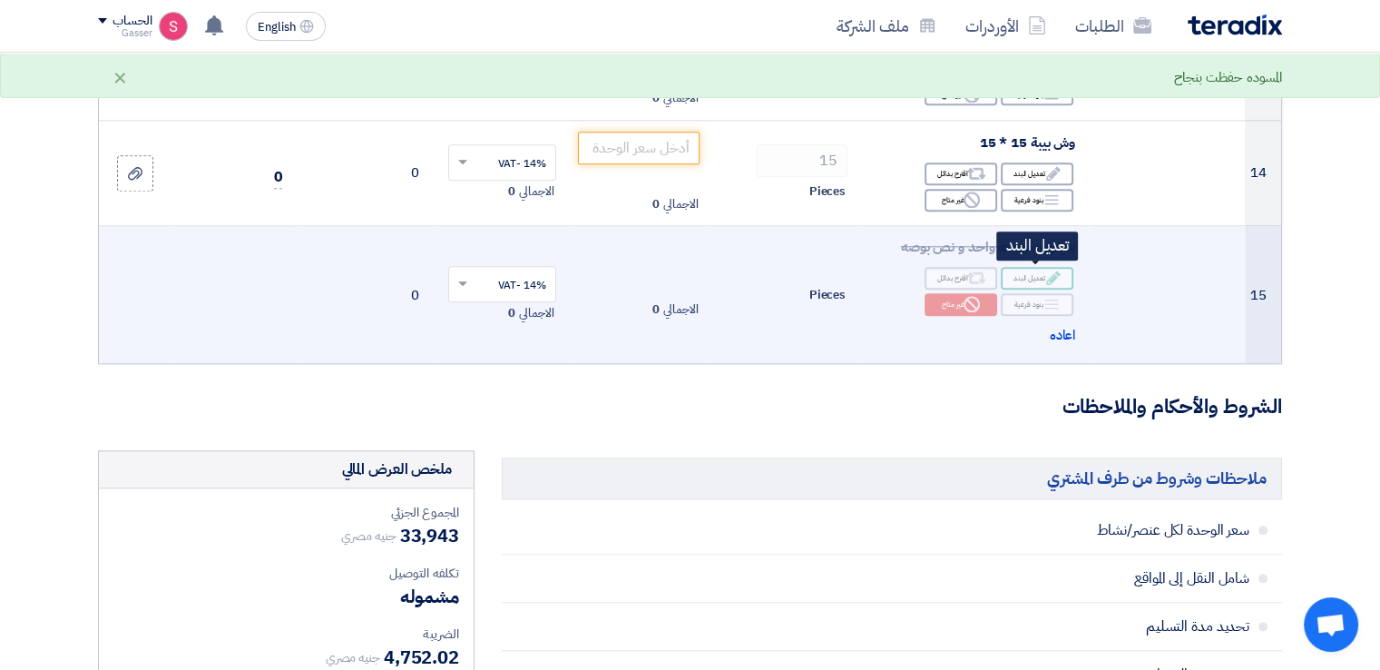
click at [1052, 276] on use at bounding box center [1053, 278] width 14 height 14
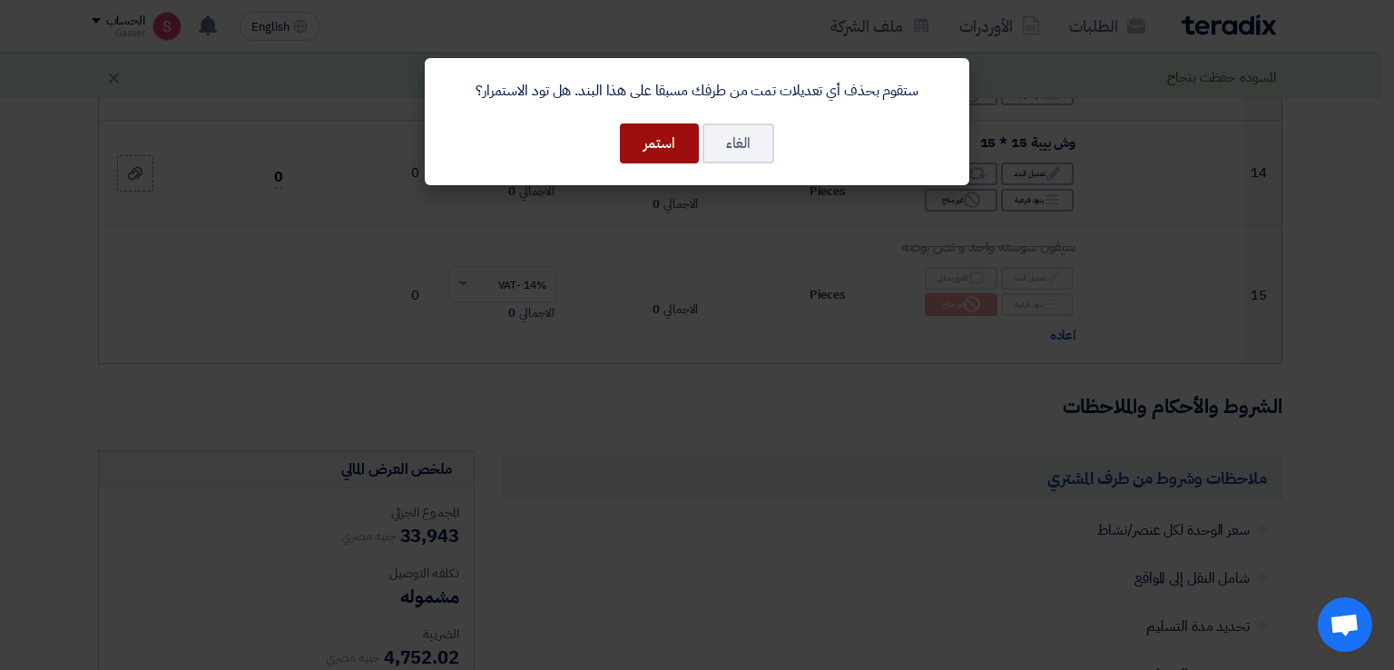
click at [672, 149] on button "استمر" at bounding box center [659, 143] width 79 height 40
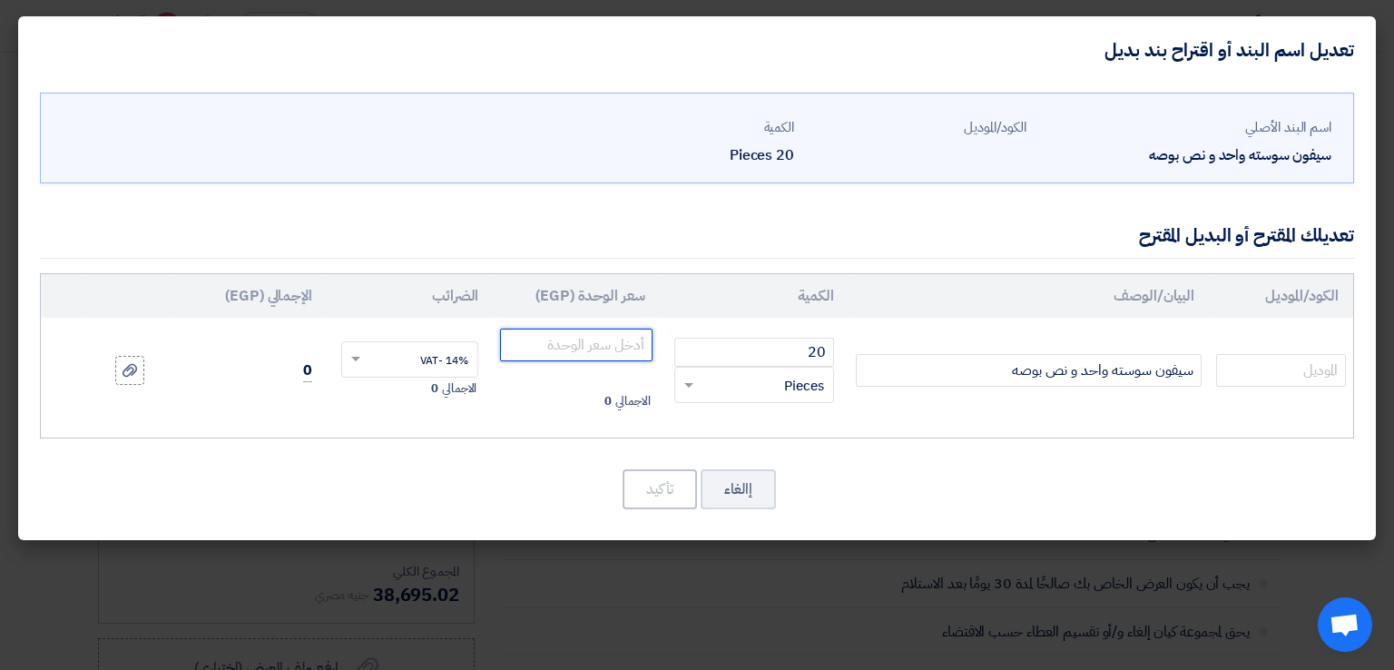
click at [606, 346] on input "number" at bounding box center [576, 344] width 152 height 33
click at [735, 475] on button "إالغاء" at bounding box center [737, 489] width 75 height 40
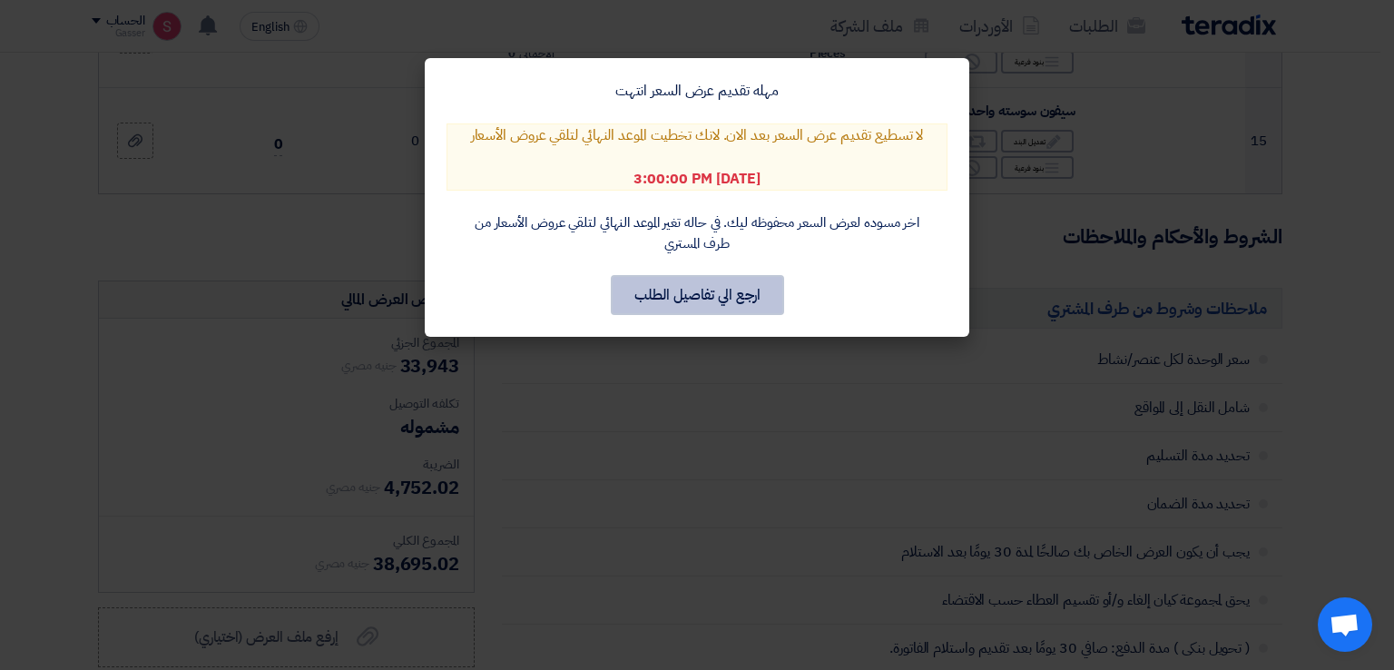
click at [707, 304] on button "ارجع الي تفاصيل الطلب" at bounding box center [697, 295] width 173 height 40
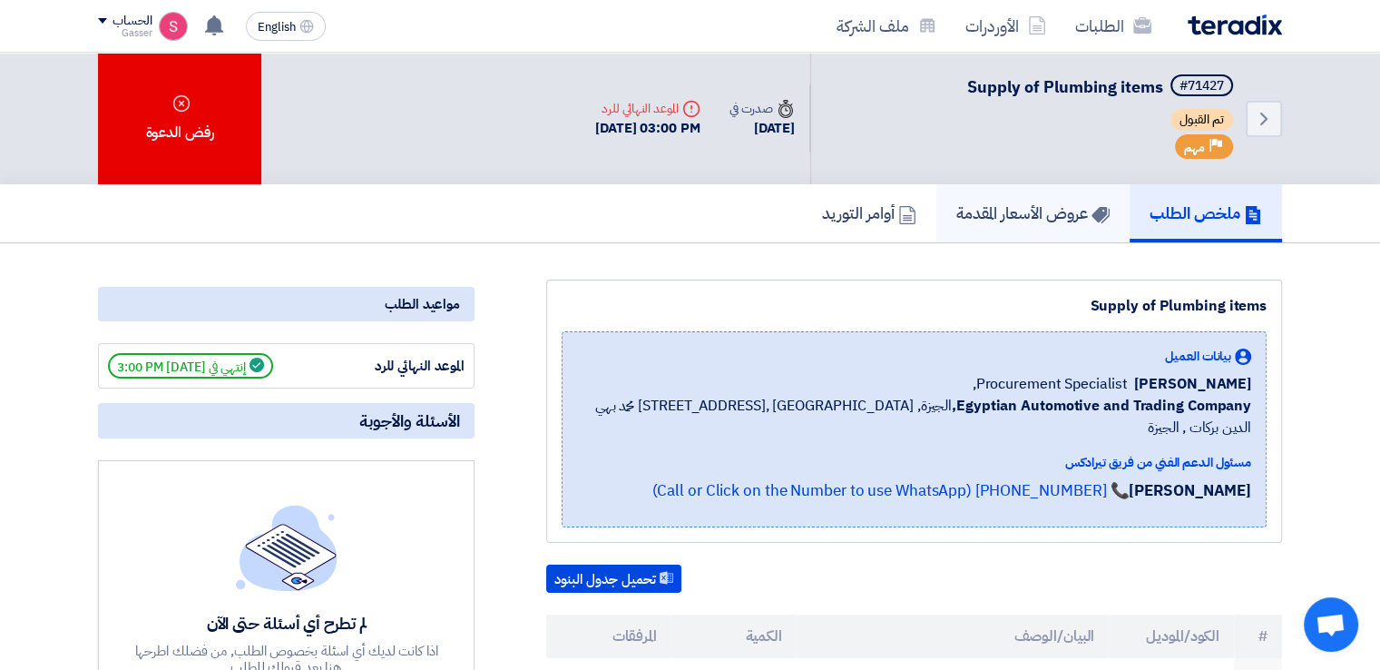
click at [1033, 209] on h5 "عروض الأسعار المقدمة" at bounding box center [1032, 212] width 153 height 21
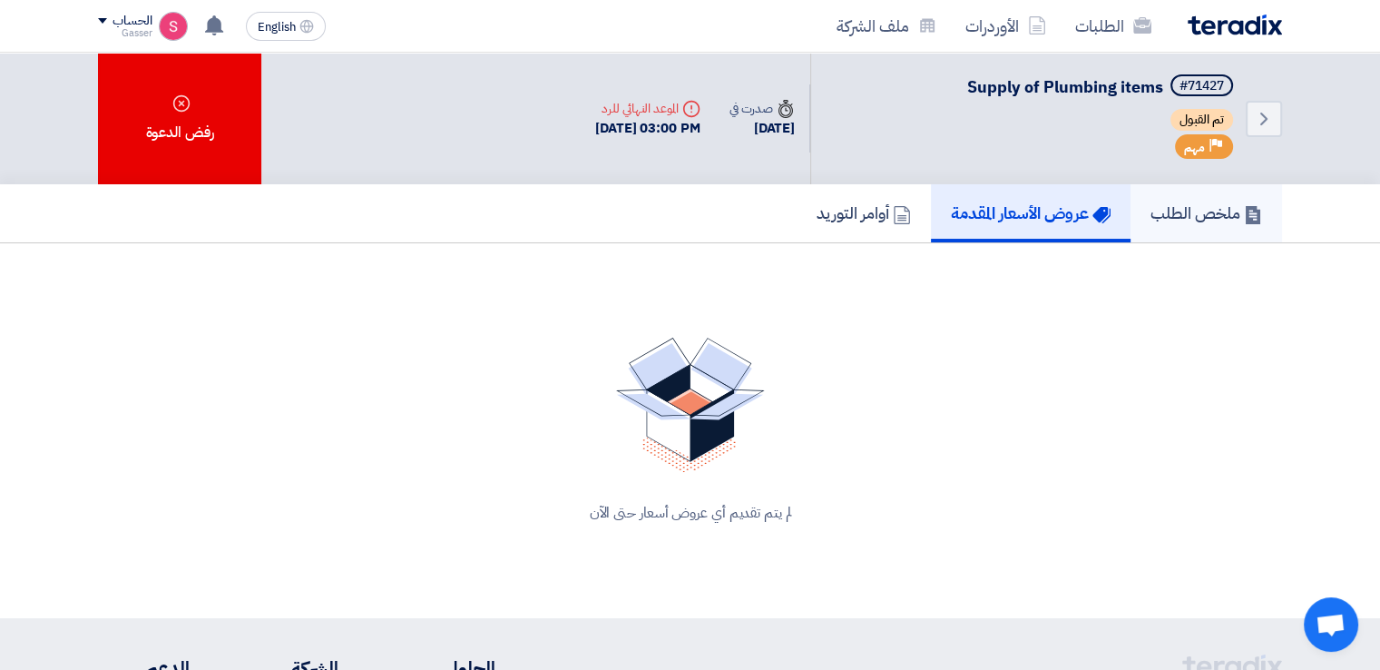
click at [1190, 212] on h5 "ملخص الطلب" at bounding box center [1206, 212] width 112 height 21
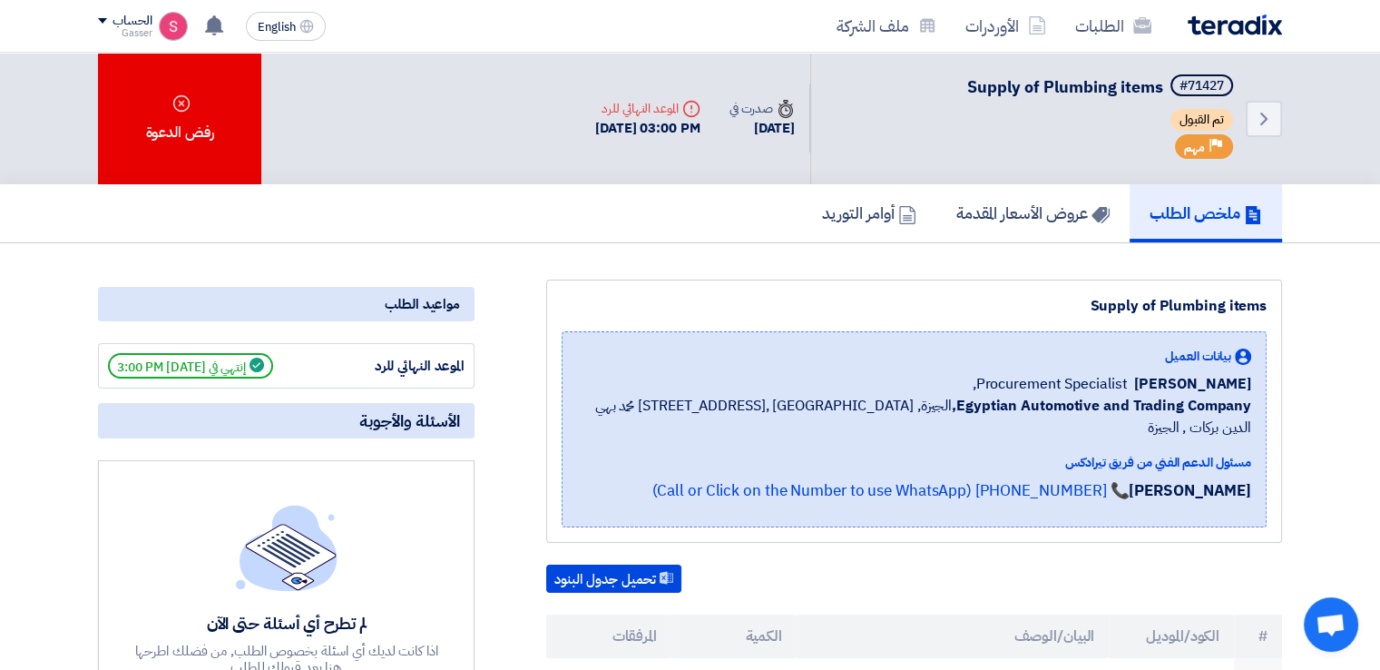
click at [241, 361] on span "إنتهي في [DATE] 3:00 PM" at bounding box center [190, 365] width 165 height 25
click at [333, 349] on div "الموعد النهائي للرد إنتهي في [DATE] 3:00 PM" at bounding box center [286, 365] width 377 height 45
click at [358, 295] on div "مواعيد الطلب" at bounding box center [286, 304] width 377 height 34
click at [384, 460] on div "لم تطرح أي أسئلة حتى الآن اذا كانت لديك أي اسئلة بخصوص الطلب, من فضلك اطرحها هن…" at bounding box center [286, 624] width 377 height 328
click at [339, 635] on div "لم تطرح أي أسئلة حتى الآن اذا كانت لديك أي اسئلة بخصوص الطلب, من فضلك اطرحها هن…" at bounding box center [286, 643] width 308 height 63
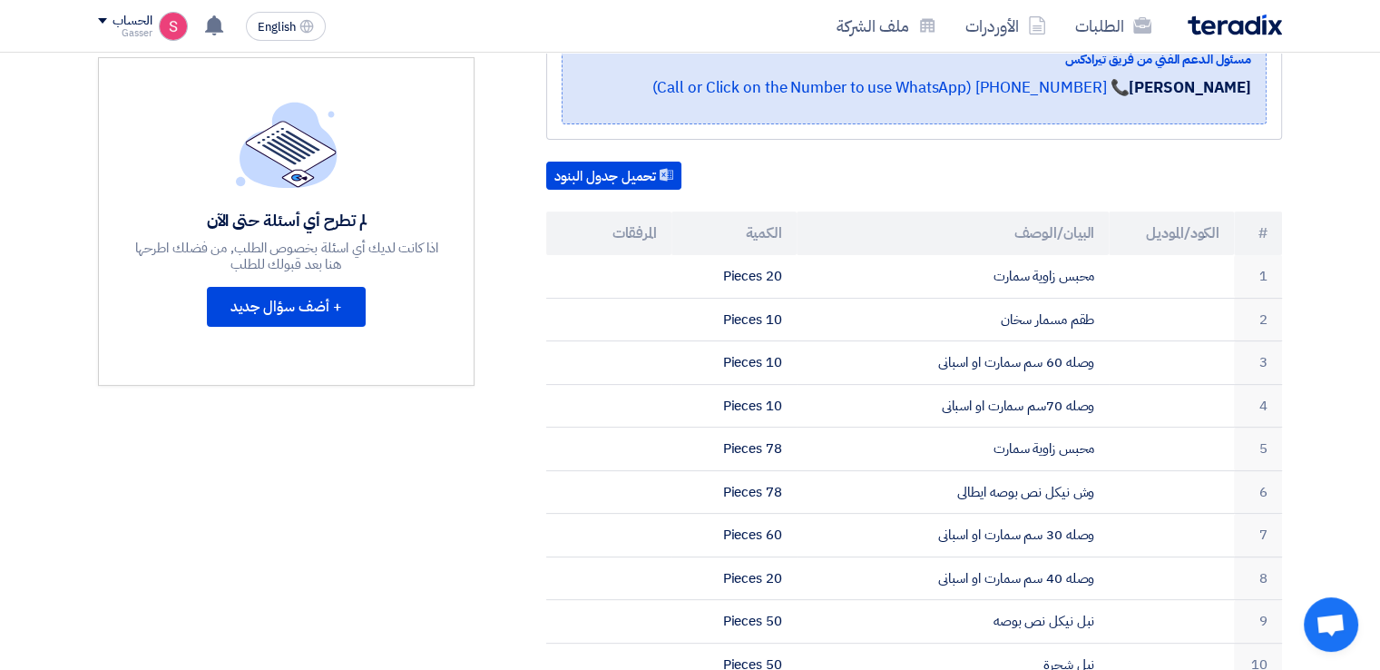
scroll to position [423, 0]
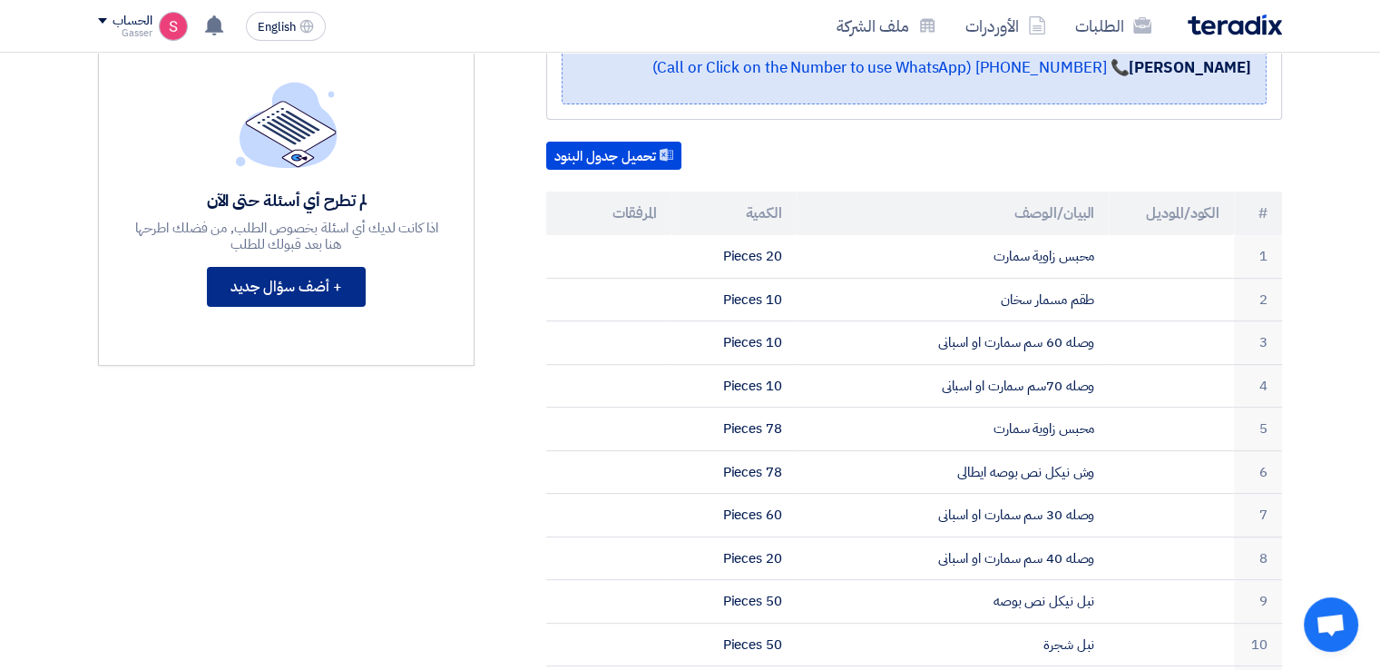
click at [308, 279] on button "+ أضف سؤال جديد" at bounding box center [286, 287] width 159 height 40
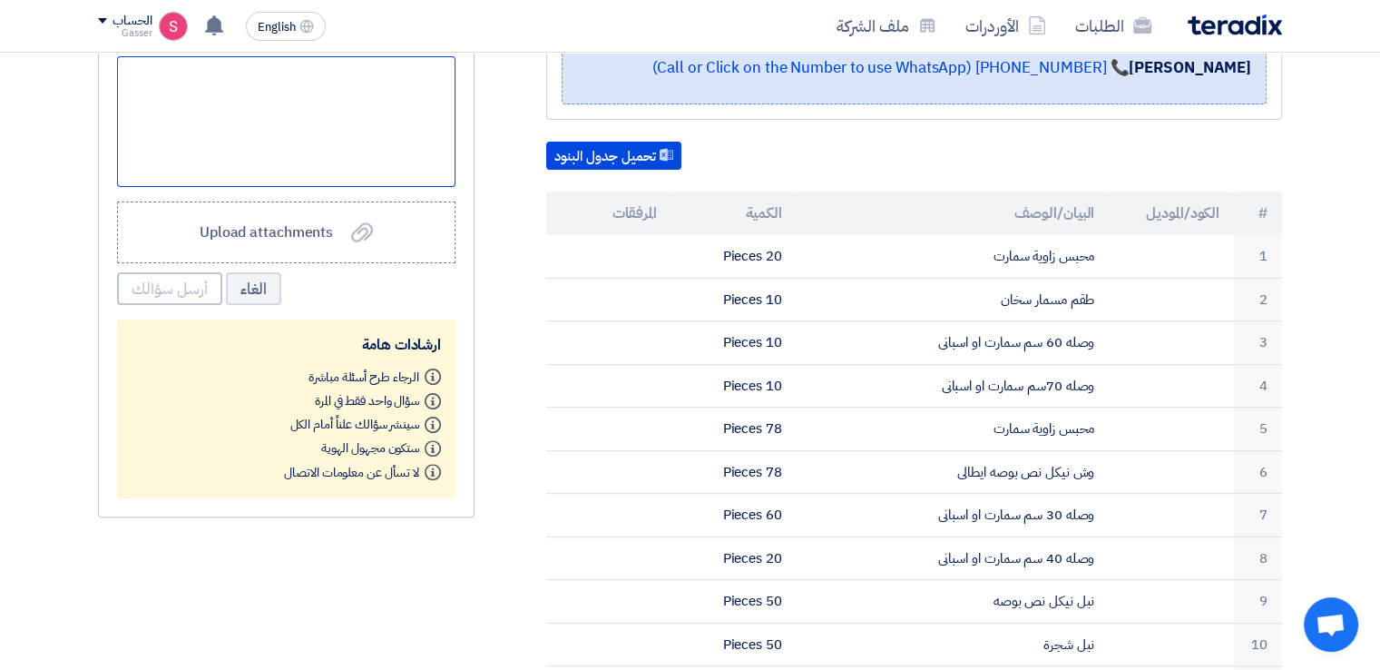
click at [403, 121] on div at bounding box center [286, 121] width 338 height 131
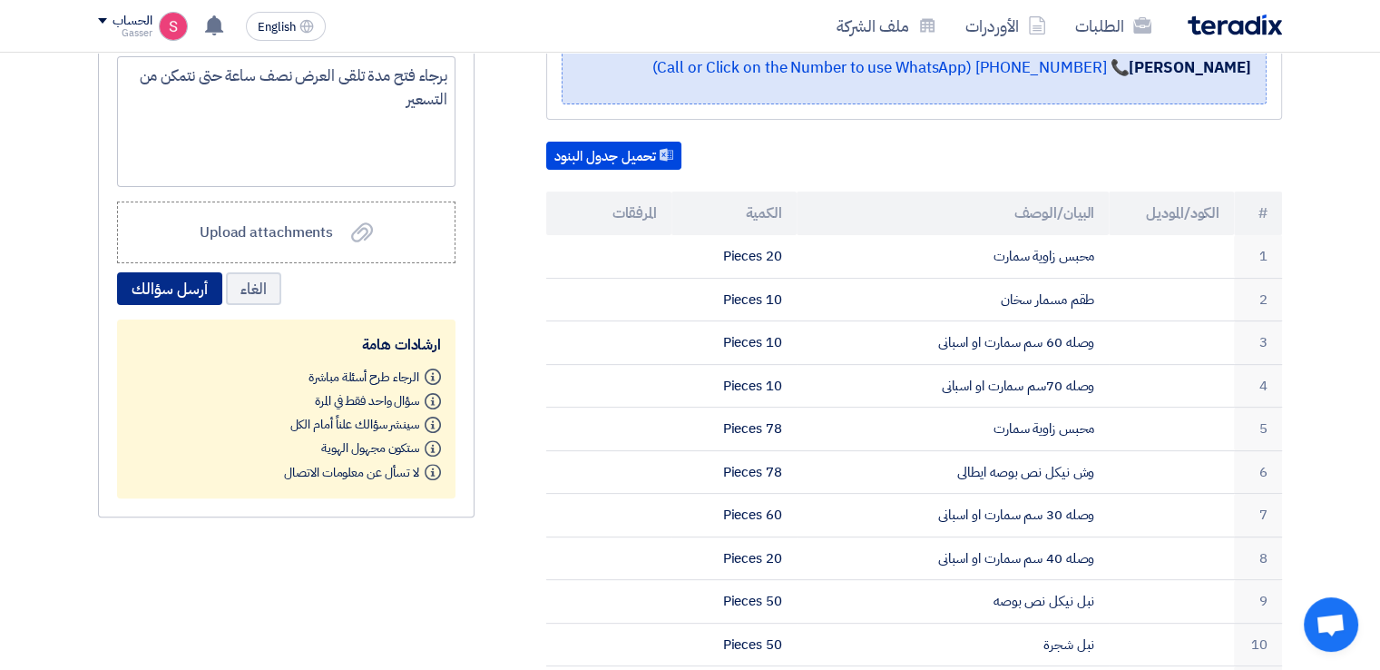
click at [161, 282] on button "أرسل سؤالك" at bounding box center [169, 288] width 105 height 33
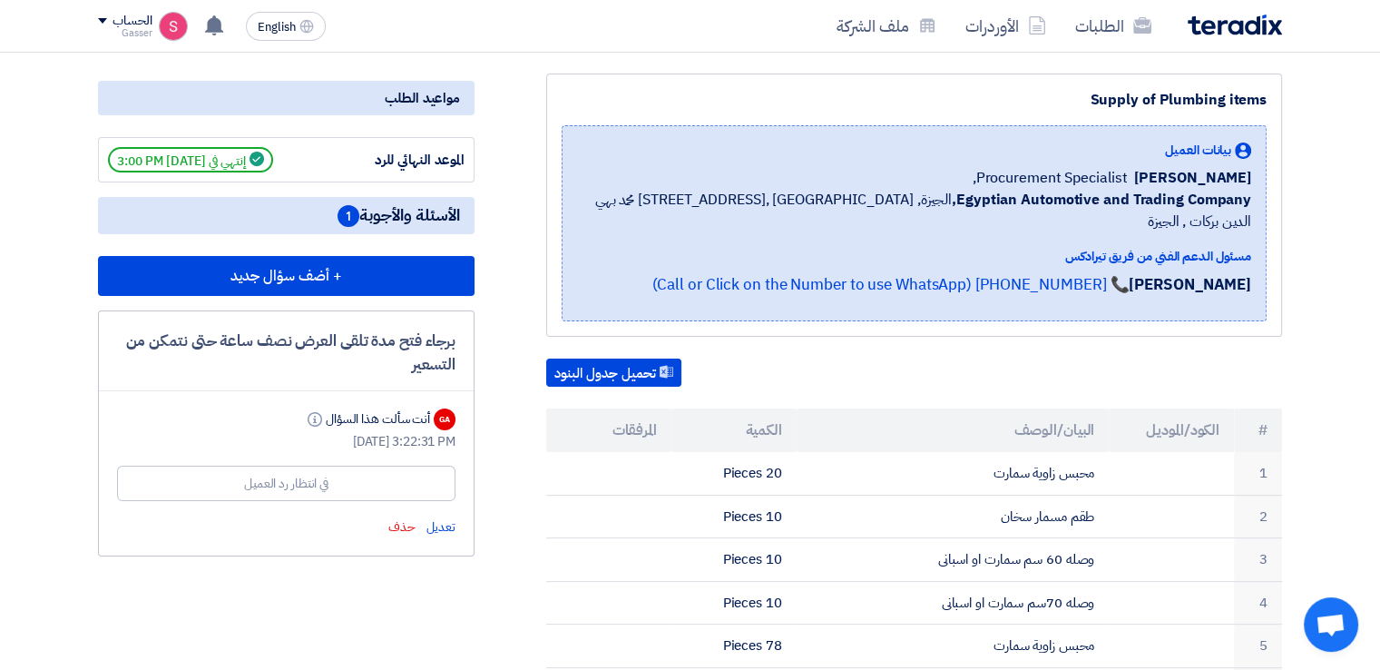
scroll to position [0, 0]
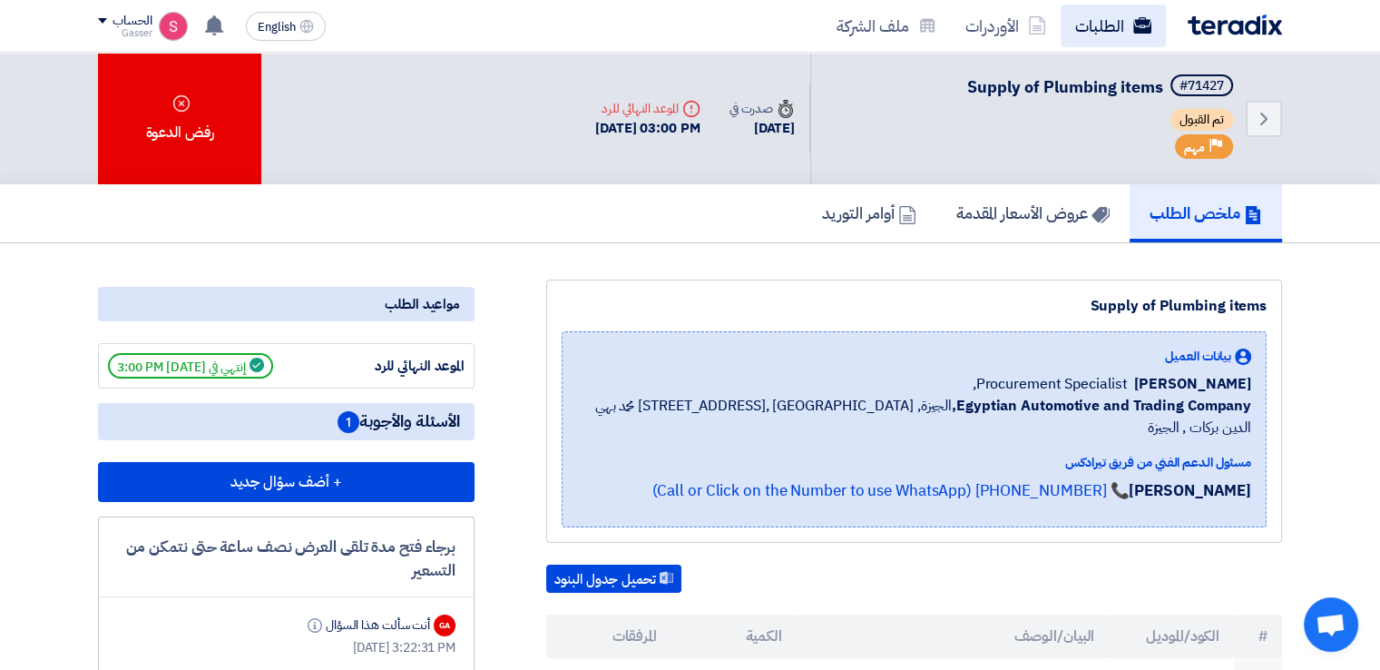
click at [1118, 41] on link "الطلبات" at bounding box center [1113, 26] width 105 height 43
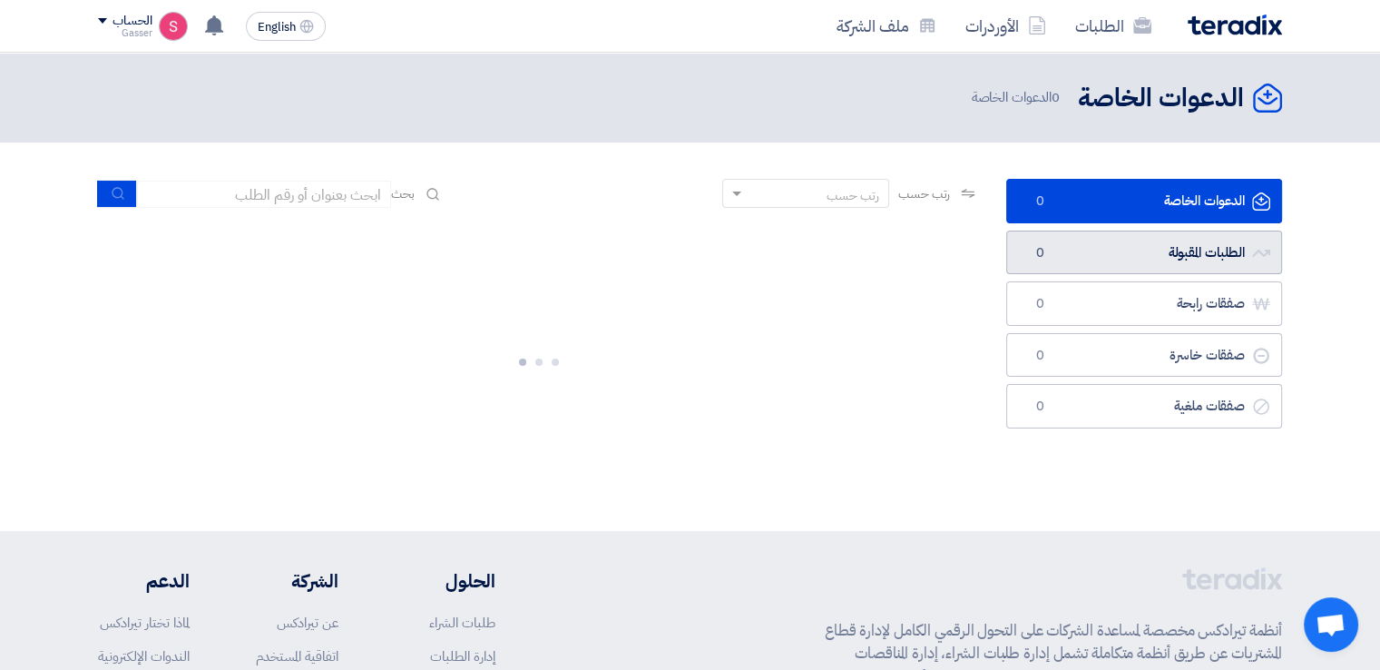
click at [1069, 258] on link "الطلبات المقبولة الطلبات المقبولة 0" at bounding box center [1144, 252] width 276 height 44
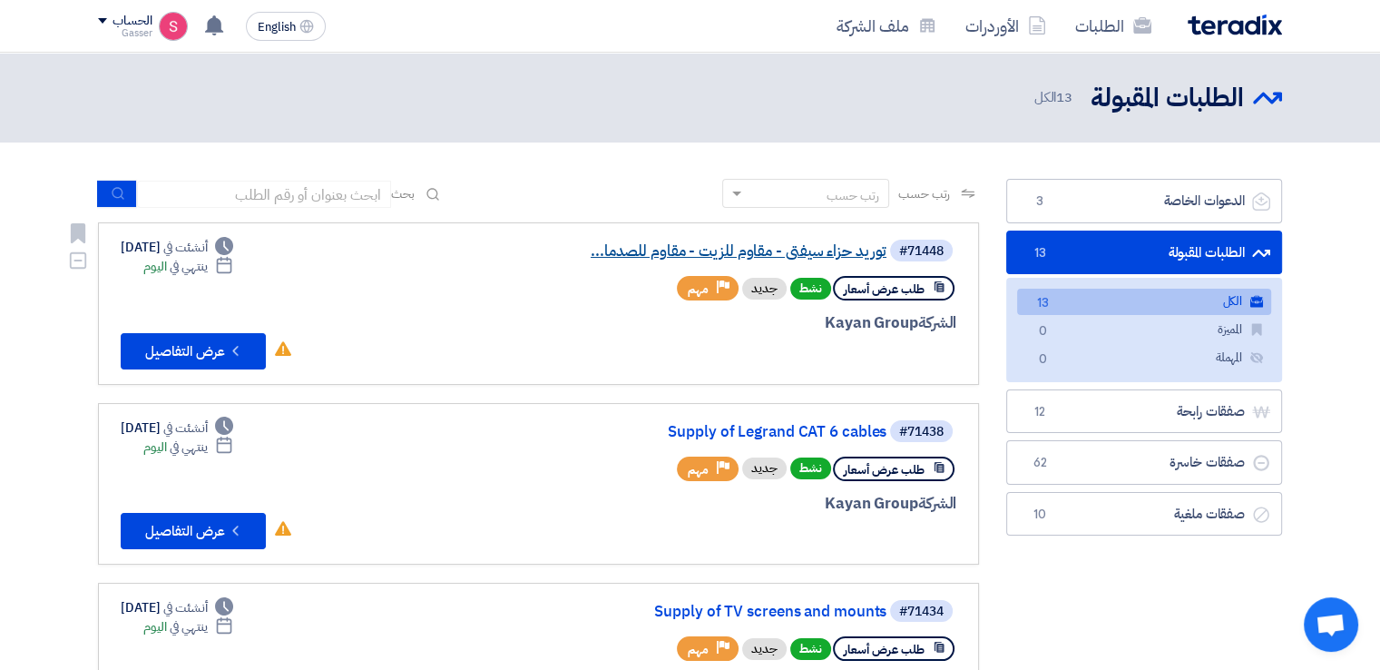
click at [821, 251] on link "توريد حزاء سيفتى - مقاوم للزيت - مقاوم للصدما..." at bounding box center [704, 251] width 363 height 16
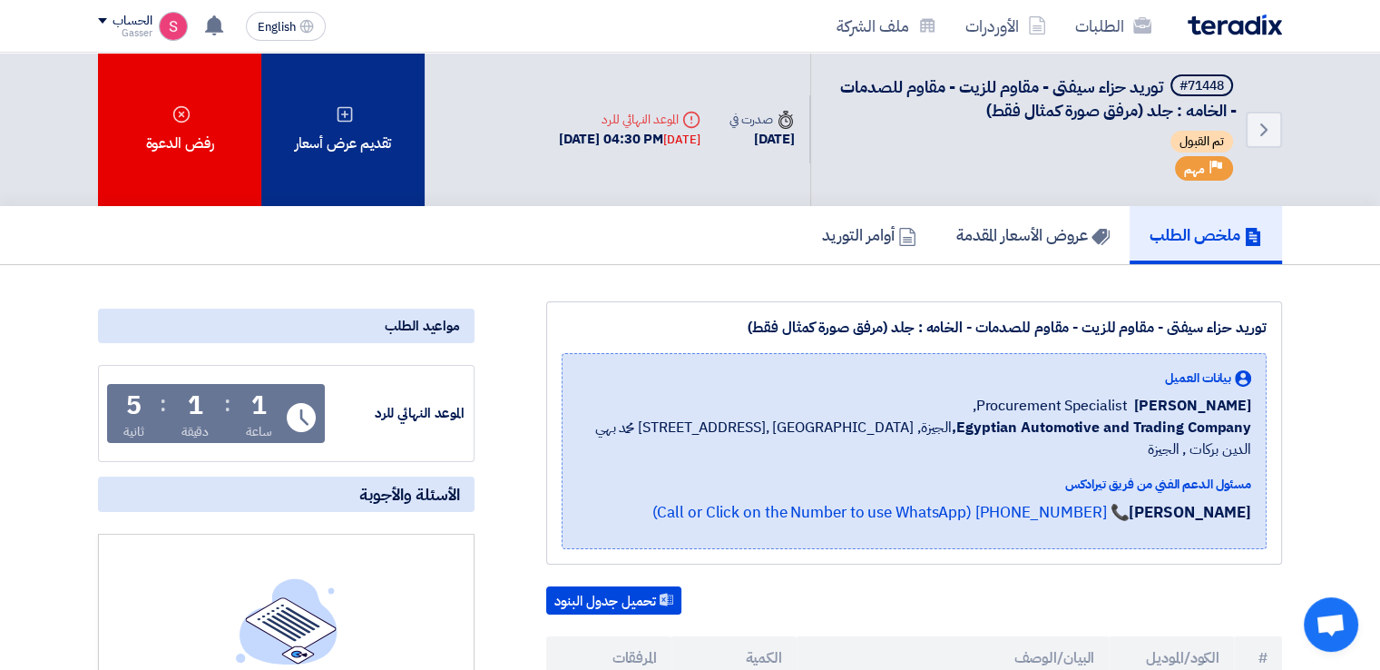
click at [348, 165] on div "تقديم عرض أسعار" at bounding box center [342, 129] width 163 height 153
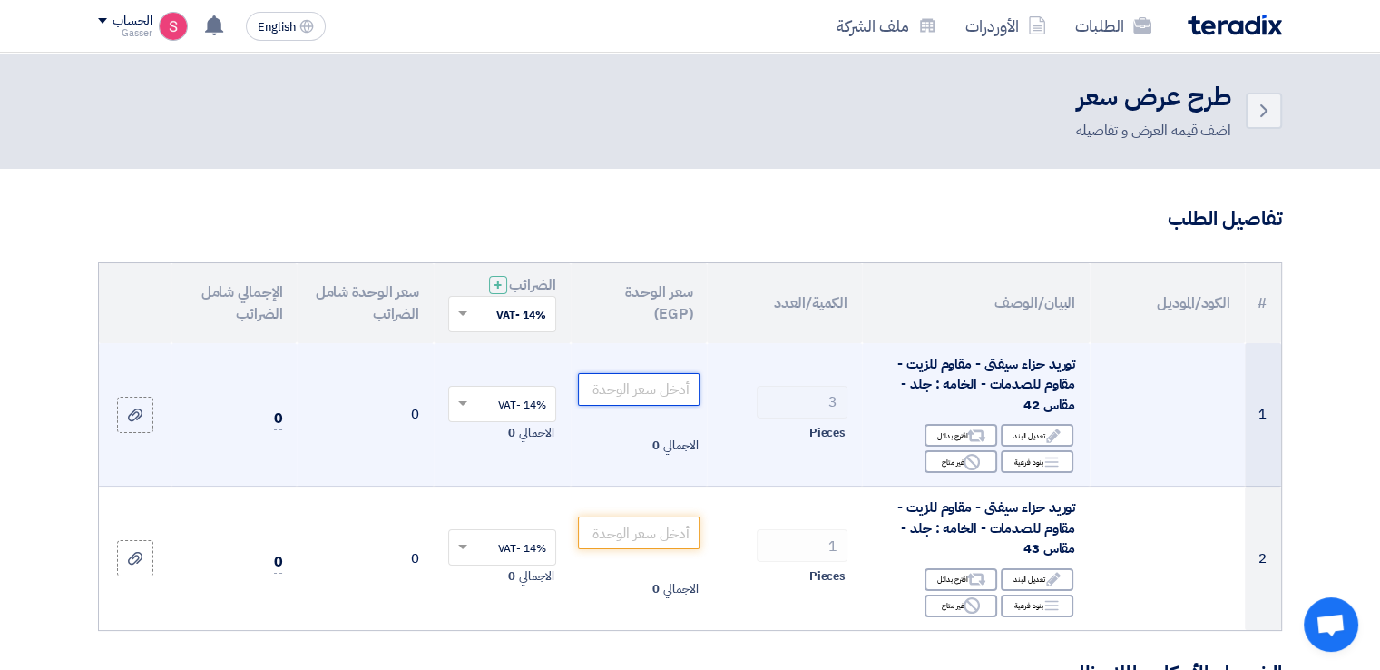
click at [657, 391] on input "number" at bounding box center [639, 389] width 122 height 33
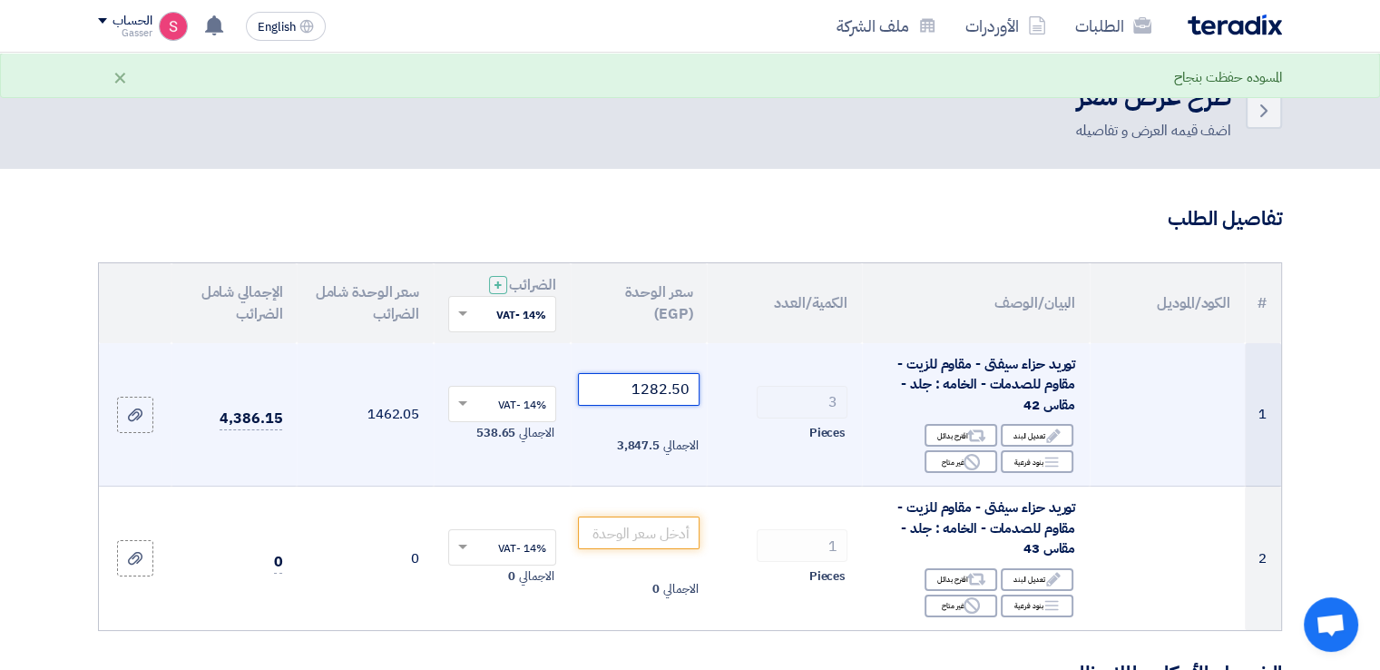
type input "1282.50"
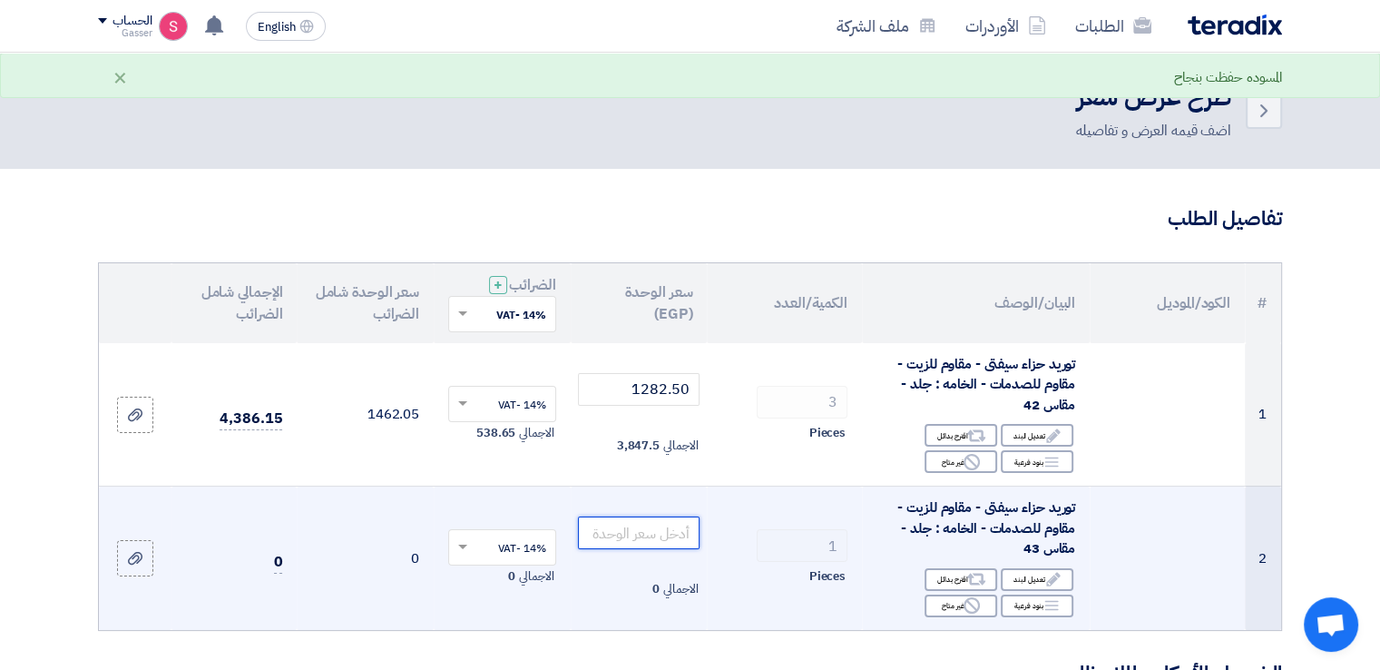
click at [660, 545] on input "number" at bounding box center [639, 532] width 122 height 33
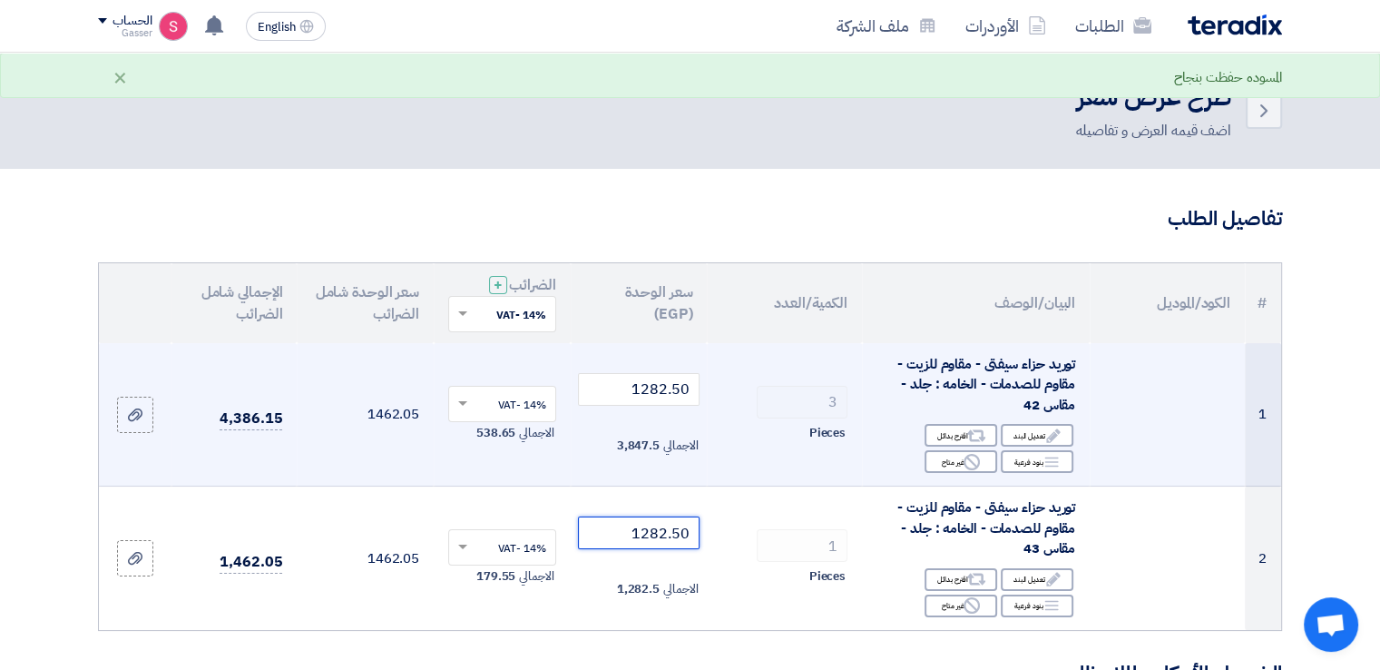
type input "1282.50"
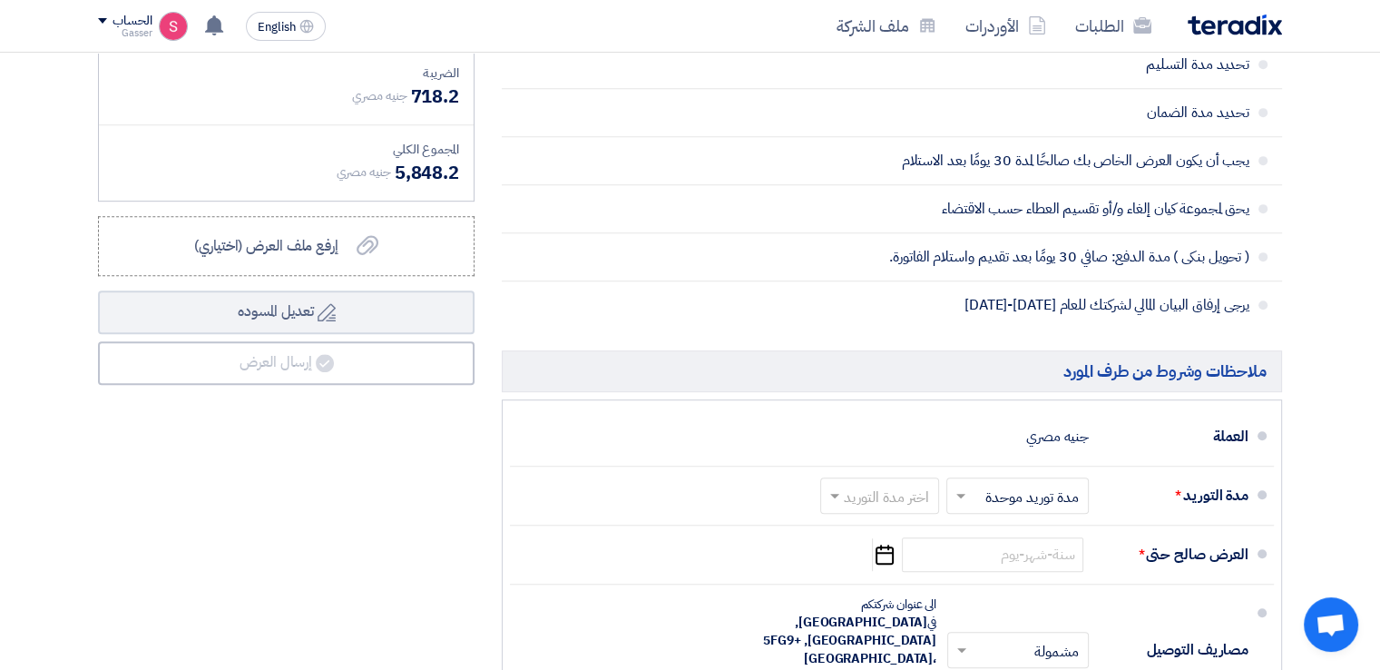
scroll to position [846, 0]
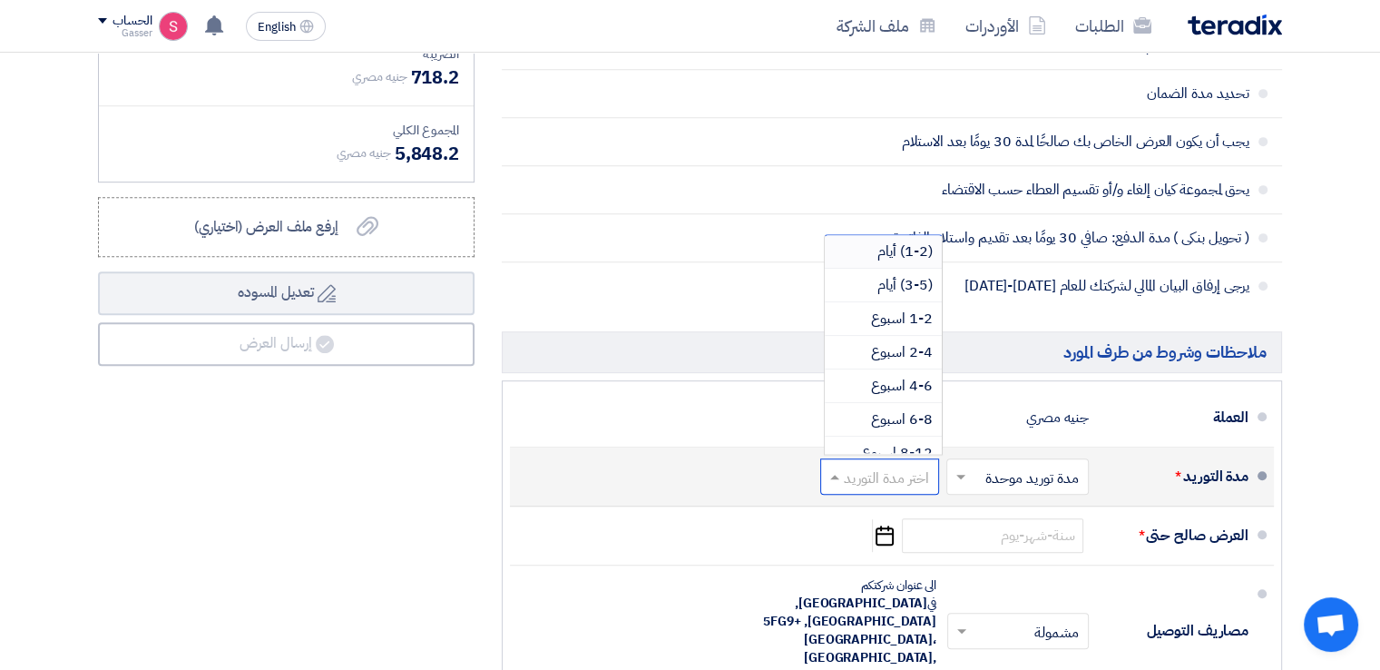
click at [915, 465] on input "text" at bounding box center [876, 478] width 110 height 26
click at [923, 353] on span "2-4 اسبوع" at bounding box center [902, 352] width 62 height 22
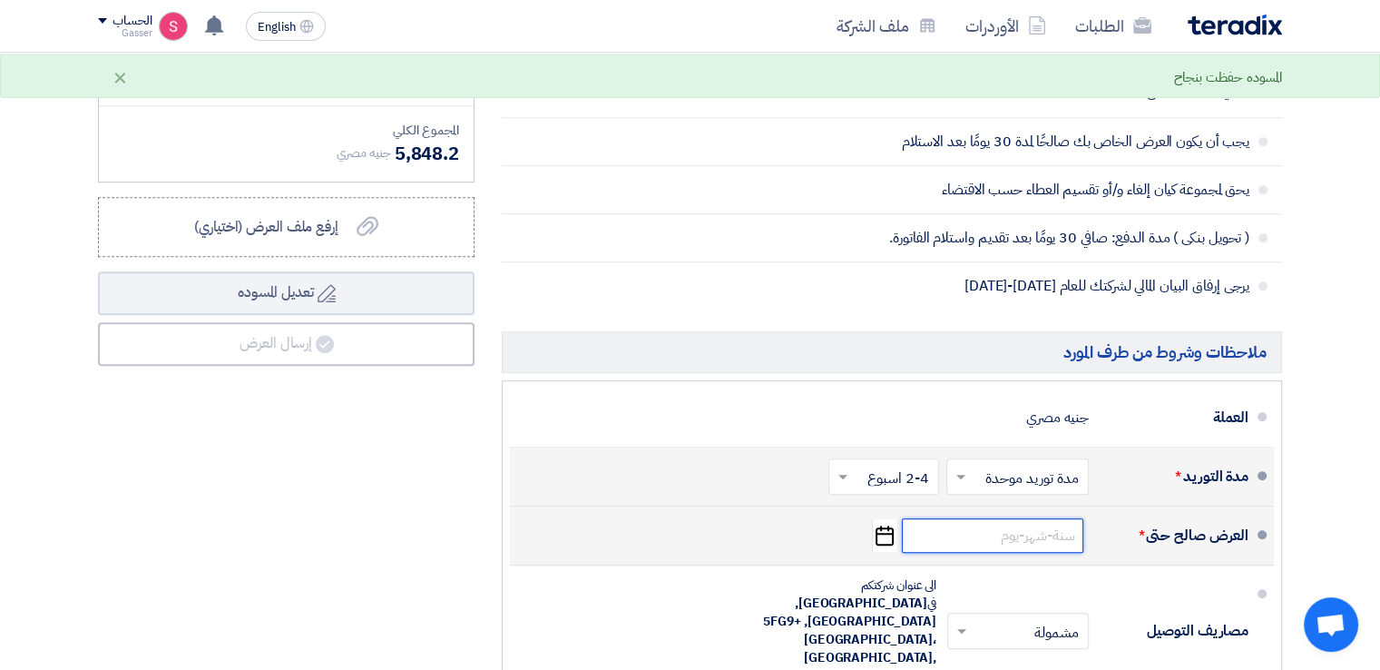
click at [1031, 521] on input at bounding box center [992, 535] width 181 height 34
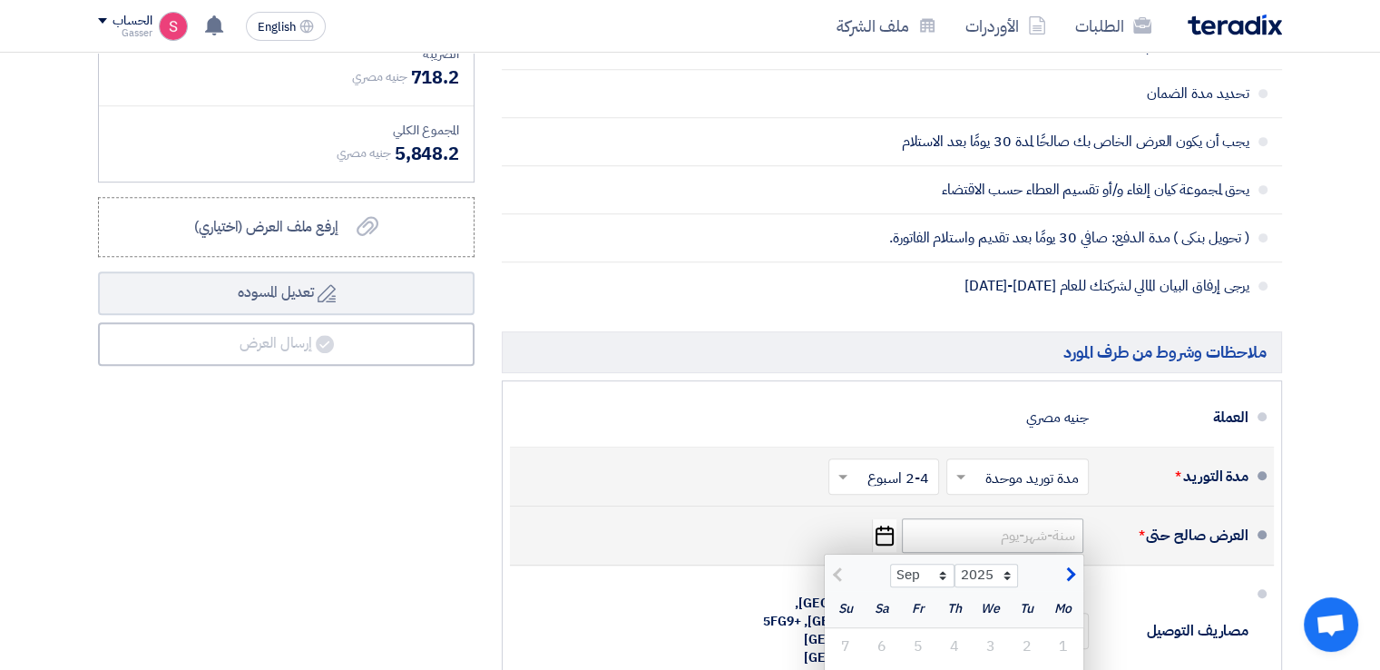
scroll to position [1270, 0]
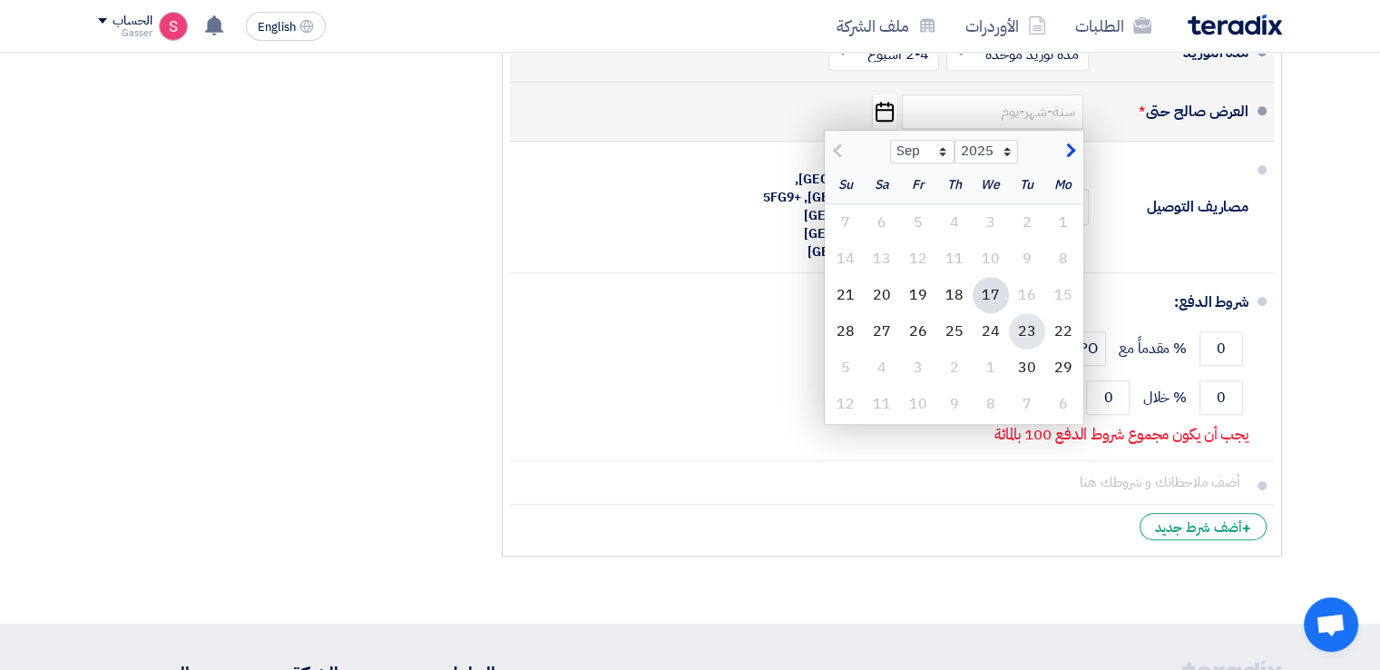
click at [1028, 333] on div "23" at bounding box center [1027, 331] width 36 height 36
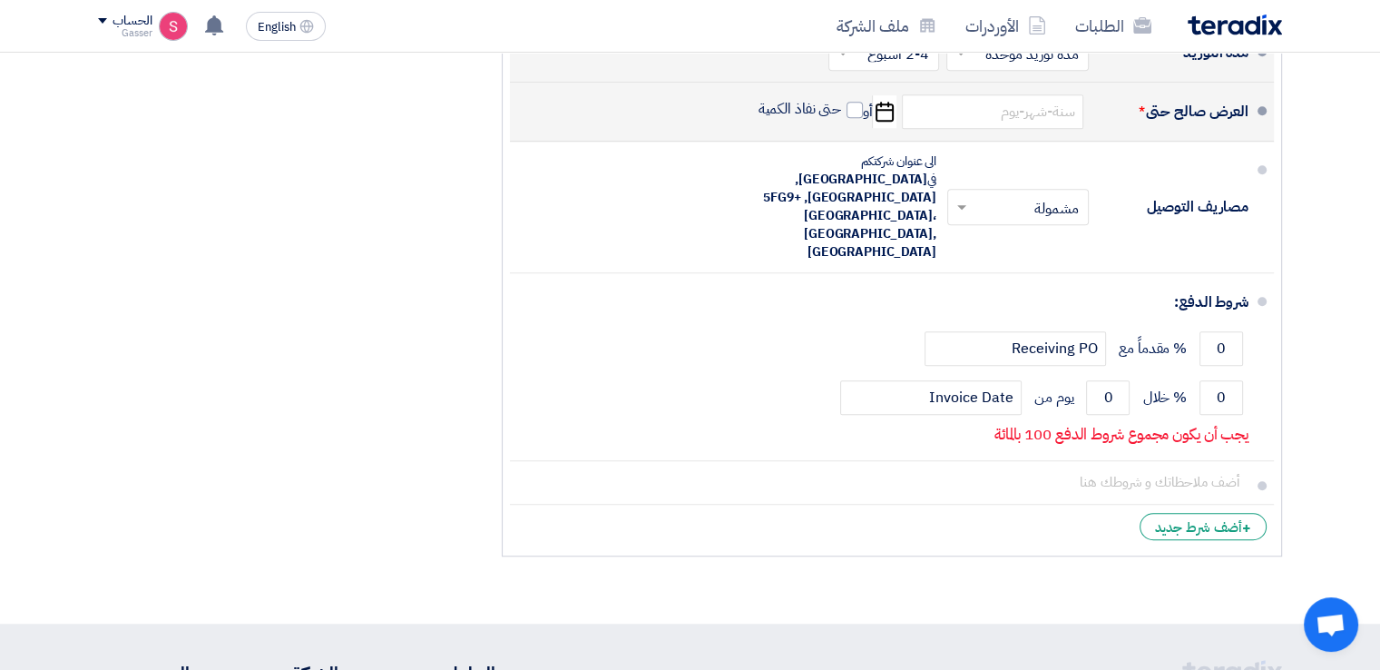
type input "[DATE]"
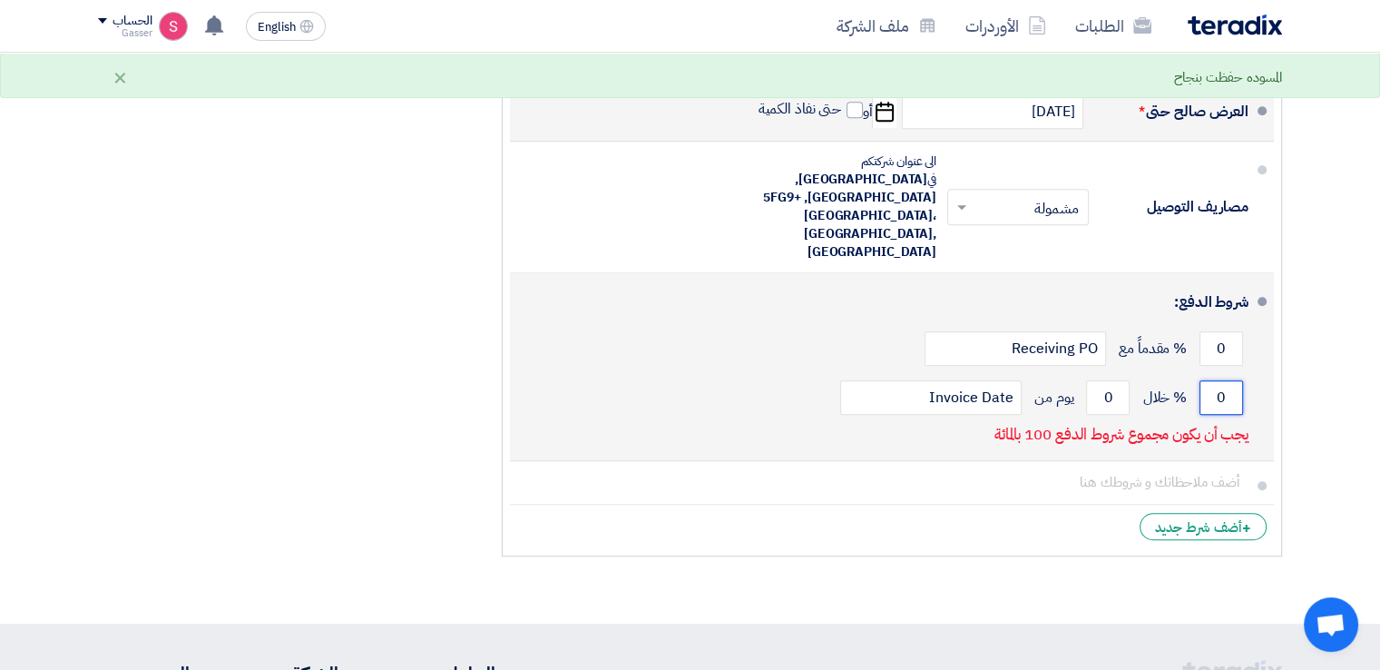
drag, startPoint x: 1230, startPoint y: 361, endPoint x: 1209, endPoint y: 367, distance: 21.8
click at [1209, 380] on input "0" at bounding box center [1221, 397] width 44 height 34
type input "100"
drag, startPoint x: 1113, startPoint y: 358, endPoint x: 1053, endPoint y: 315, distance: 74.0
click at [1079, 373] on div "100 % خلال 0 يوم من Invoice Date" at bounding box center [886, 397] width 724 height 49
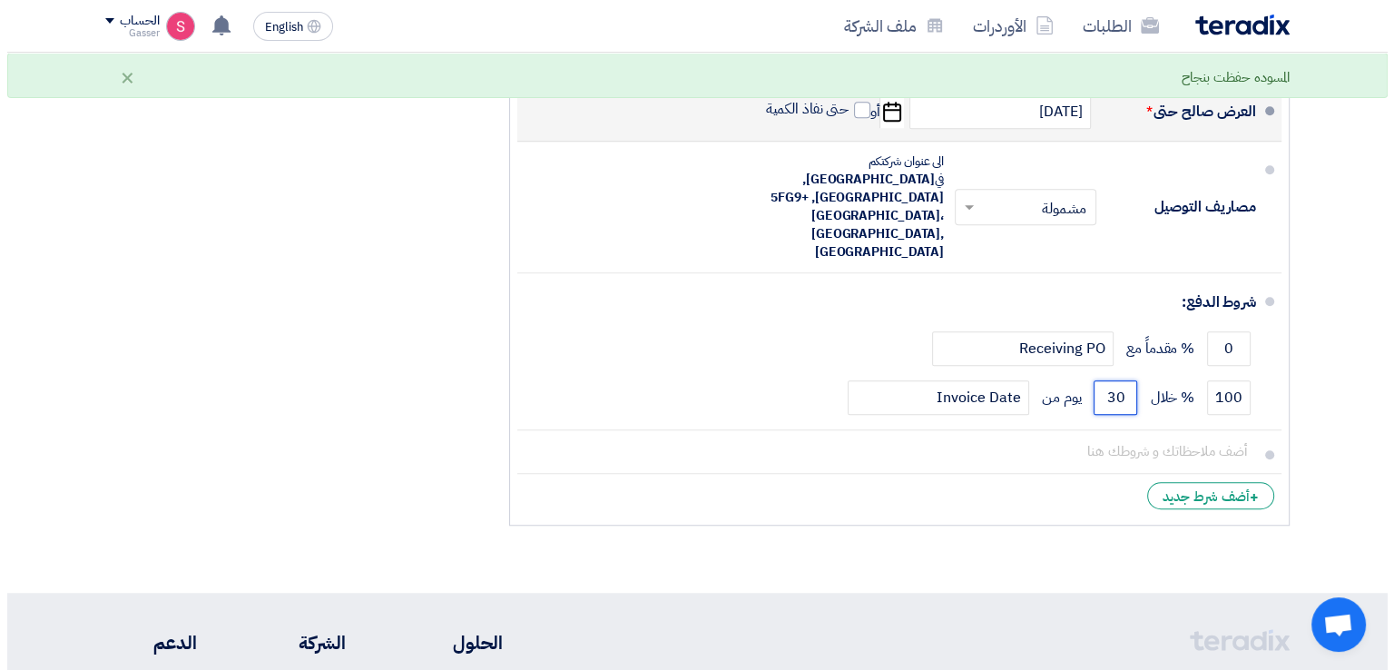
scroll to position [846, 0]
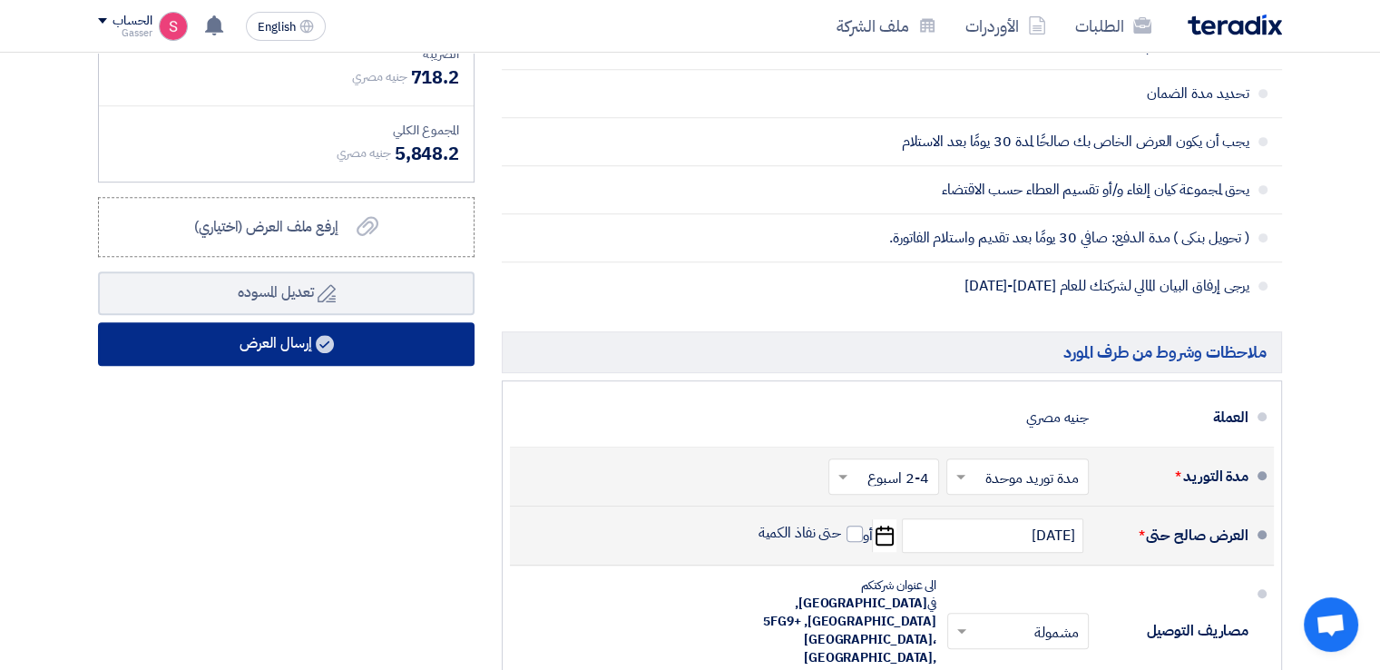
type input "30"
click at [345, 336] on button "إرسال العرض" at bounding box center [286, 344] width 377 height 44
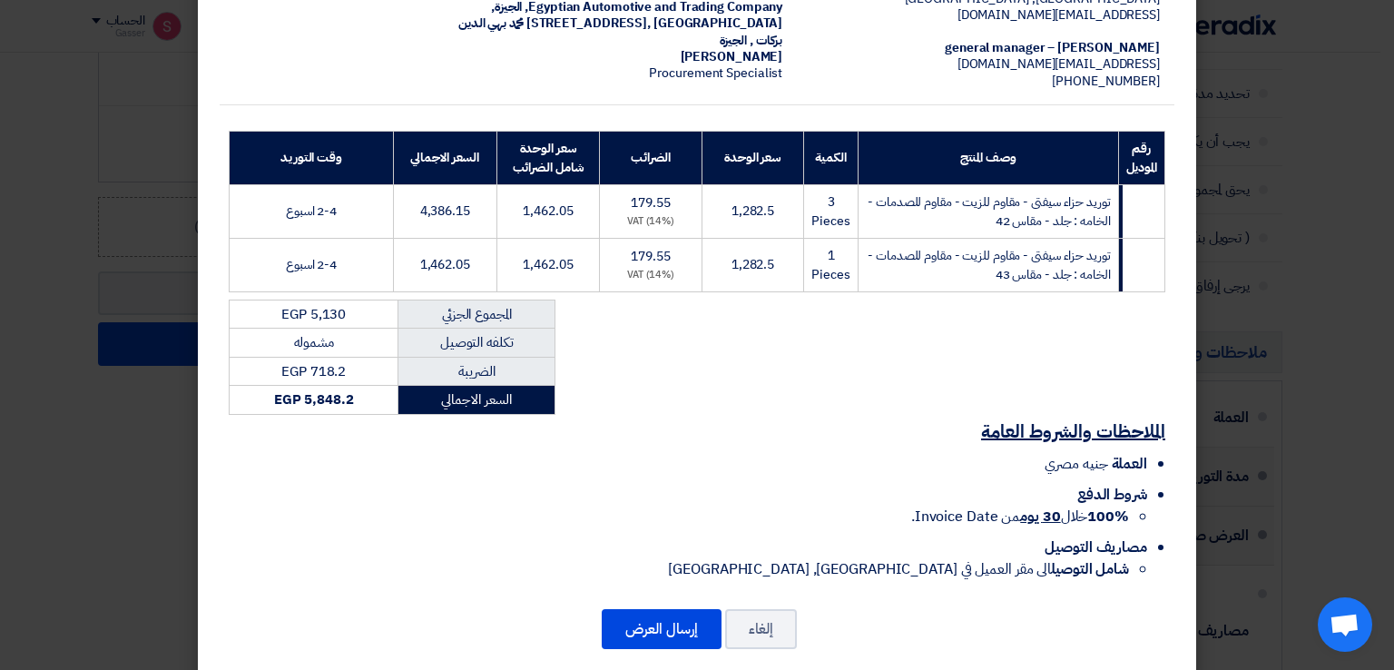
scroll to position [207, 0]
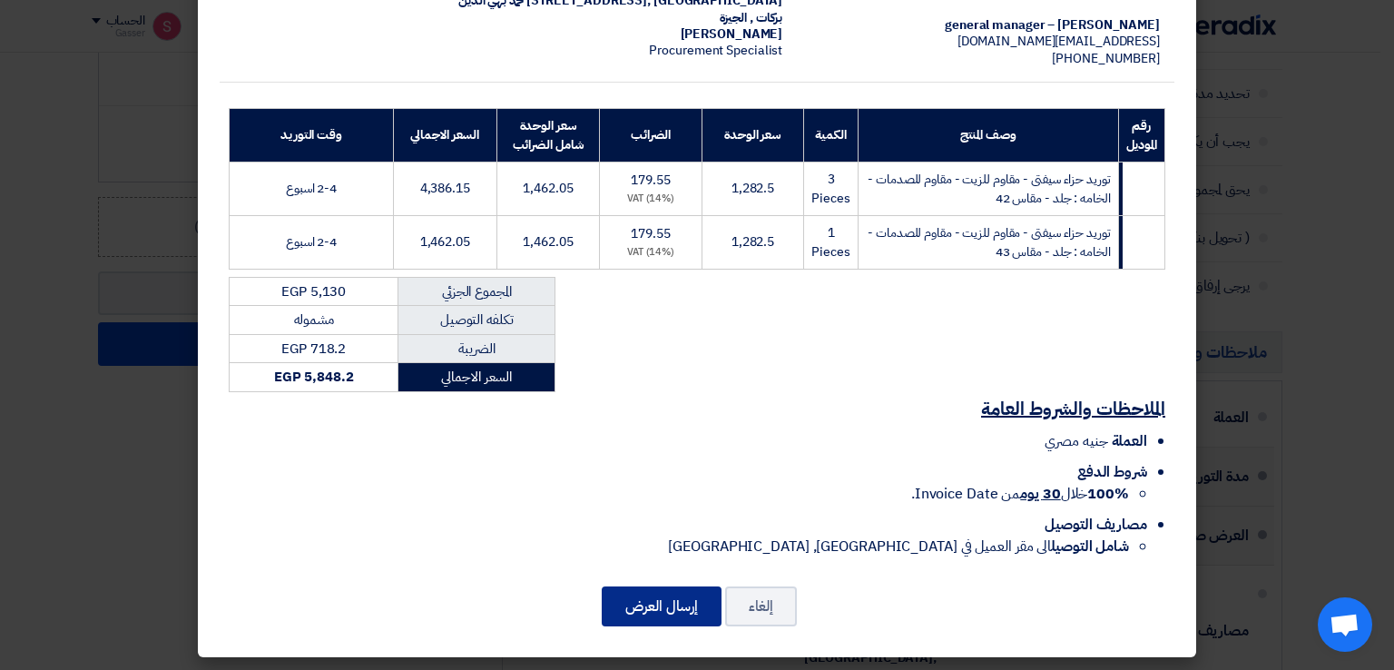
click at [694, 603] on button "إرسال العرض" at bounding box center [662, 606] width 120 height 40
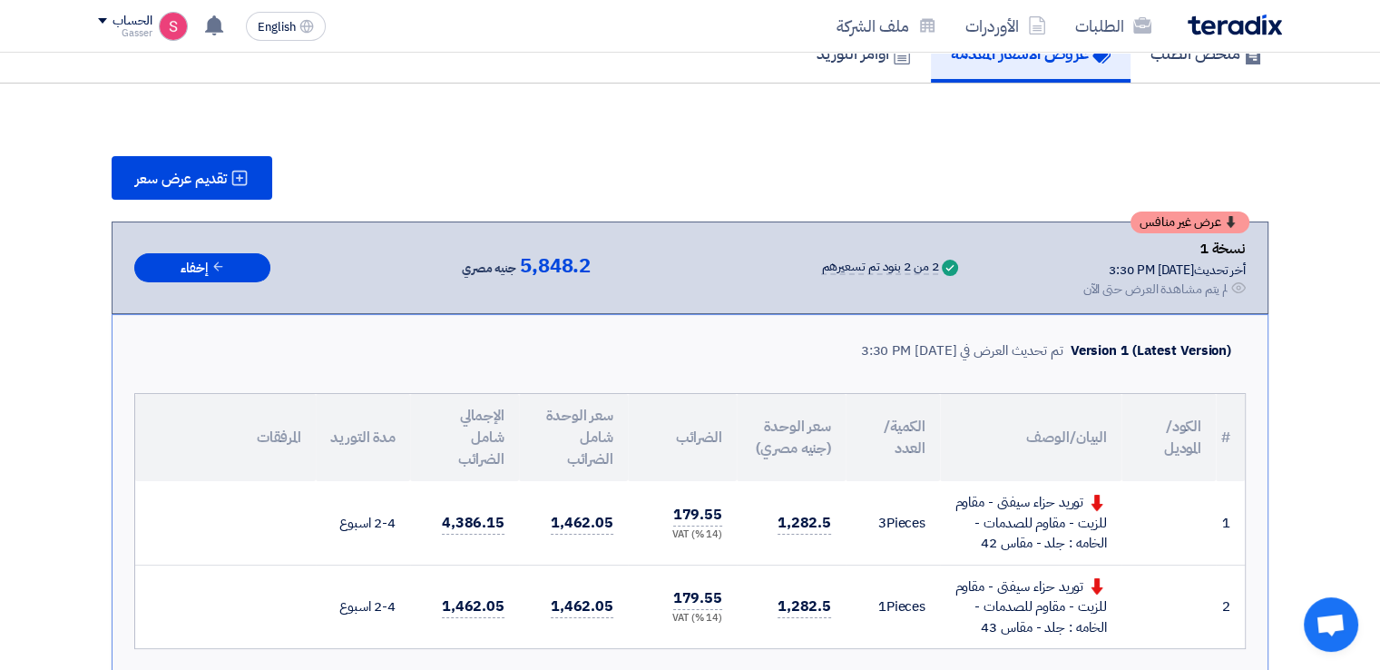
scroll to position [1062, 0]
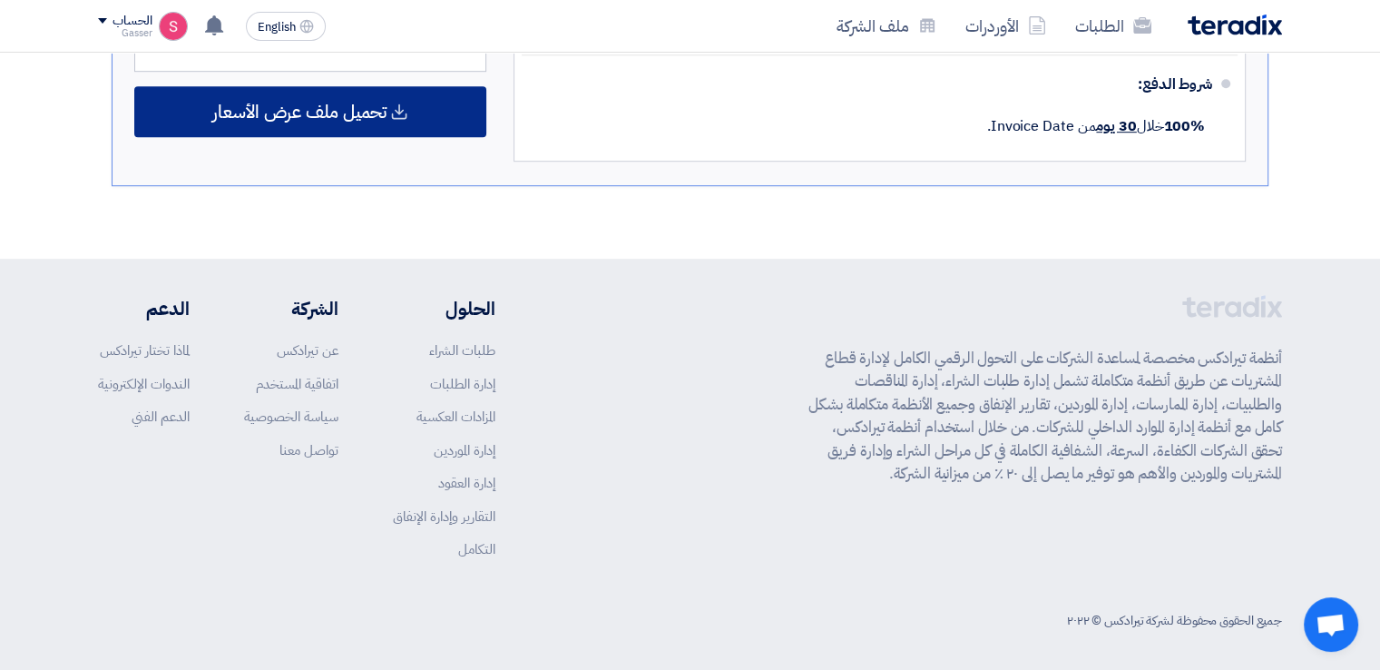
click at [380, 108] on span "تحميل ملف عرض الأسعار" at bounding box center [299, 111] width 174 height 16
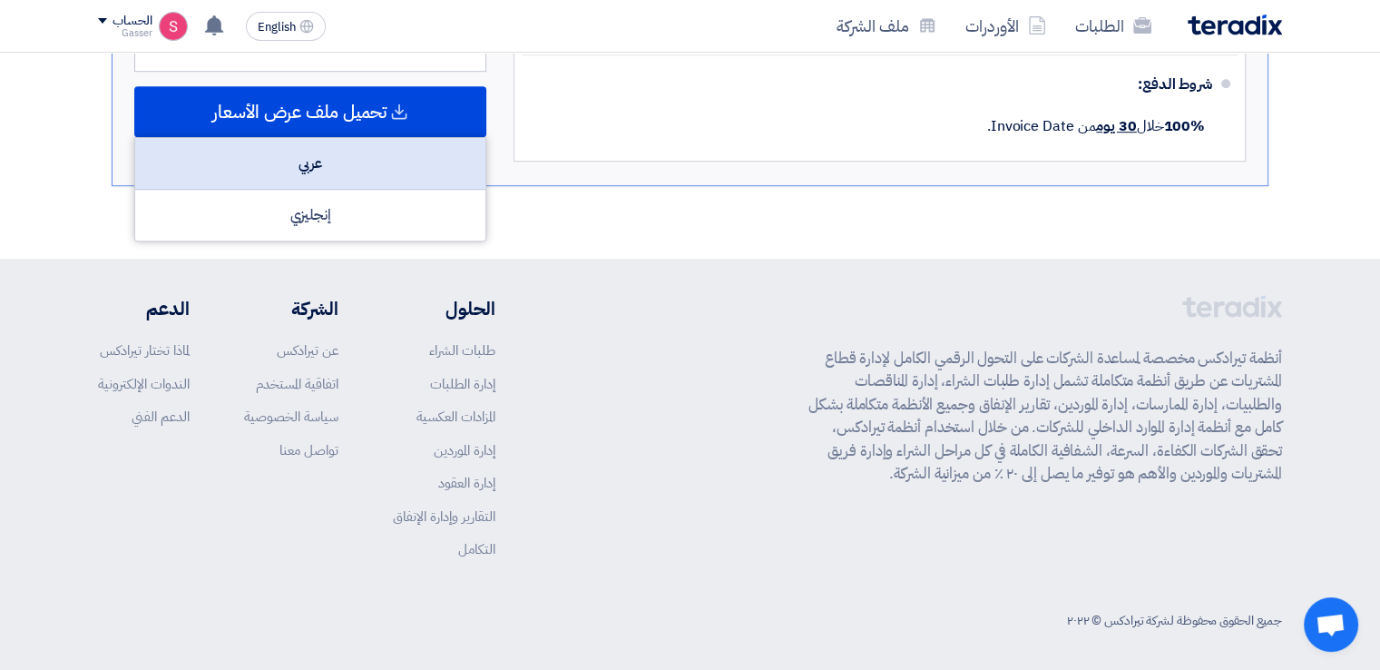
click at [389, 168] on div "عربي" at bounding box center [310, 164] width 350 height 52
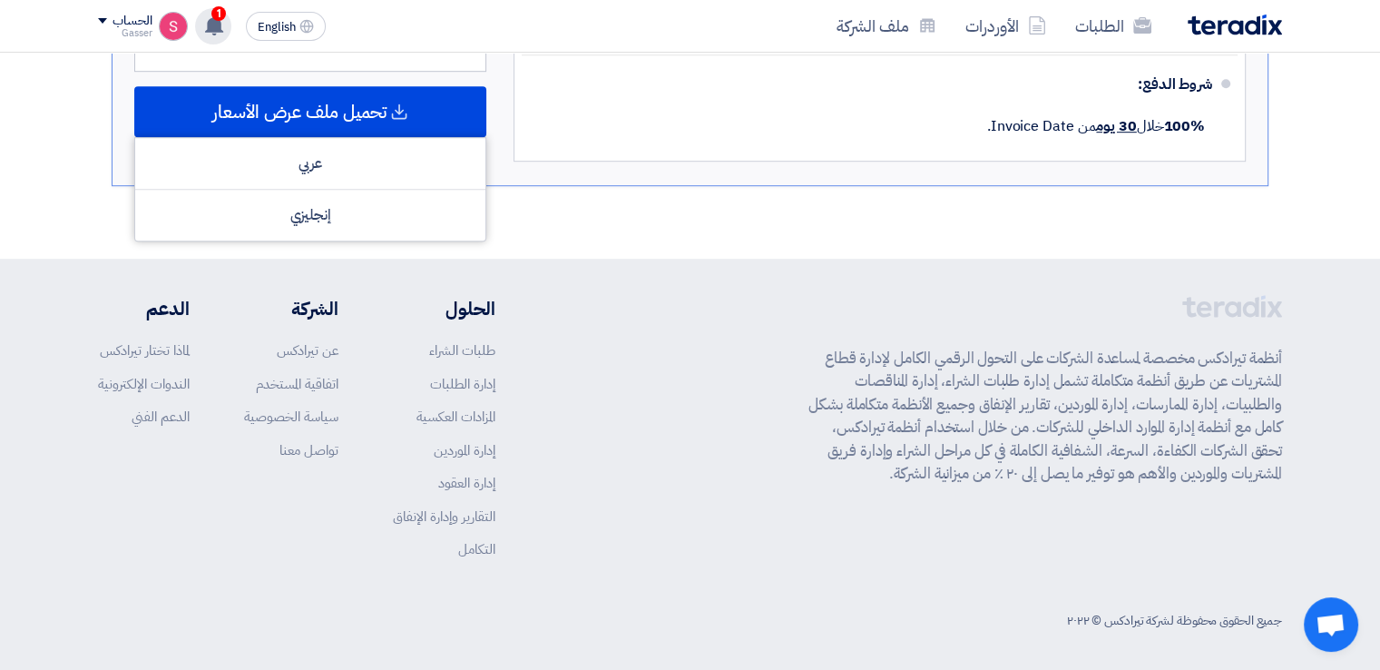
click at [215, 34] on use at bounding box center [214, 25] width 18 height 20
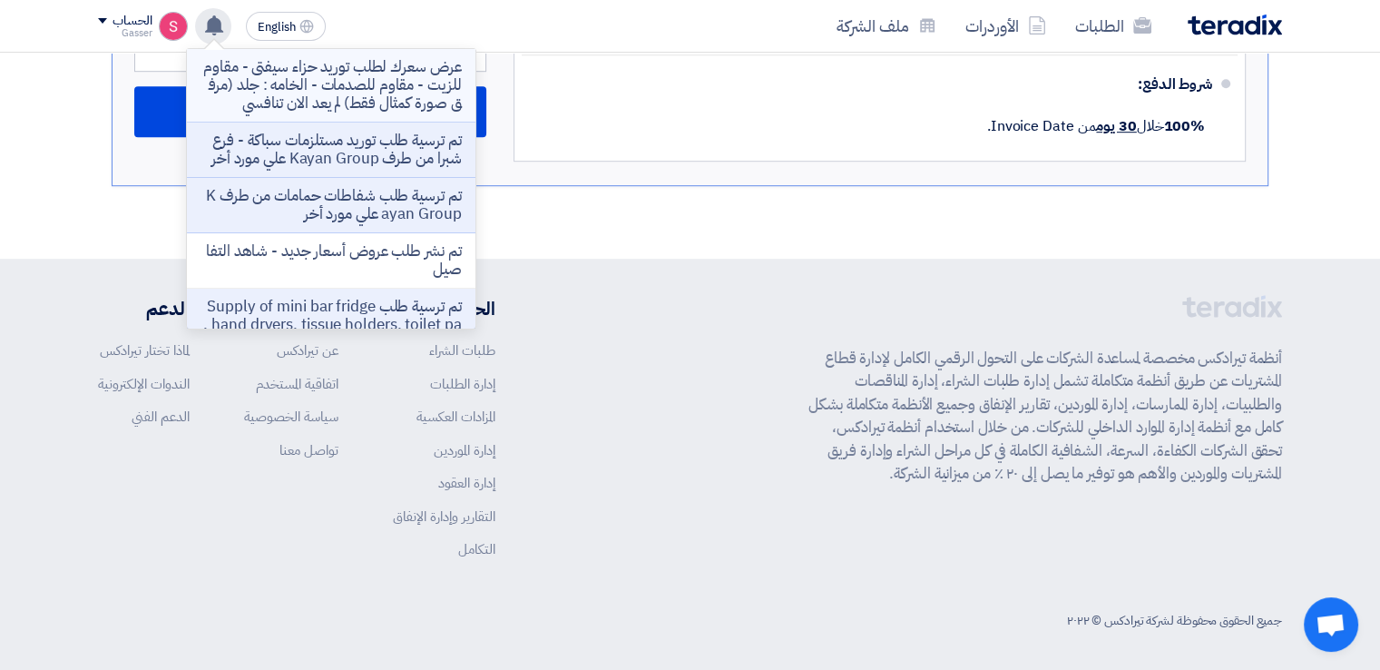
click at [403, 92] on p "عرض سعرك لطلب توريد حزاء سيفتى - مقاوم للزيت - مقاوم للصدمات - الخامه : جلد (مر…" at bounding box center [330, 85] width 259 height 54
